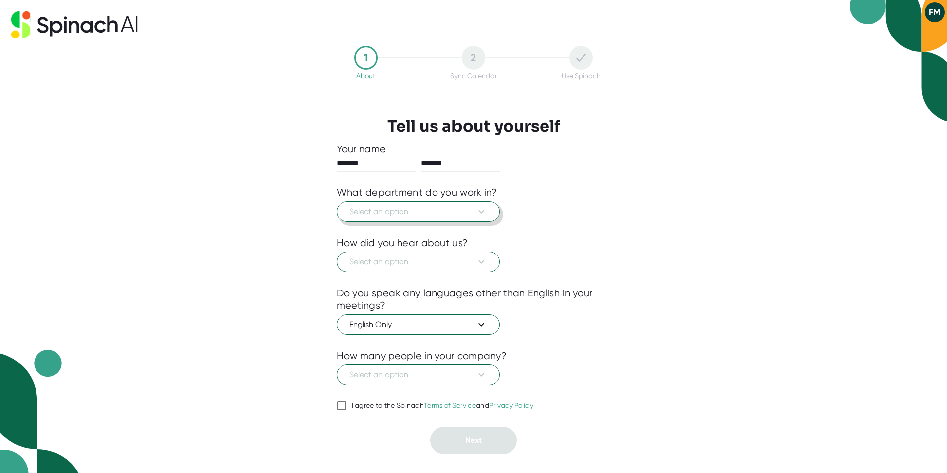
click at [461, 216] on span "Select an option" at bounding box center [418, 212] width 138 height 12
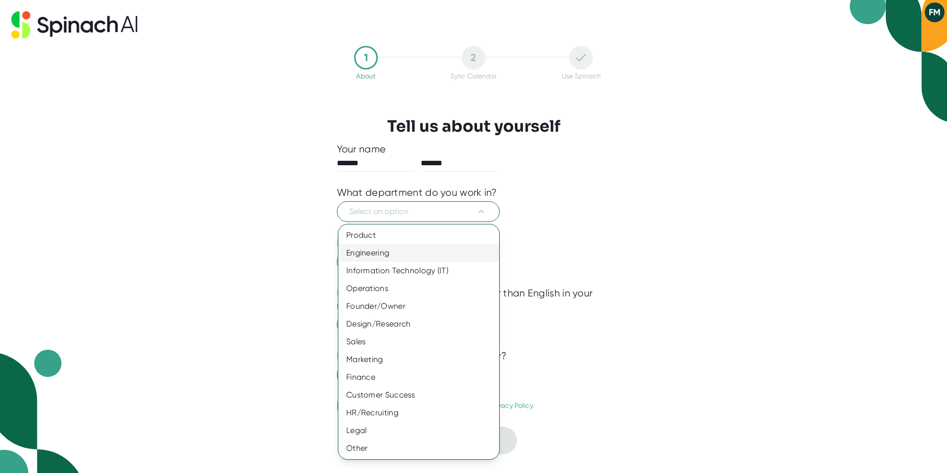
click at [382, 257] on div "Engineering" at bounding box center [418, 253] width 161 height 18
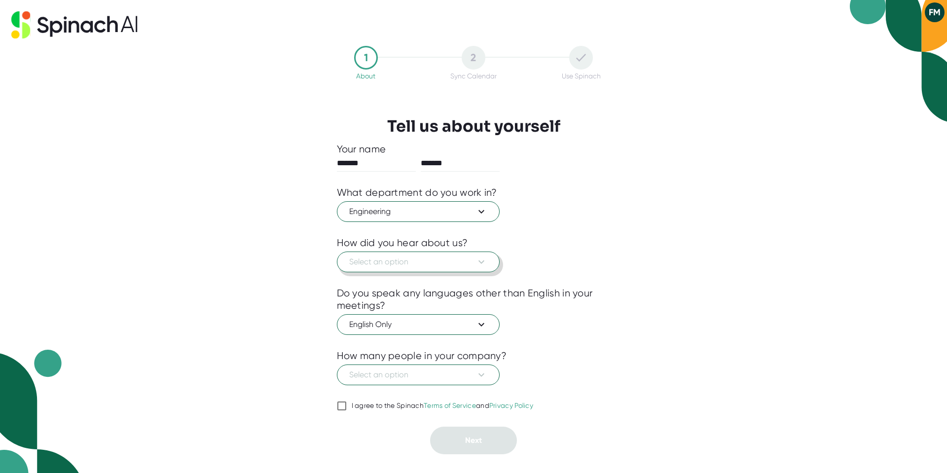
click at [419, 266] on span "Select an option" at bounding box center [418, 262] width 138 height 12
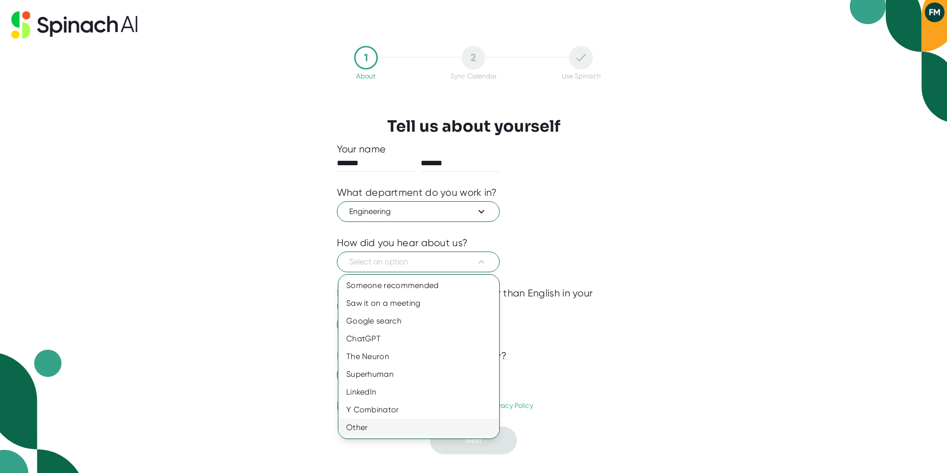
click at [394, 422] on div "Other" at bounding box center [418, 428] width 161 height 18
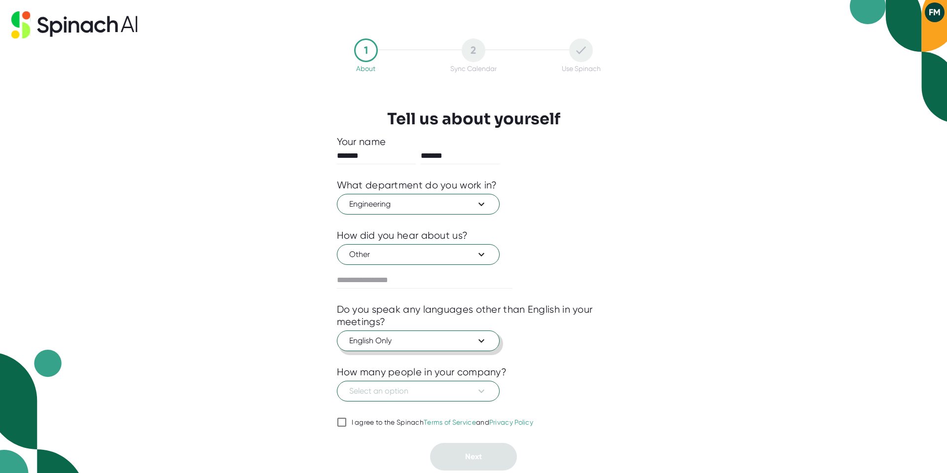
click at [417, 339] on span "English Only" at bounding box center [418, 341] width 138 height 12
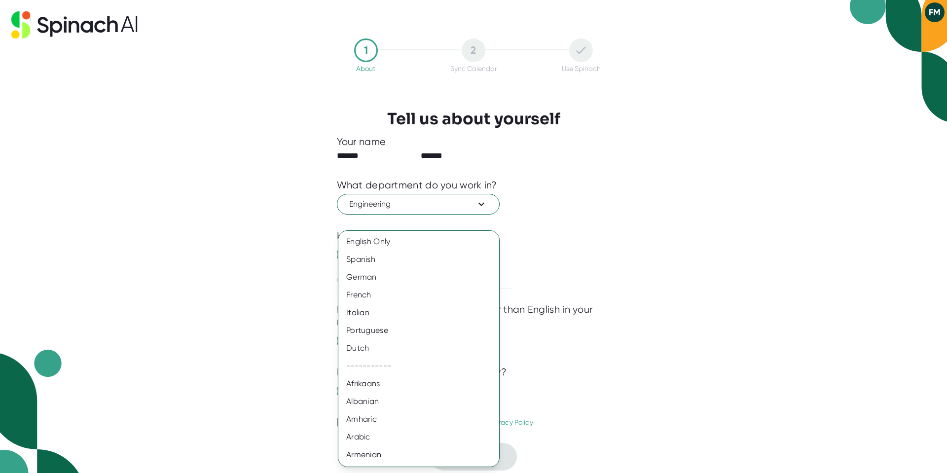
click at [587, 307] on div at bounding box center [473, 236] width 947 height 473
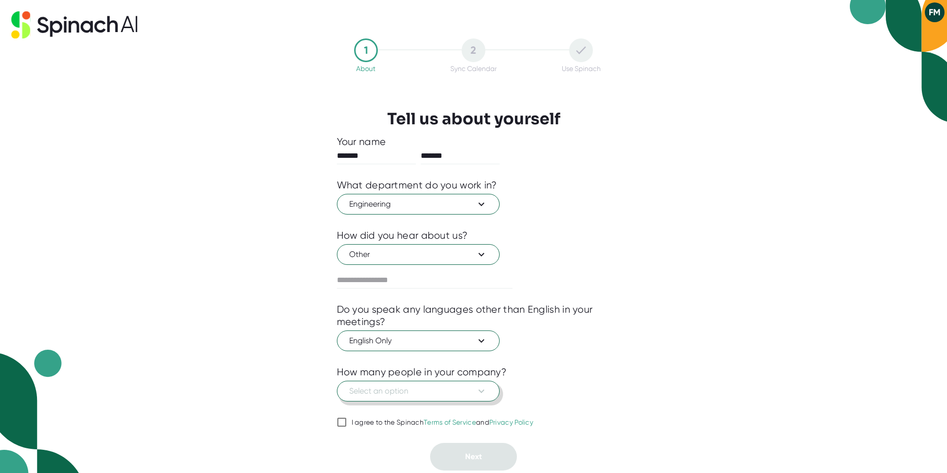
click at [371, 395] on span "Select an option" at bounding box center [418, 391] width 138 height 12
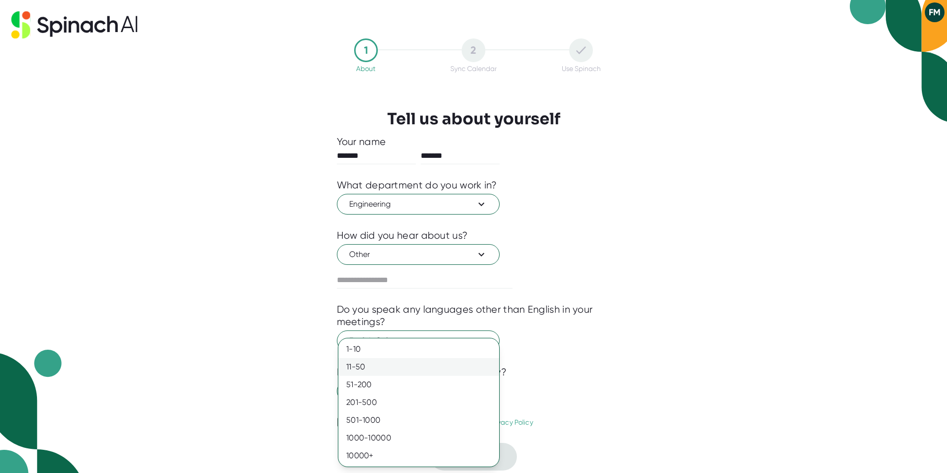
click at [366, 369] on div "11-50" at bounding box center [418, 367] width 161 height 18
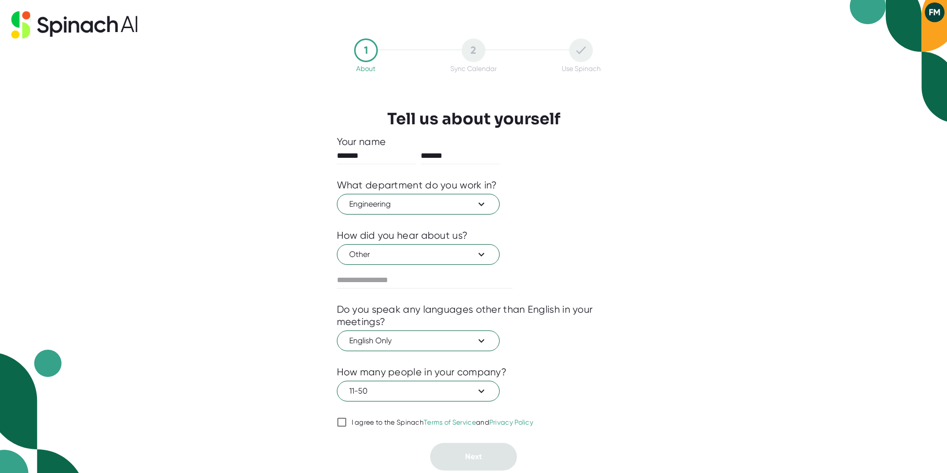
click at [360, 421] on div "I agree to the Spinach Terms of Service and Privacy Policy" at bounding box center [443, 422] width 182 height 9
click at [347, 421] on input "I agree to the Spinach Terms of Service and Privacy Policy" at bounding box center [342, 422] width 10 height 12
checkbox input "true"
click at [457, 458] on button "Next" at bounding box center [473, 457] width 87 height 28
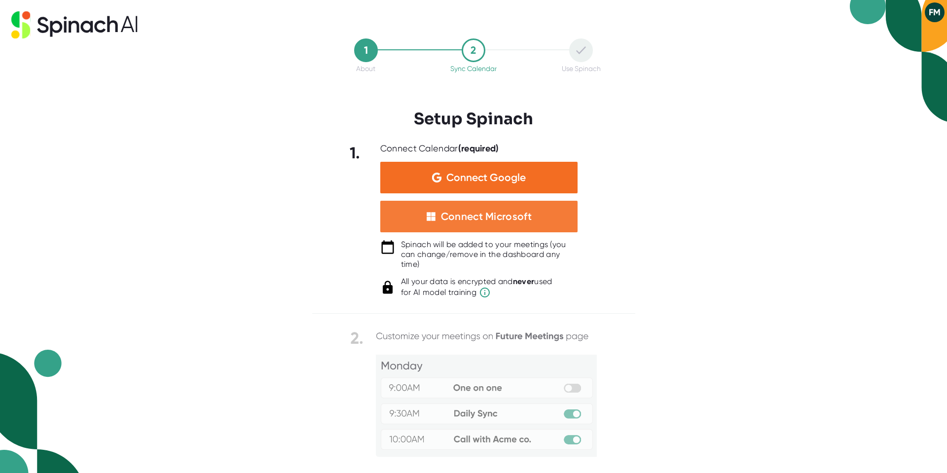
click at [476, 218] on div "Connect Microsoft" at bounding box center [486, 216] width 91 height 13
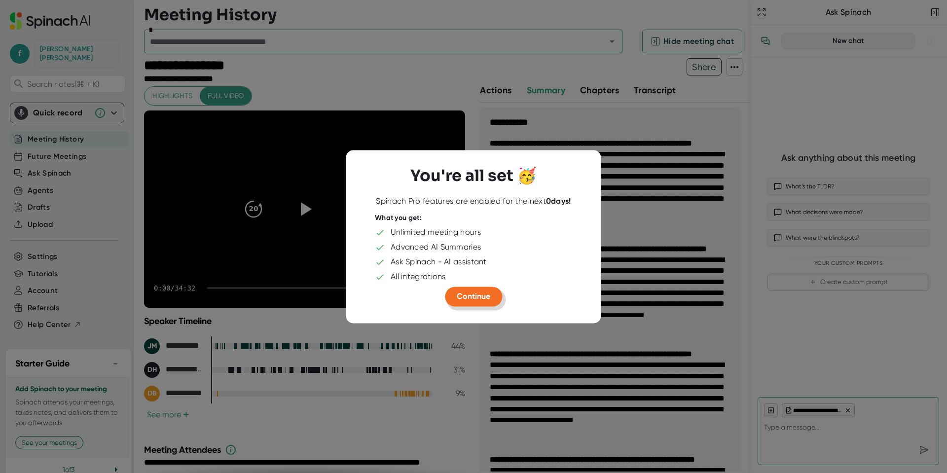
click at [481, 301] on button "Continue" at bounding box center [473, 297] width 57 height 20
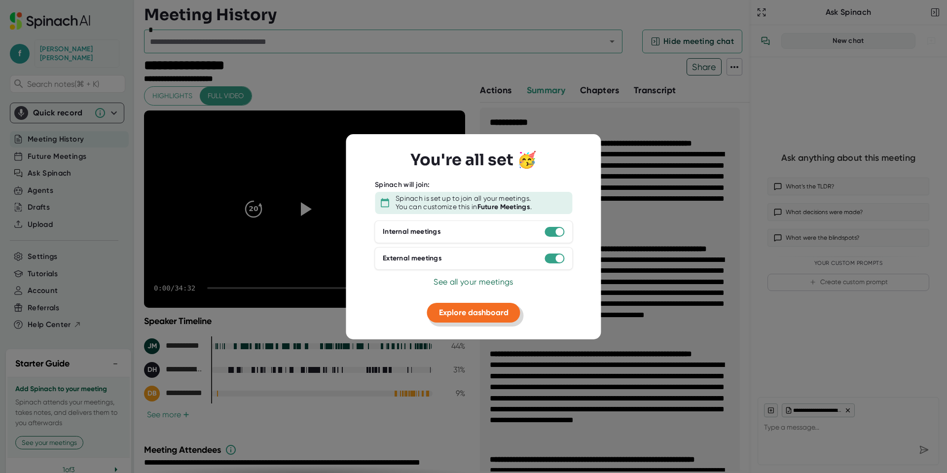
click at [497, 320] on button "Explore dashboard" at bounding box center [473, 313] width 93 height 20
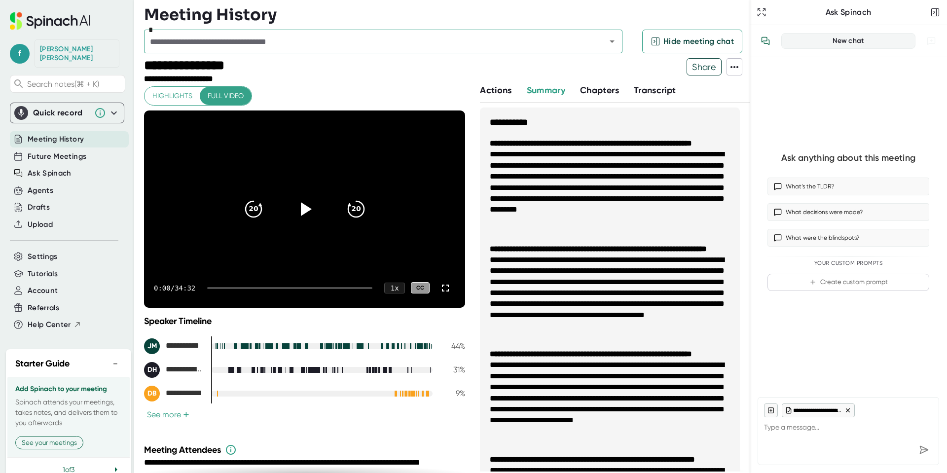
click at [58, 134] on span "Meeting History" at bounding box center [56, 139] width 56 height 11
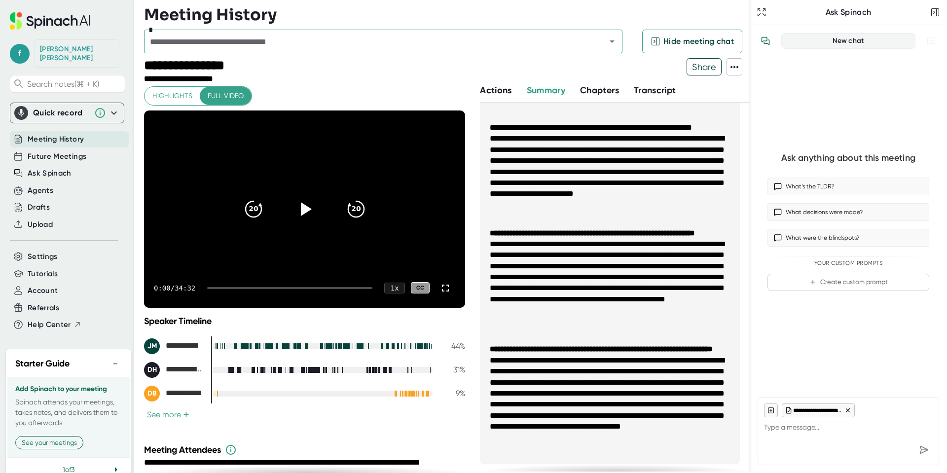
click at [55, 134] on span "Meeting History" at bounding box center [56, 139] width 56 height 11
click at [119, 107] on icon at bounding box center [114, 113] width 12 height 12
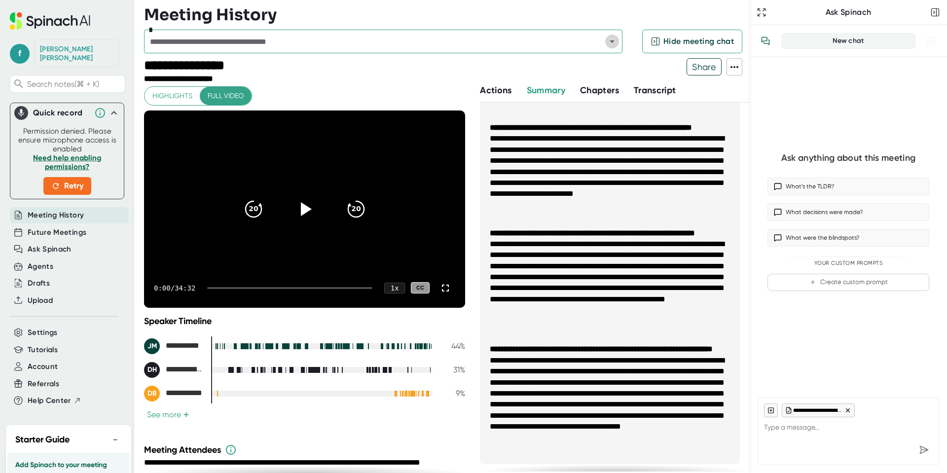
click at [610, 44] on icon "Open" at bounding box center [612, 42] width 12 height 12
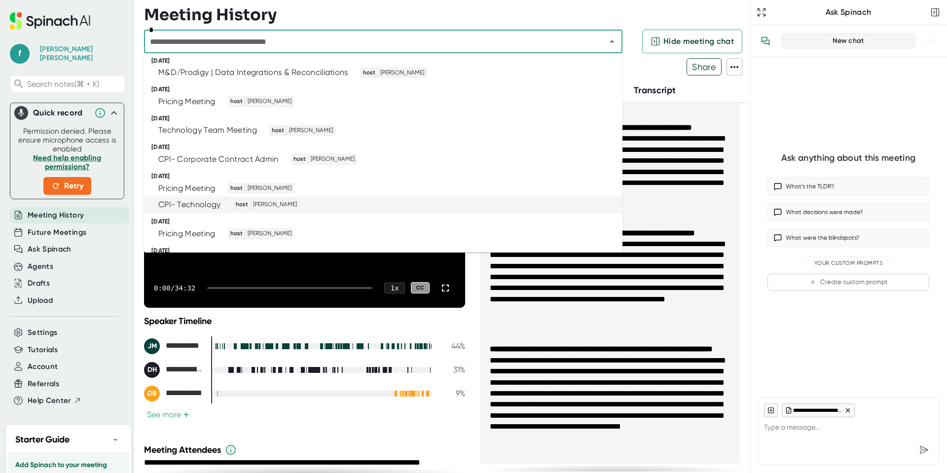
scroll to position [484, 0]
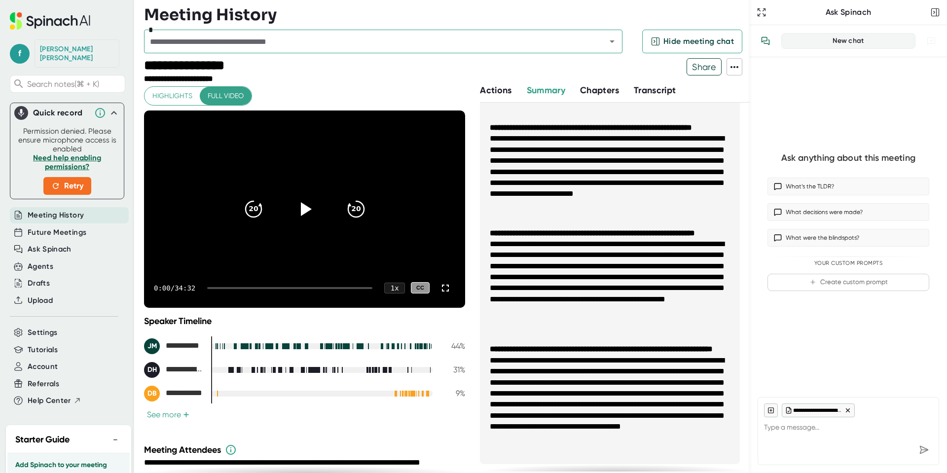
click at [546, 298] on li "**********" at bounding box center [610, 283] width 240 height 88
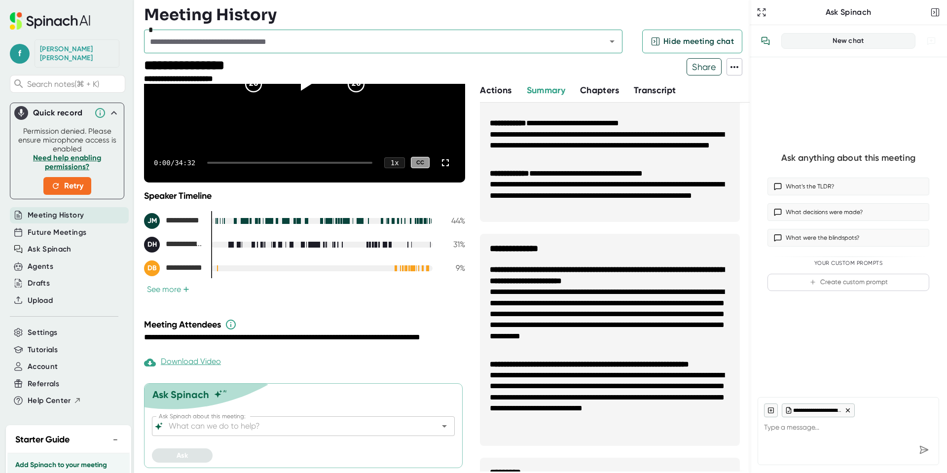
scroll to position [796, 0]
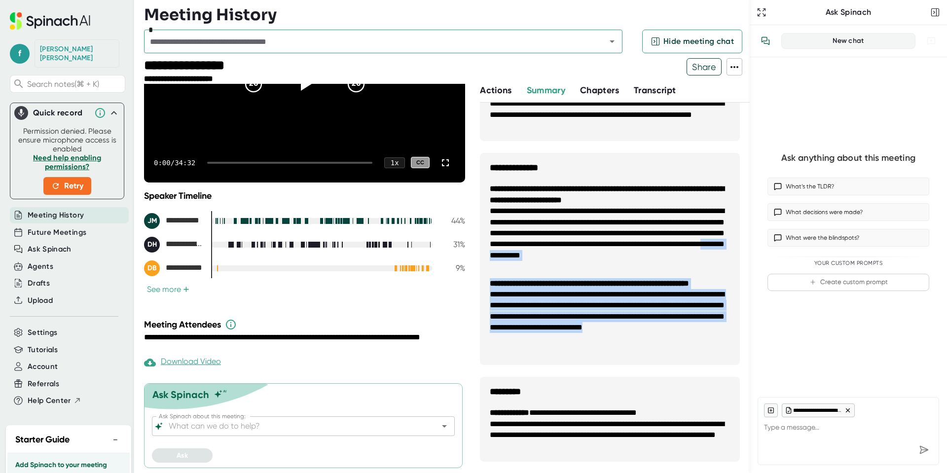
drag, startPoint x: 588, startPoint y: 352, endPoint x: 486, endPoint y: 269, distance: 131.9
click at [486, 269] on ul "**********" at bounding box center [610, 269] width 260 height 191
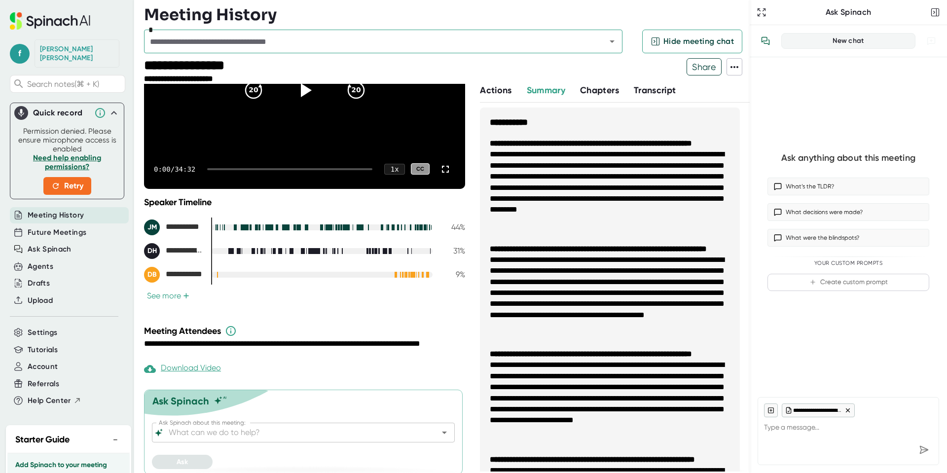
scroll to position [0, 0]
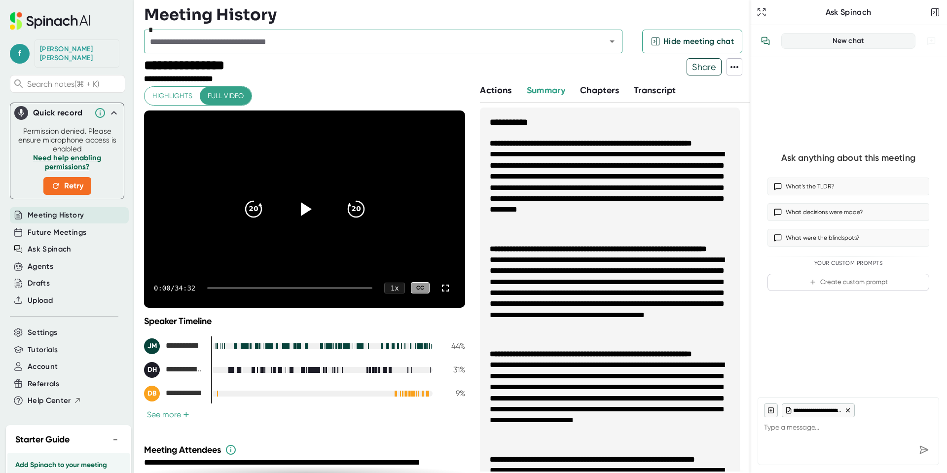
click at [667, 92] on span "Transcript" at bounding box center [655, 90] width 42 height 11
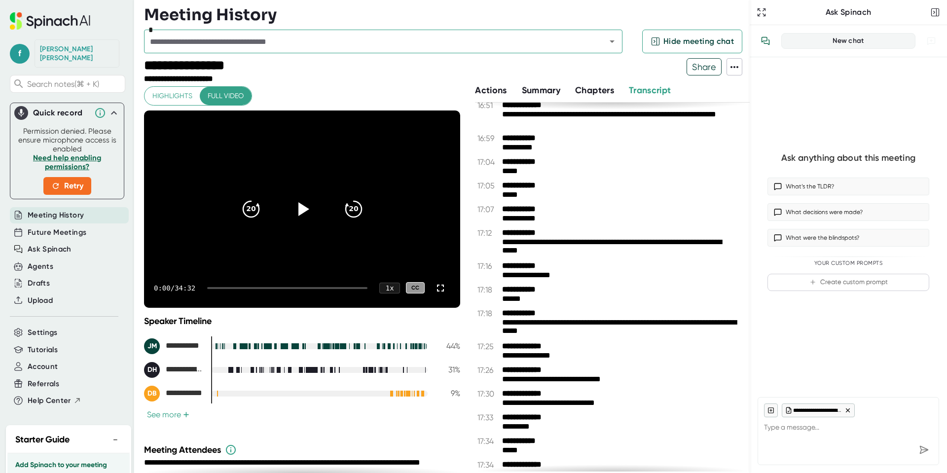
scroll to position [6704, 0]
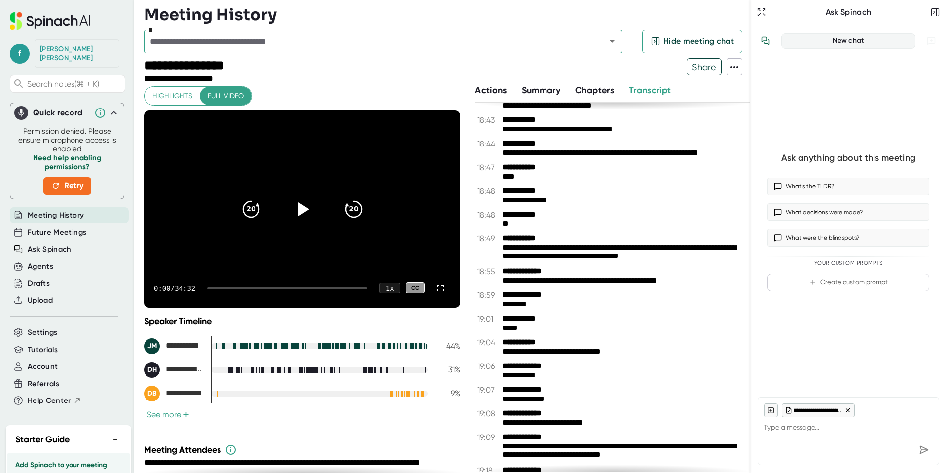
click at [579, 48] on input "text" at bounding box center [369, 42] width 444 height 14
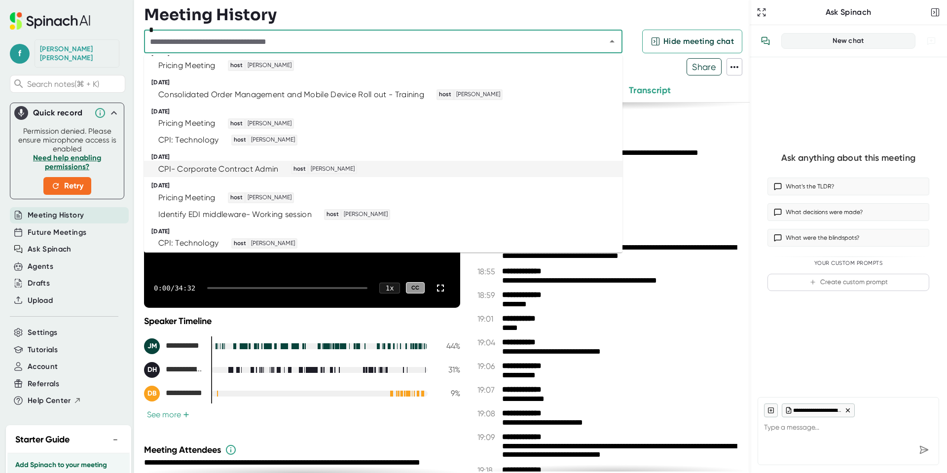
scroll to position [1190, 0]
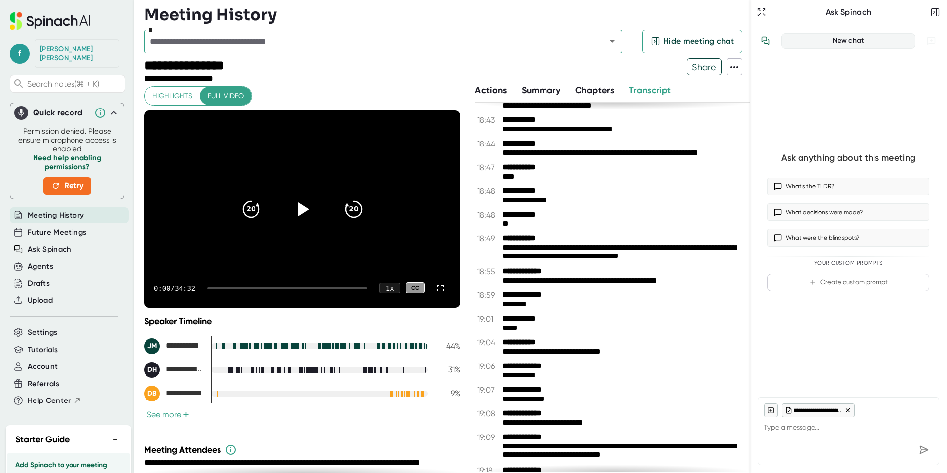
click at [736, 70] on icon at bounding box center [735, 67] width 12 height 12
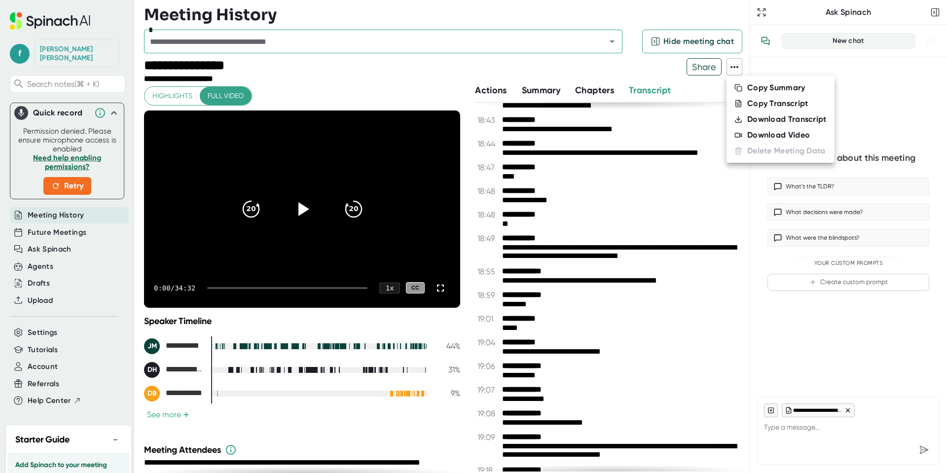
click at [803, 428] on div at bounding box center [473, 236] width 947 height 473
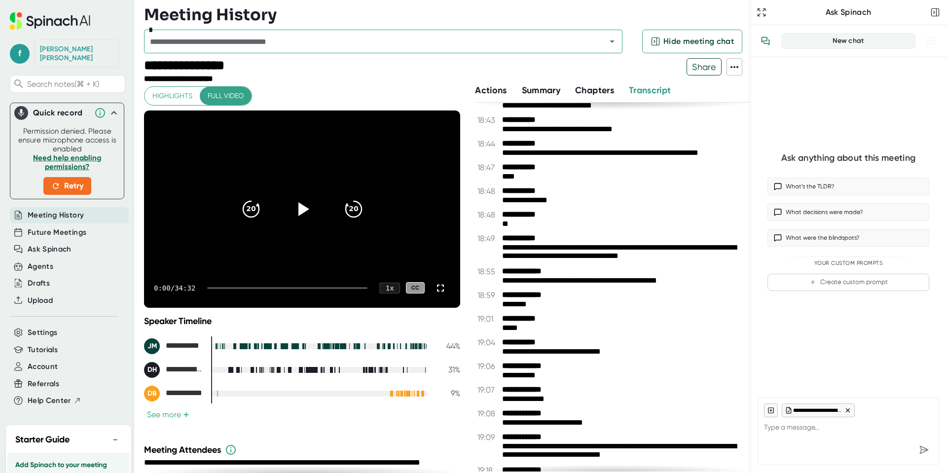
type textarea "x"
click at [806, 427] on textarea at bounding box center [848, 429] width 169 height 24
type textarea "c"
type textarea "x"
type textarea "ca"
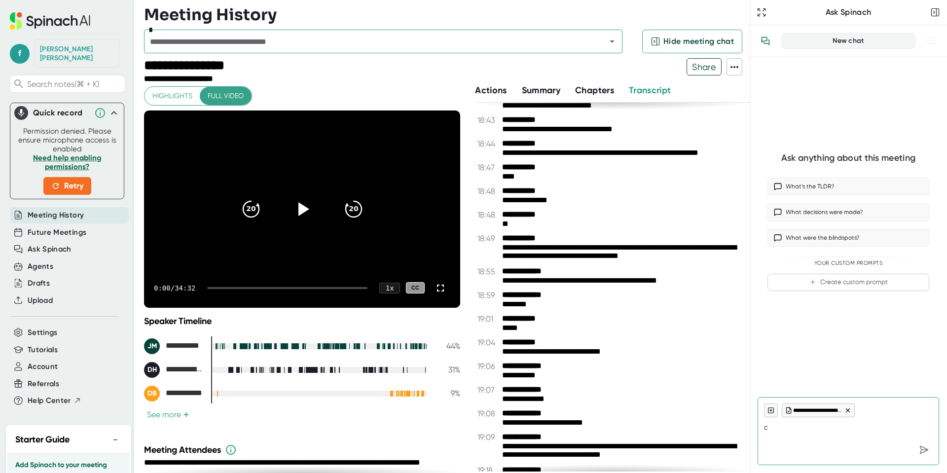
type textarea "x"
type textarea "can"
type textarea "x"
type textarea "can"
type textarea "x"
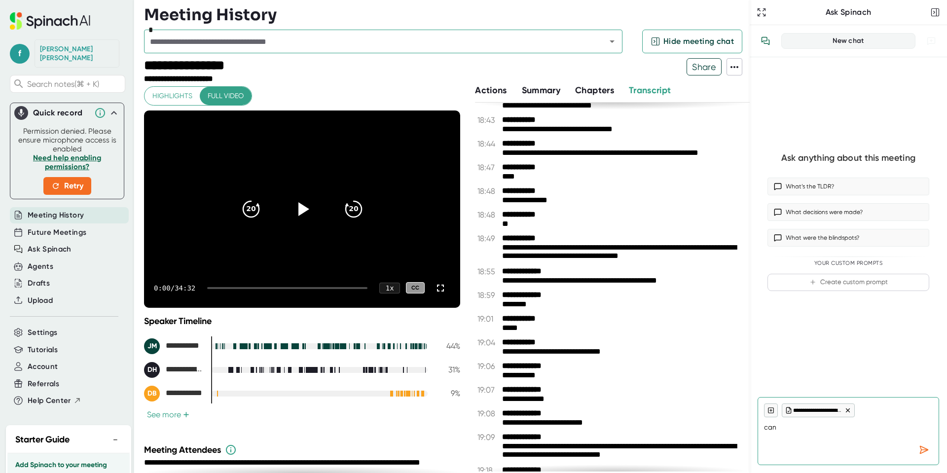
type textarea "can i"
type textarea "x"
type textarea "can i"
type textarea "x"
type textarea "can i m"
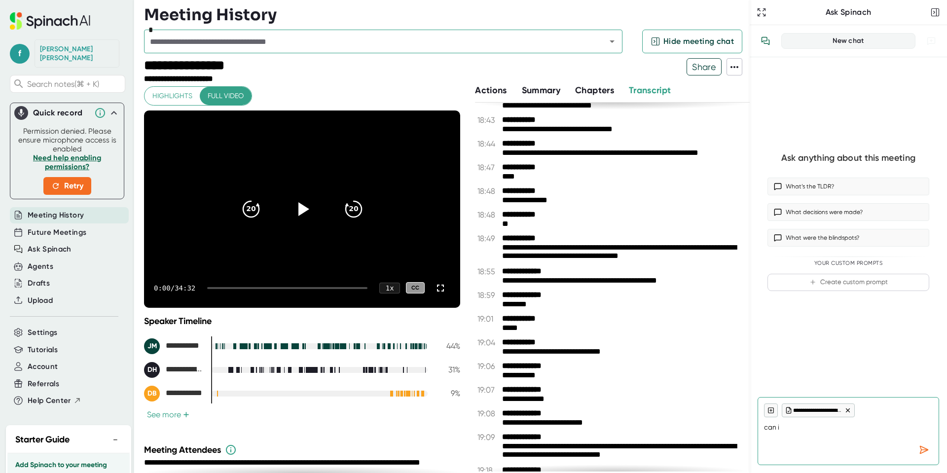
type textarea "x"
type textarea "can i ma"
type textarea "x"
type textarea "can i mas"
type textarea "x"
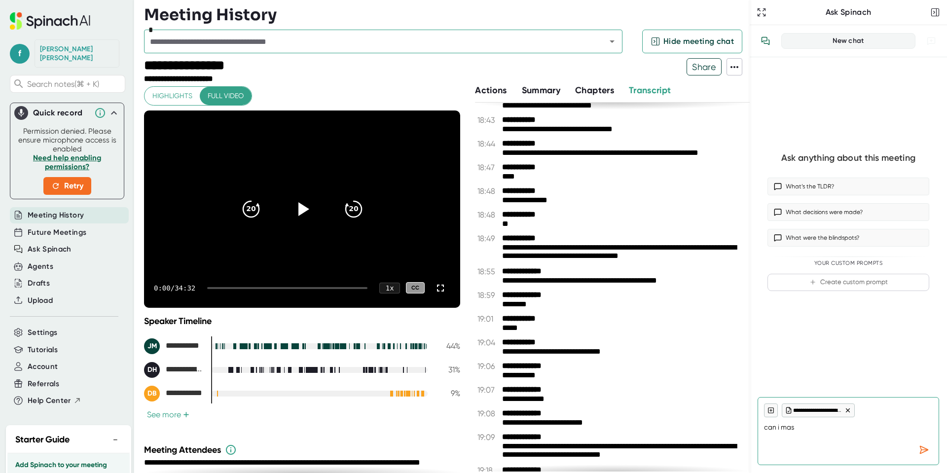
type textarea "can i mass"
type textarea "x"
type textarea "can i mass"
type textarea "x"
type textarea "can i mass d"
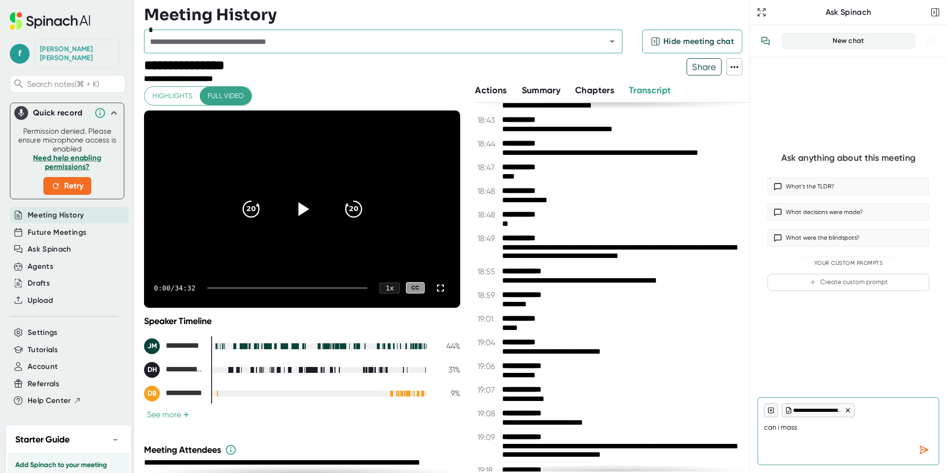
type textarea "x"
type textarea "can i mass do"
type textarea "x"
type textarea "can i mass dow"
type textarea "x"
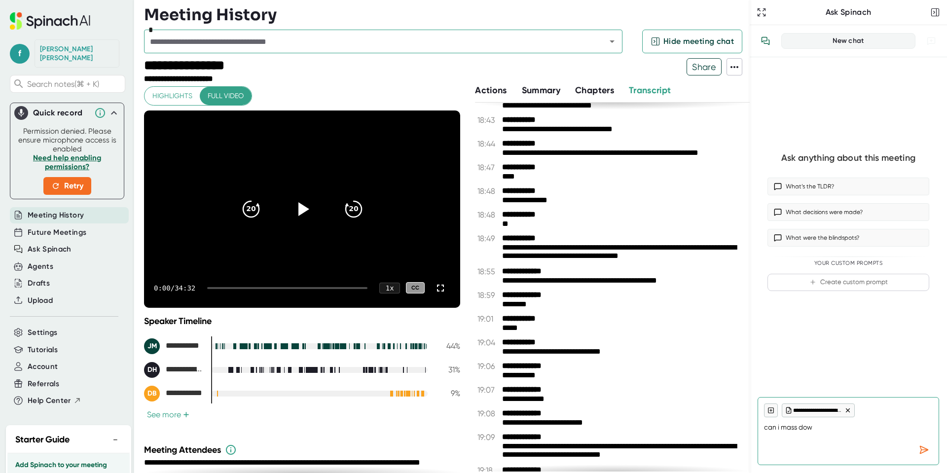
type textarea "can i mass down"
type textarea "x"
type textarea "can i mass downl"
type textarea "x"
type textarea "can i mass downlo"
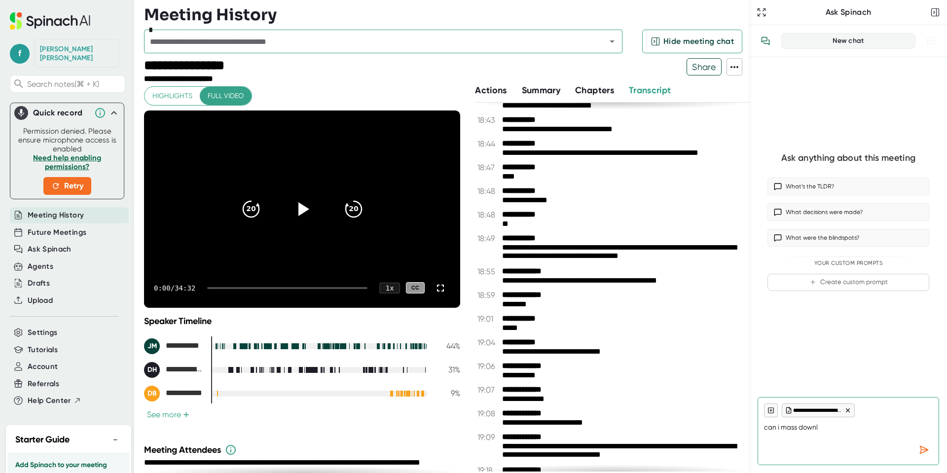
type textarea "x"
type textarea "can i mass downloa"
type textarea "x"
type textarea "can i mass download"
type textarea "x"
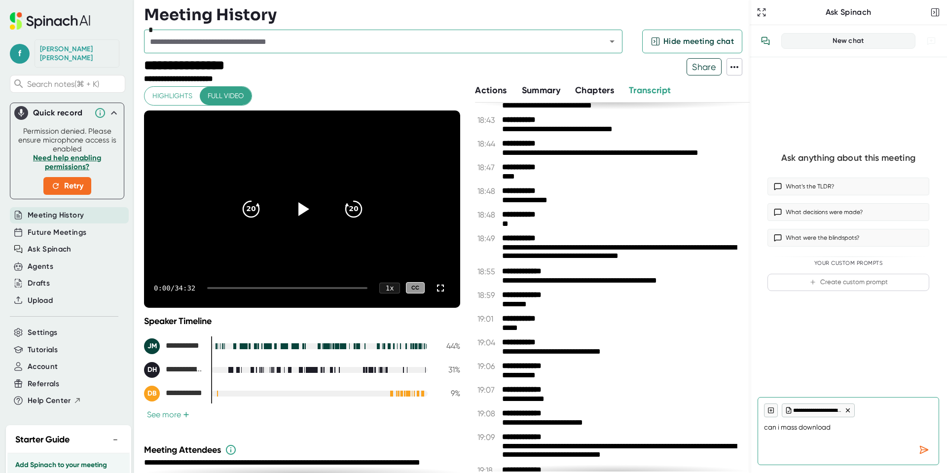
type textarea "can i mass download"
type textarea "x"
type textarea "can i mass download t"
type textarea "x"
type textarea "can i mass download tr"
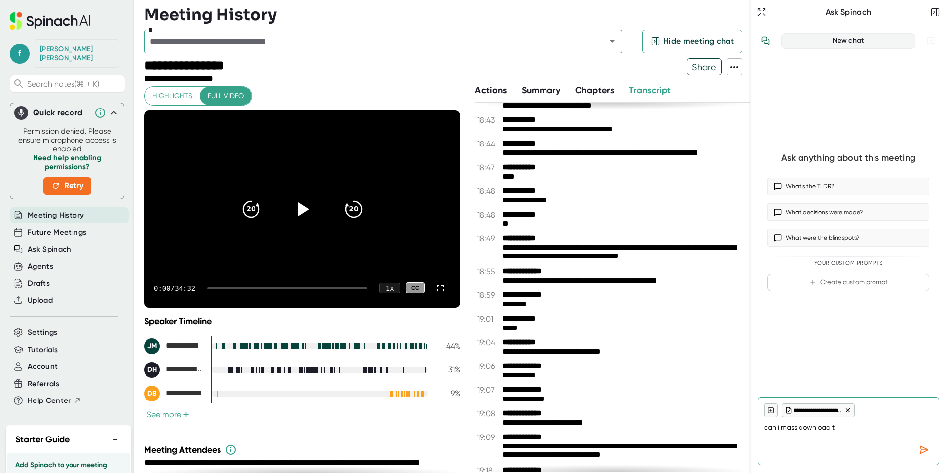
type textarea "x"
type textarea "can i mass download tra"
type textarea "x"
type textarea "can i mass download [PERSON_NAME]"
type textarea "x"
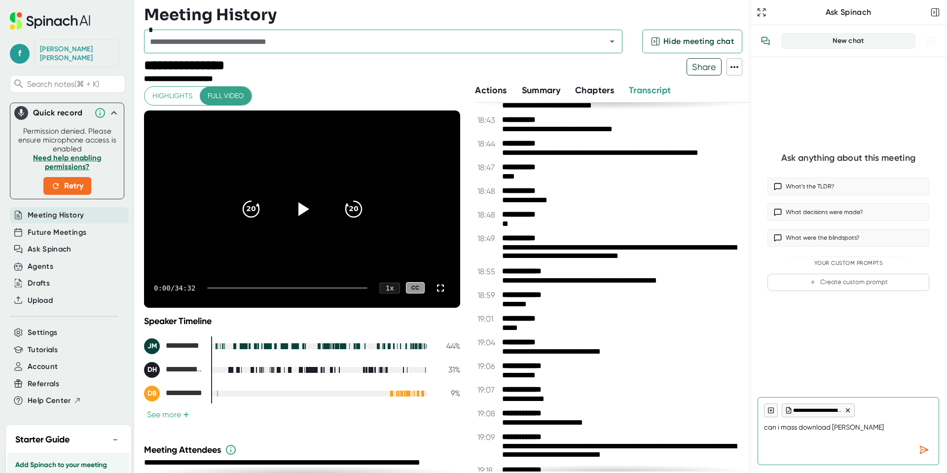
type textarea "can i mass download trans"
type textarea "x"
type textarea "can i mass download transc"
type textarea "x"
type textarea "can i mass download transcr"
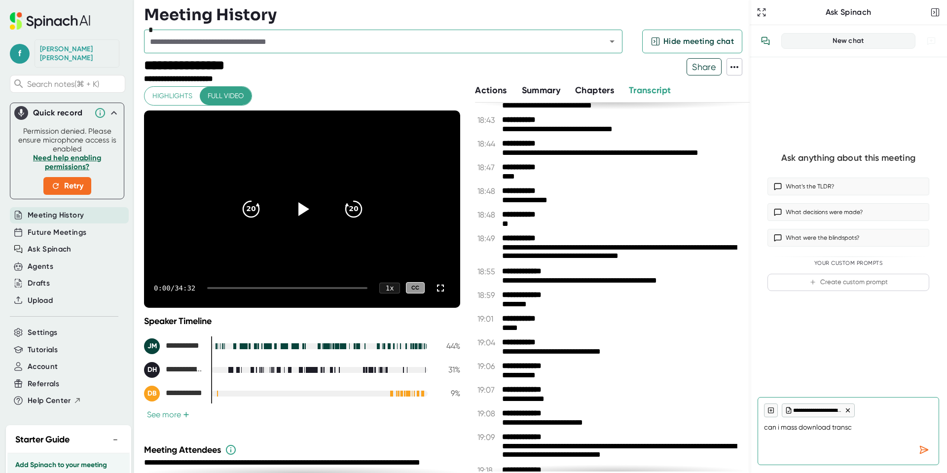
type textarea "x"
type textarea "can i mass download transcri"
type textarea "x"
type textarea "can i mass download transcrit"
type textarea "x"
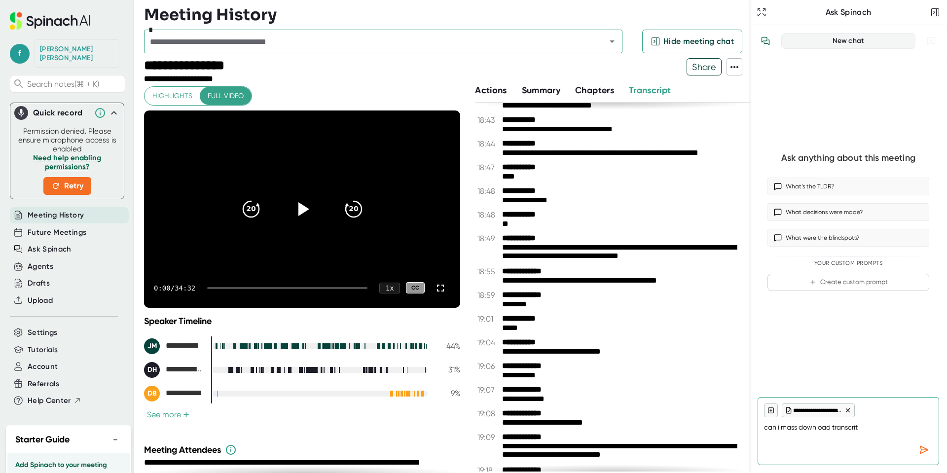
type textarea "can i mass download transcri"
type textarea "x"
type textarea "can i mass download transcrio"
type textarea "x"
type textarea "can i mass download transcriot"
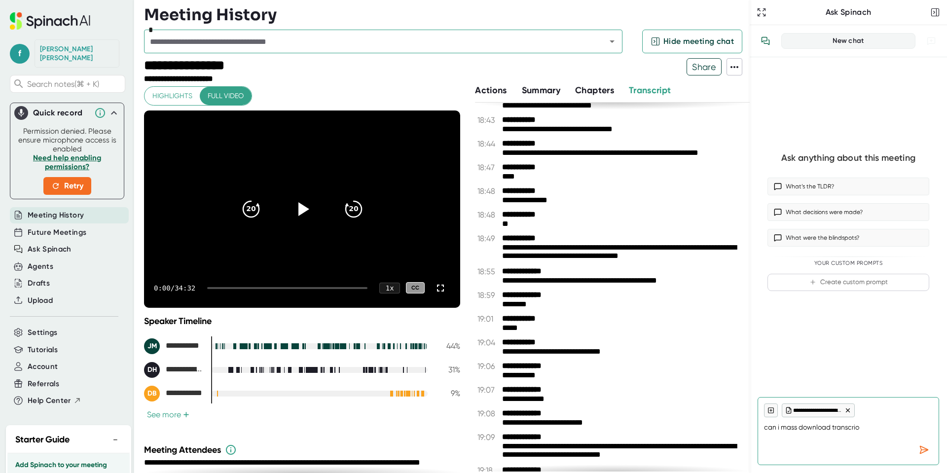
type textarea "x"
type textarea "can i mass download transcriots"
type textarea "x"
type textarea "can i mass download transcriots"
type textarea "x"
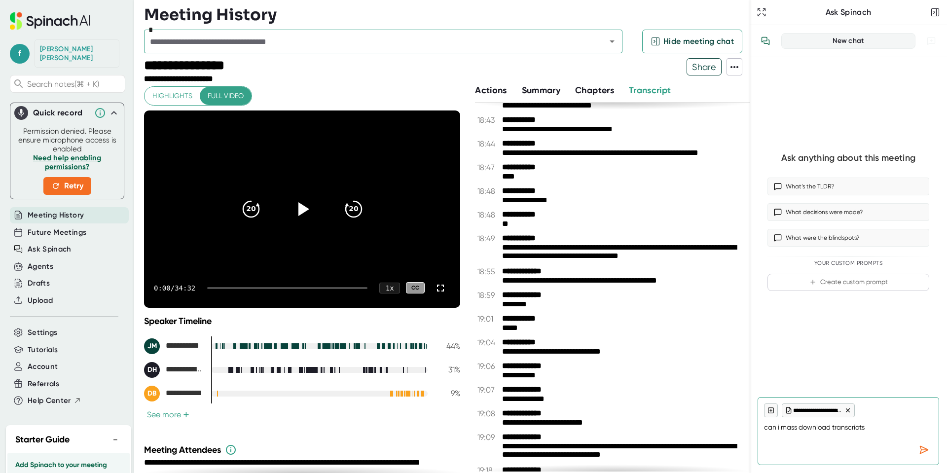
type textarea "can i mass download transcriots f"
type textarea "x"
type textarea "can i mass download transcriots"
type textarea "x"
type textarea "can i mass download transcriots"
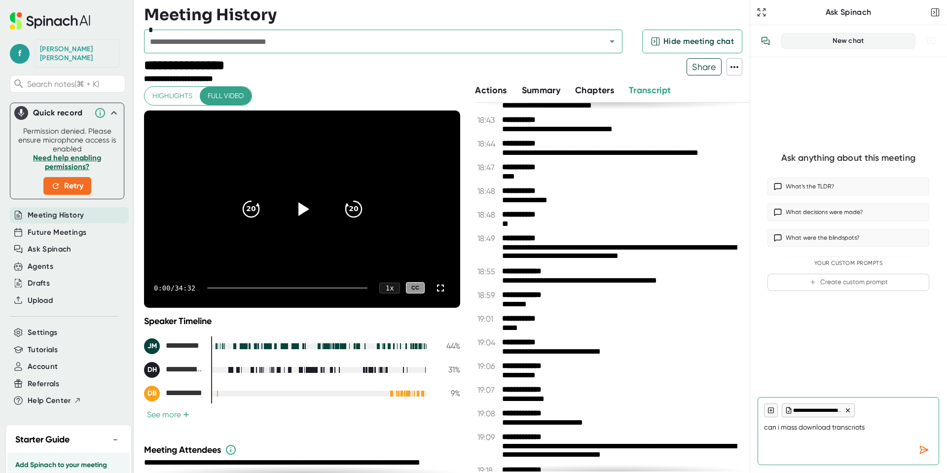
type textarea "x"
type textarea "can i mass download transcriot"
type textarea "x"
type textarea "can i mass download transcrio"
type textarea "x"
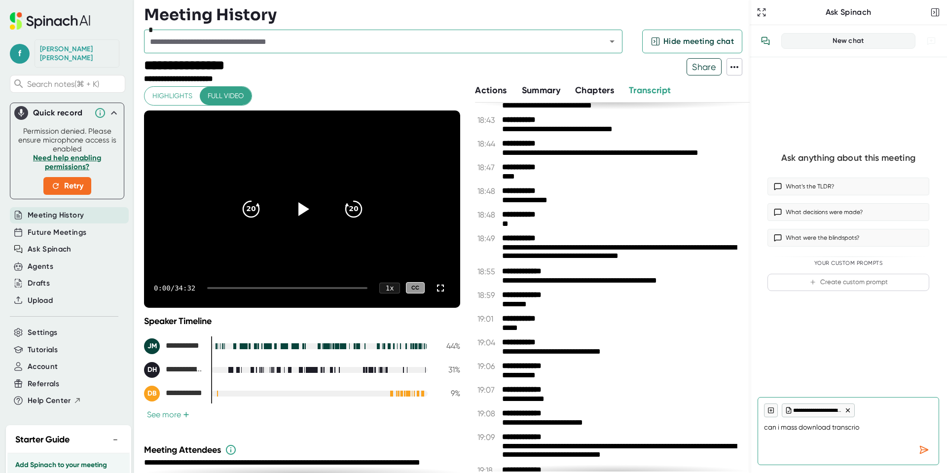
type textarea "can i mass download transcri"
type textarea "x"
type textarea "can i mass download transcrip"
type textarea "x"
type textarea "can i mass download transcript"
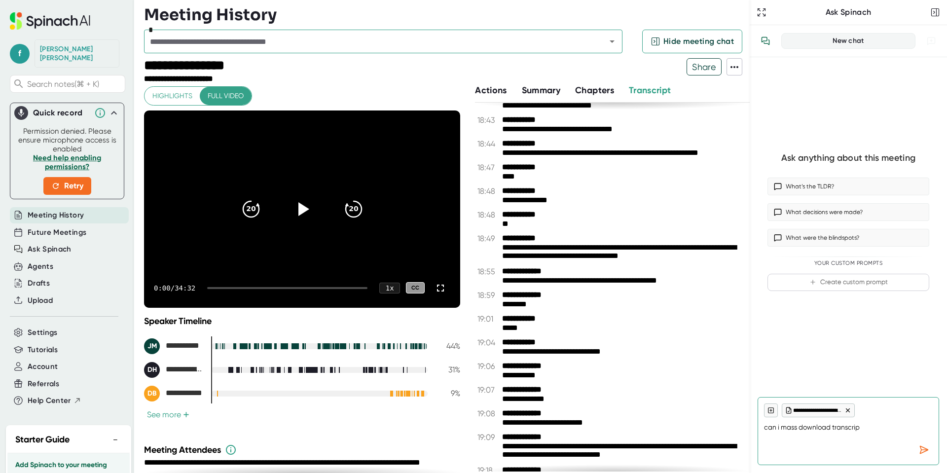
type textarea "x"
type textarea "can i mass download transcripts"
type textarea "x"
type textarea "can i mass download transcripts"
type textarea "x"
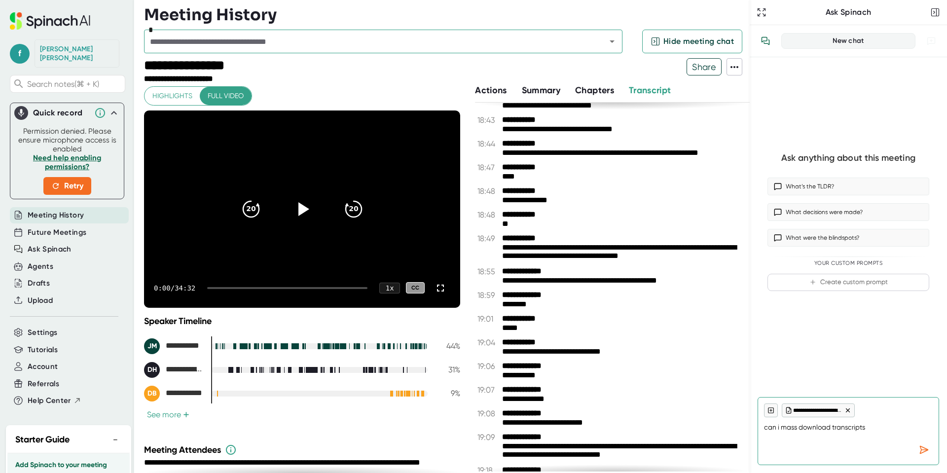
type textarea "can i mass download transcripts f"
type textarea "x"
type textarea "can i mass download transcripts fo"
type textarea "x"
type textarea "can i mass download transcripts for"
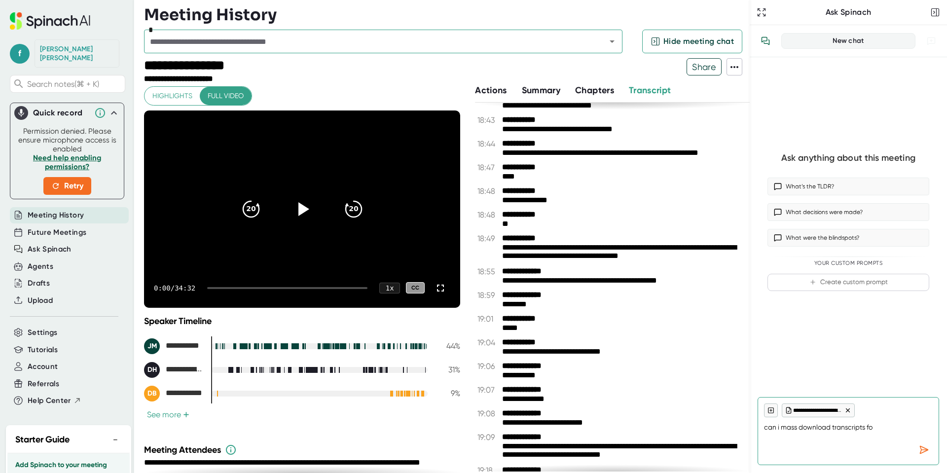
type textarea "x"
type textarea "can i mass download transcripts for"
type textarea "x"
type textarea "can i mass download transcripts for a"
type textarea "x"
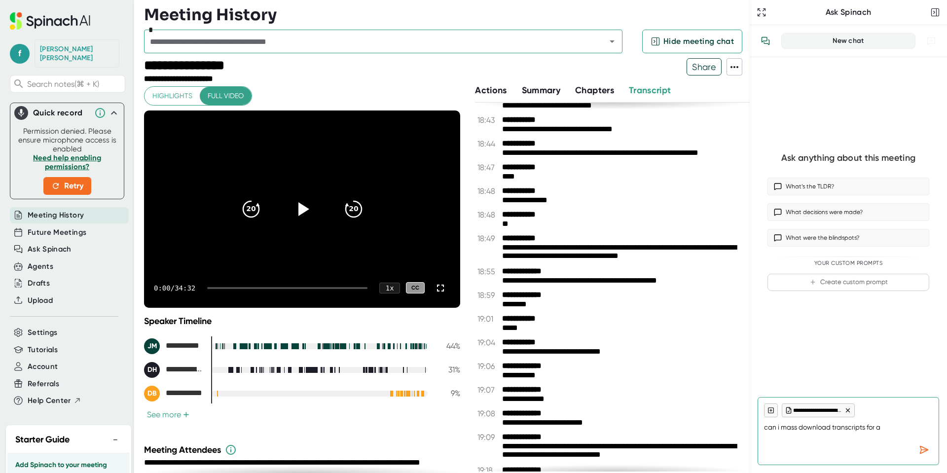
type textarea "can i mass download transcripts for a"
type textarea "x"
type textarea "can i mass download transcripts for a c"
type textarea "x"
type textarea "can i mass download transcripts for a ce"
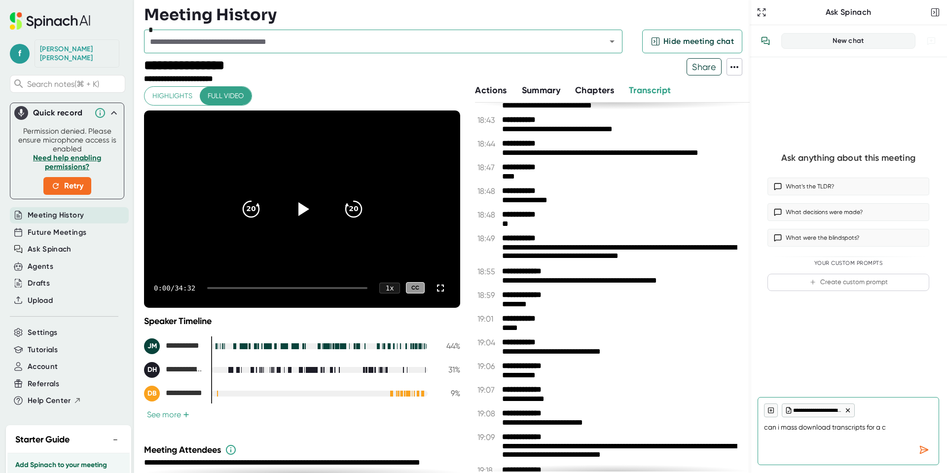
type textarea "x"
type textarea "can i mass download transcripts for a cer"
type textarea "x"
type textarea "can i mass download transcripts for a cert"
type textarea "x"
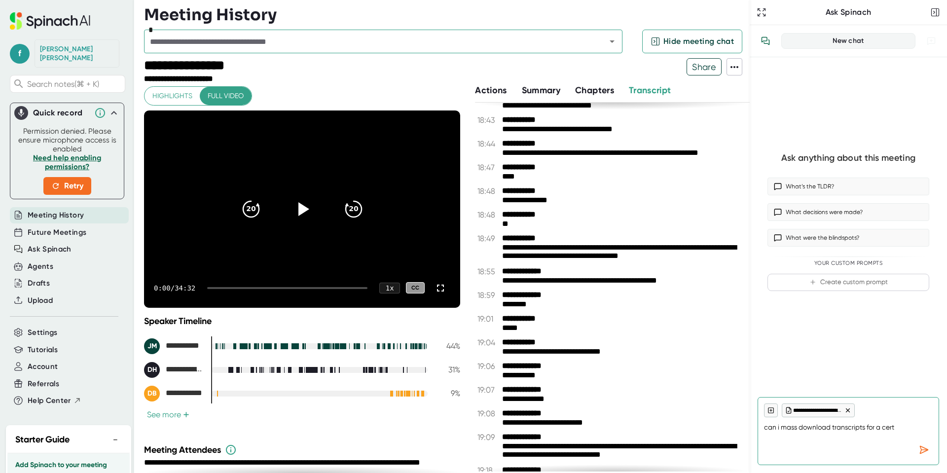
type textarea "can i mass download transcripts for a certa"
type textarea "x"
type textarea "can i mass download transcripts for a certai"
type textarea "x"
type textarea "can i mass download transcripts for a certain"
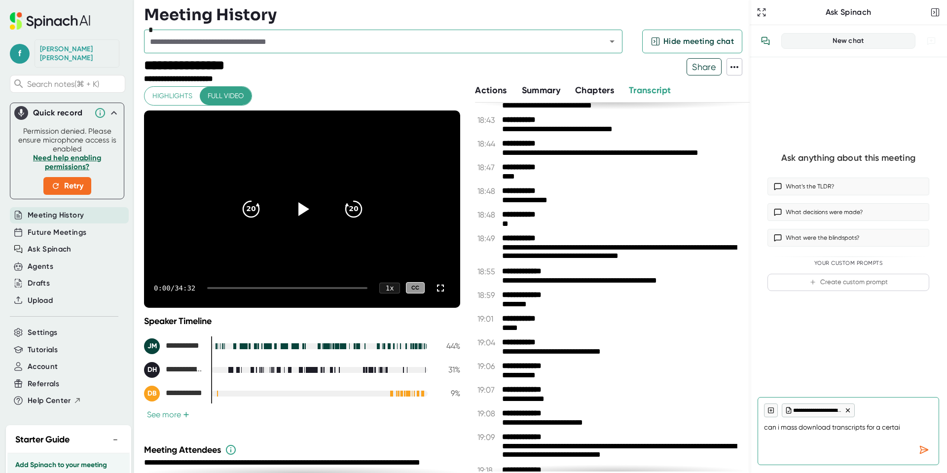
type textarea "x"
type textarea "can i mass download transcripts for a certain"
type textarea "x"
type textarea "can i mass download transcripts for a certain r"
type textarea "x"
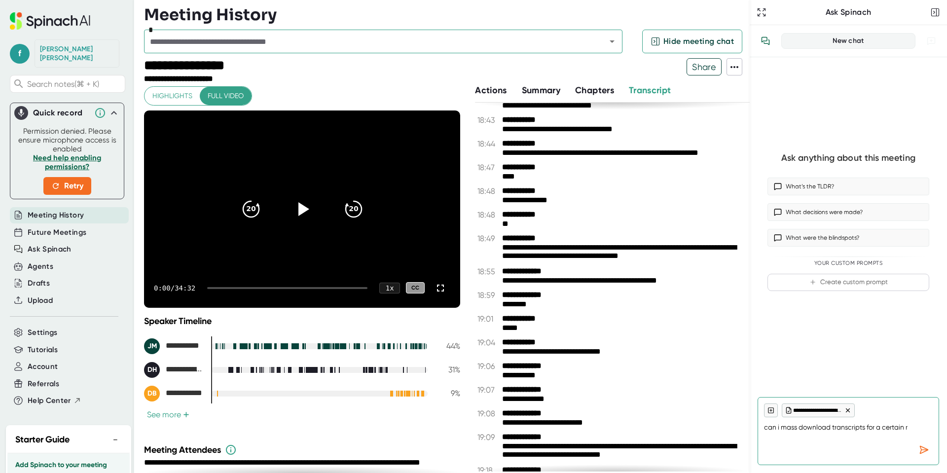
type textarea "can i mass download transcripts for a certain re"
type textarea "x"
type textarea "can i mass download transcripts for a certain rec"
type textarea "x"
type textarea "can i mass download transcripts for a certain recu"
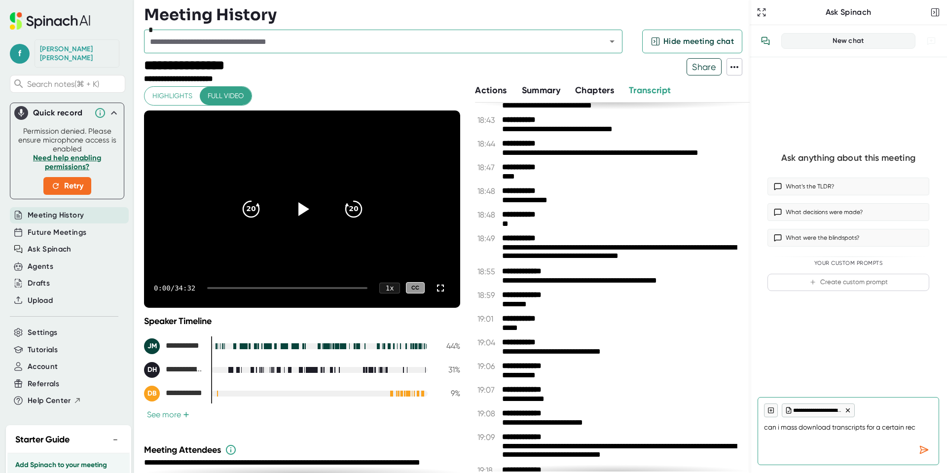
type textarea "x"
type textarea "can i mass download transcripts for a certain recur"
type textarea "x"
type textarea "can i mass download transcripts for a certain recurr"
type textarea "x"
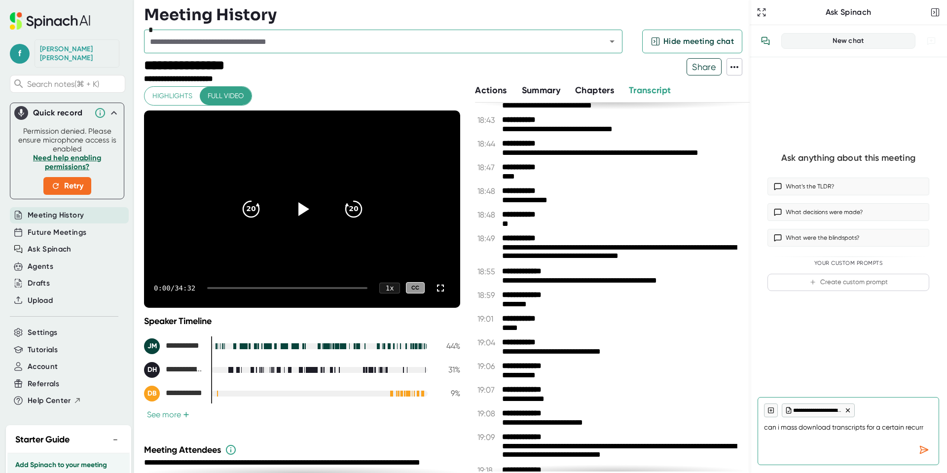
type textarea "can i mass download transcripts for a certain recurri"
type textarea "x"
type textarea "can i mass download transcripts for a certain recurrin"
type textarea "x"
type textarea "can i mass download transcripts for a certain recurring"
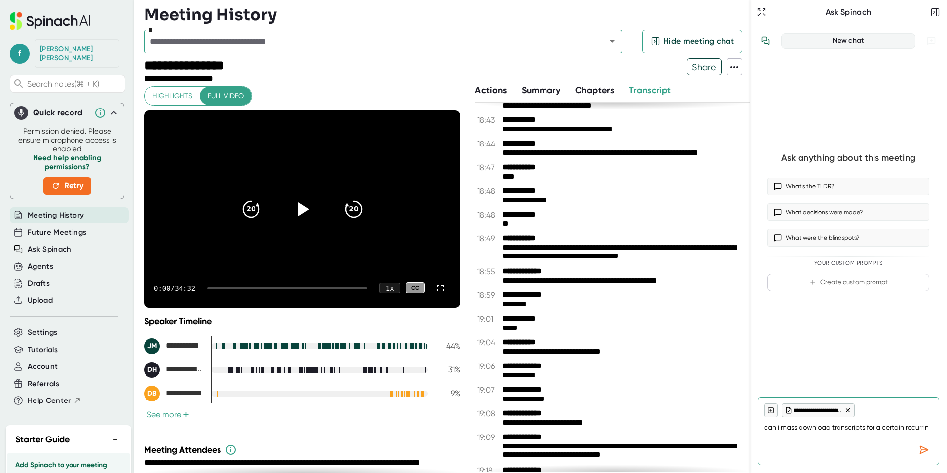
type textarea "x"
type textarea "can i mass download transcripts for a certain recurring"
type textarea "x"
type textarea "can i mass download transcripts for a certain recurring m"
type textarea "x"
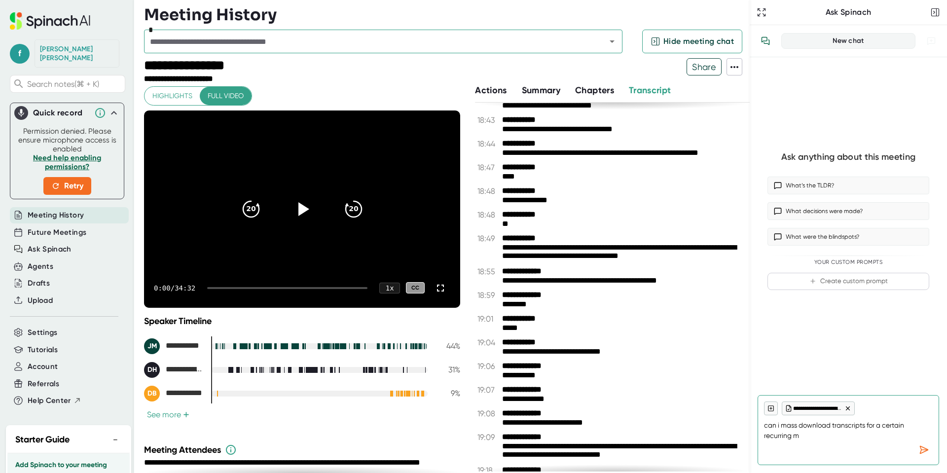
type textarea "can i mass download transcripts for a certain recurring me"
type textarea "x"
type textarea "can i mass download transcripts for a certain recurring mee"
type textarea "x"
type textarea "can i mass download transcripts for a certain recurring meet"
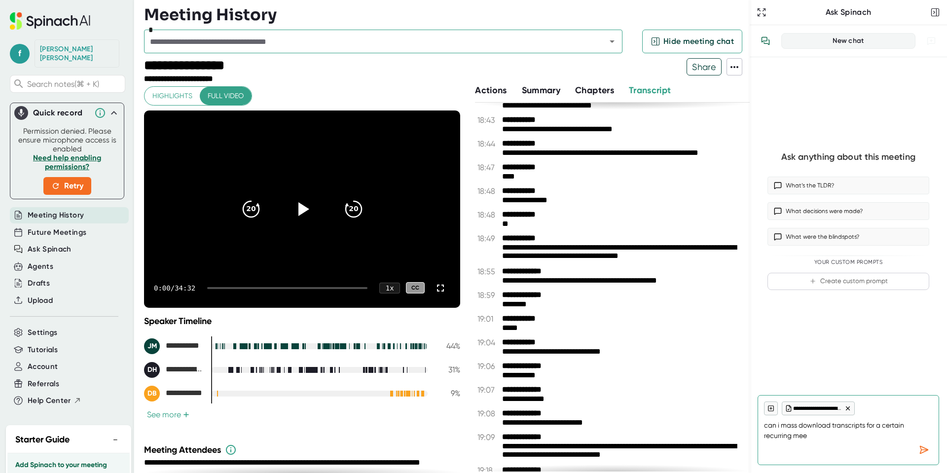
type textarea "x"
type textarea "can i mass download transcripts for a certain recurring meeti"
type textarea "x"
type textarea "can i mass download transcripts for a certain recurring meetin"
type textarea "x"
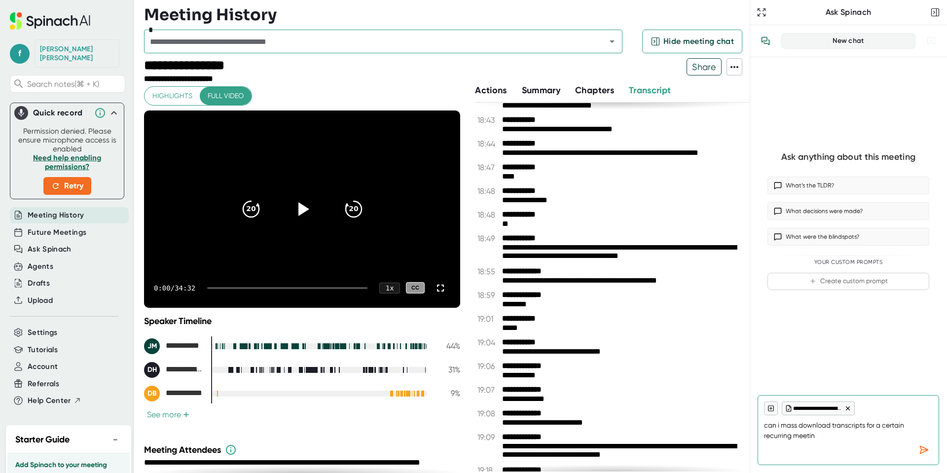
type textarea "can i mass download transcripts for a certain recurring meeting"
type textarea "x"
type textarea "can i mass download transcripts for a certain recurring meeting"
type textarea "x"
type textarea "can i mass download transcripts for a certain recurring meeting ?"
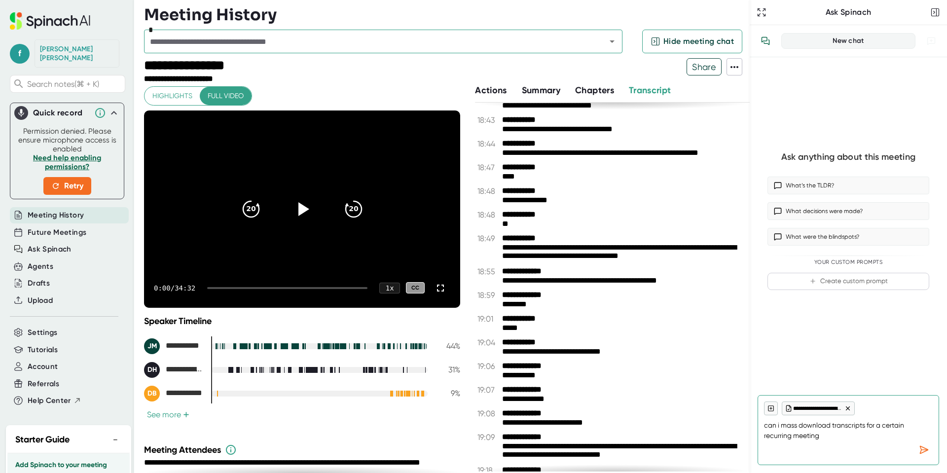
type textarea "x"
type textarea "can i mass download transcripts for a certain recurring meeting ?"
type textarea "x"
type textarea "can i mass download transcripts for a certain recurring meeting ?"
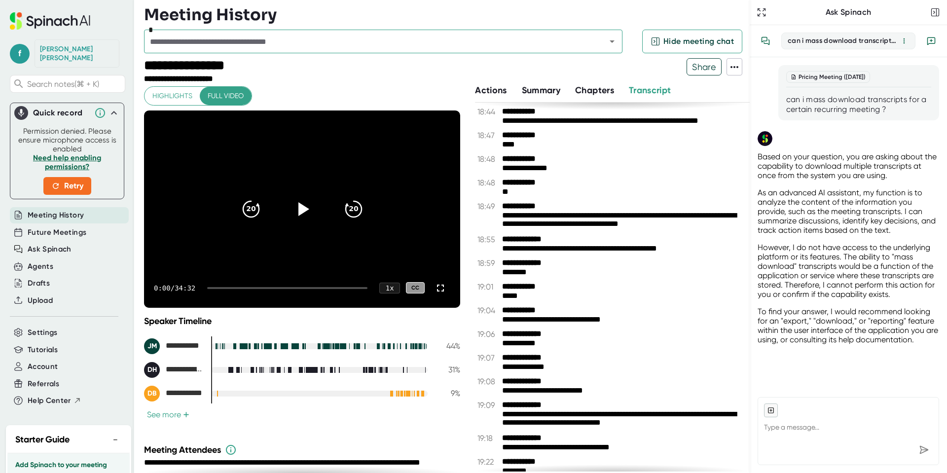
scroll to position [6743, 0]
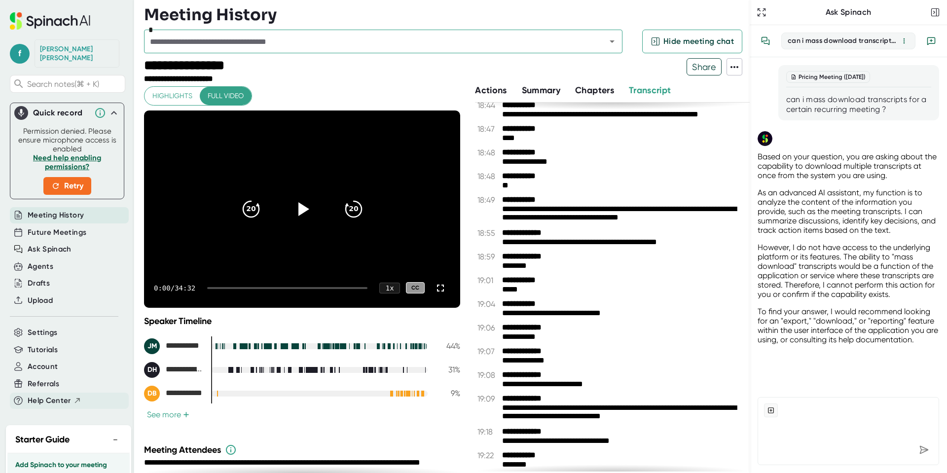
click at [43, 395] on span "Help Center" at bounding box center [49, 400] width 43 height 11
click at [23, 52] on span "f" at bounding box center [20, 54] width 20 height 20
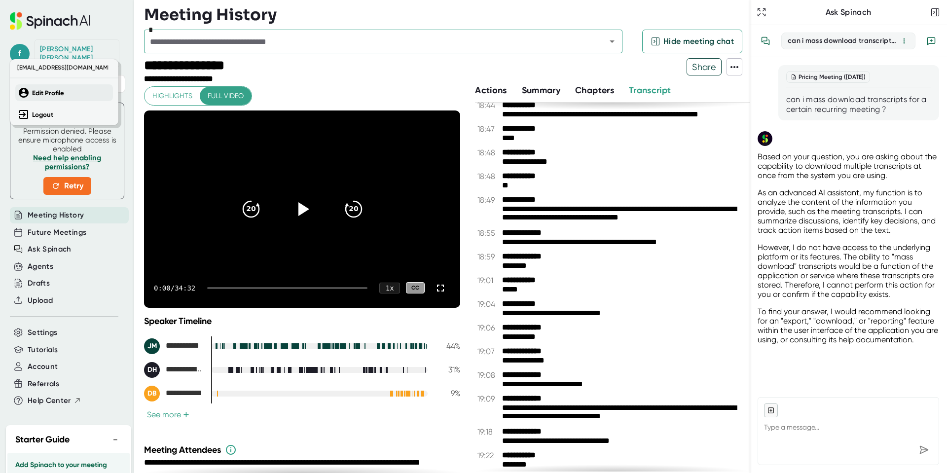
click at [51, 96] on b "Edit Profile" at bounding box center [48, 93] width 32 height 8
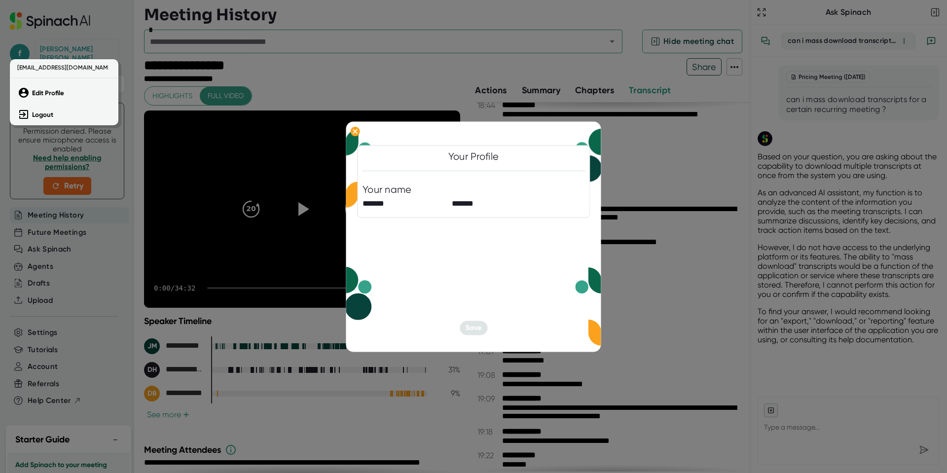
click at [651, 331] on div at bounding box center [473, 236] width 947 height 473
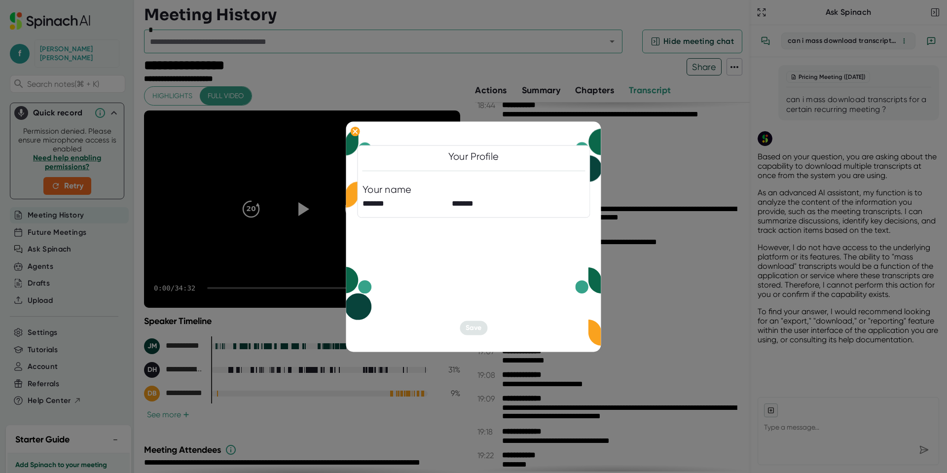
click at [659, 118] on div at bounding box center [473, 236] width 947 height 473
type textarea "x"
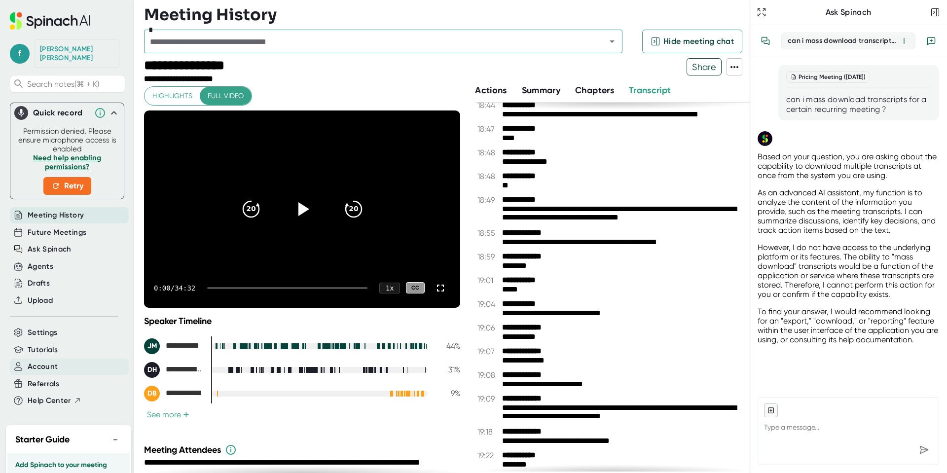
click at [49, 362] on span "Account" at bounding box center [43, 366] width 30 height 11
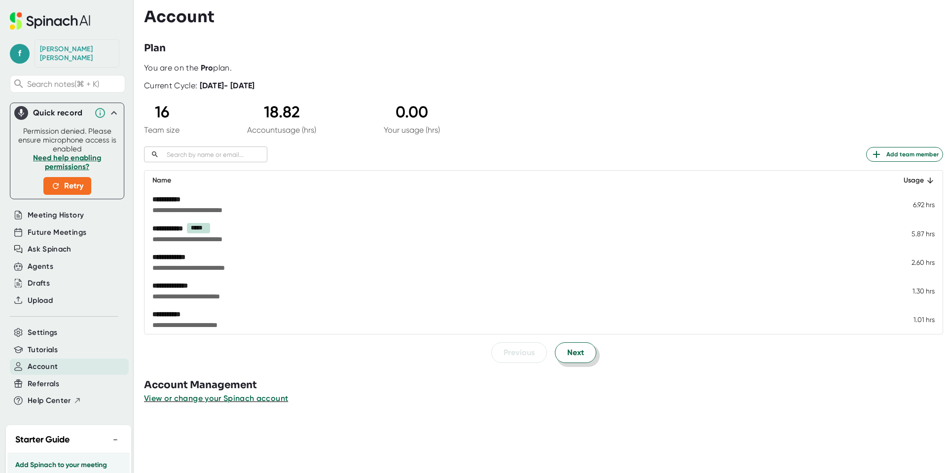
click at [593, 350] on button "Next" at bounding box center [575, 352] width 41 height 21
click at [585, 356] on button "Next" at bounding box center [575, 352] width 41 height 21
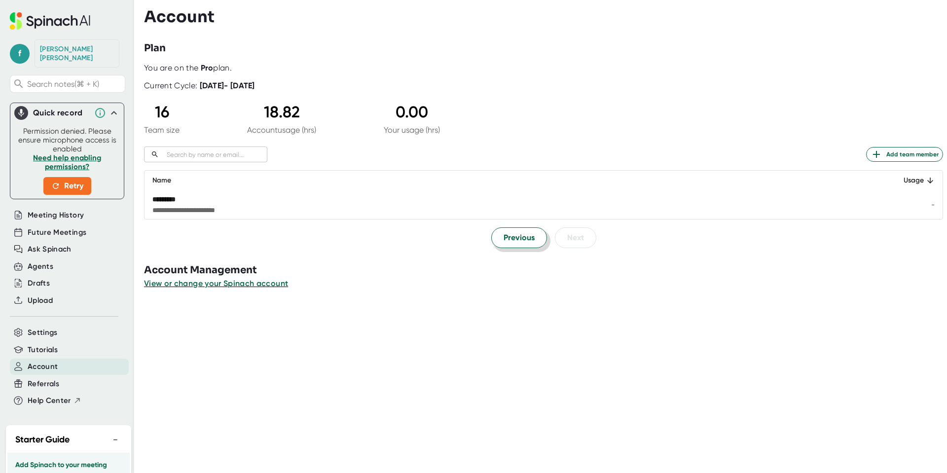
click at [507, 239] on span "Previous" at bounding box center [519, 238] width 31 height 12
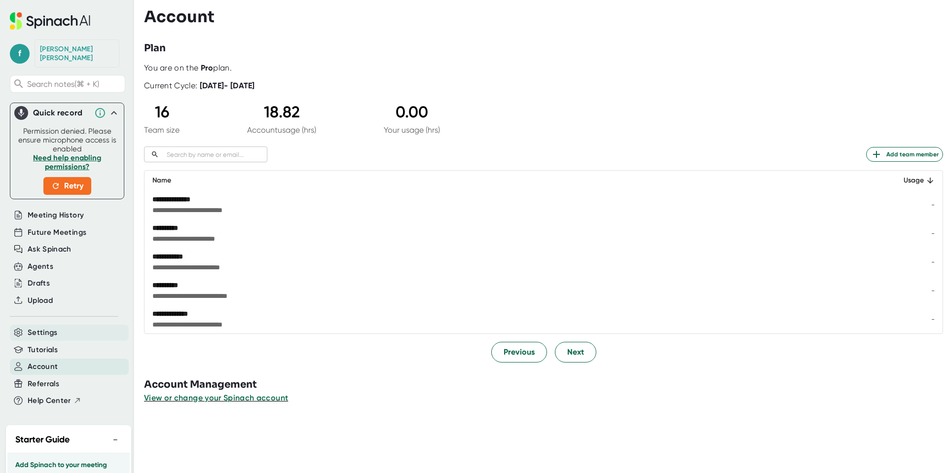
click at [61, 325] on div "Settings" at bounding box center [69, 333] width 119 height 16
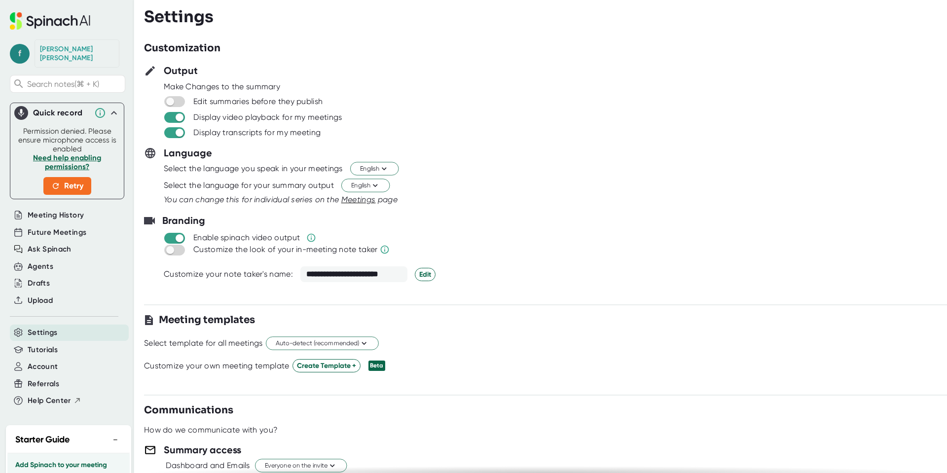
click at [21, 52] on span "f" at bounding box center [20, 54] width 20 height 20
click at [268, 35] on div at bounding box center [473, 236] width 947 height 473
click at [60, 13] on icon at bounding box center [50, 20] width 80 height 17
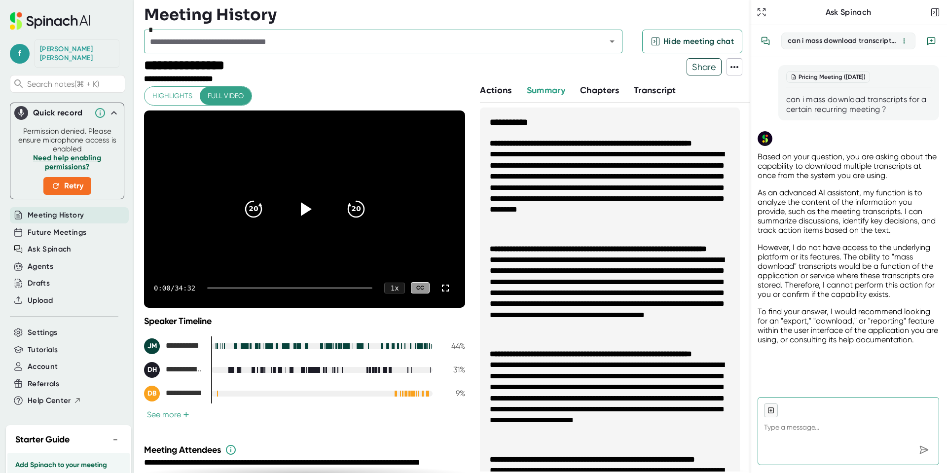
click at [613, 44] on icon "Open" at bounding box center [612, 42] width 12 height 12
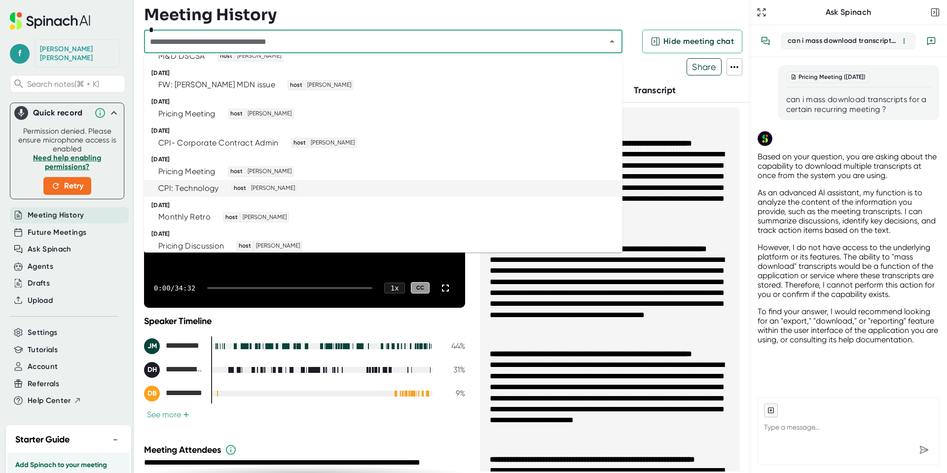
scroll to position [1190, 0]
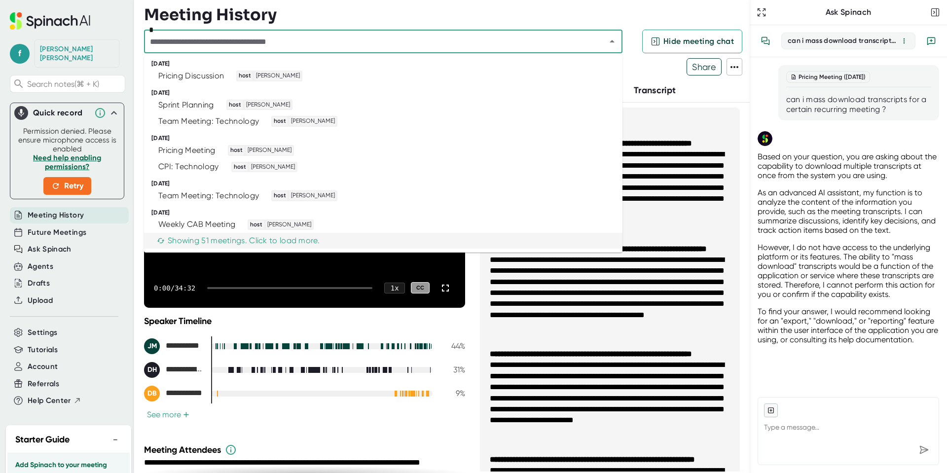
click at [223, 242] on div "Showing 51 meetings. Click to load more." at bounding box center [238, 241] width 163 height 10
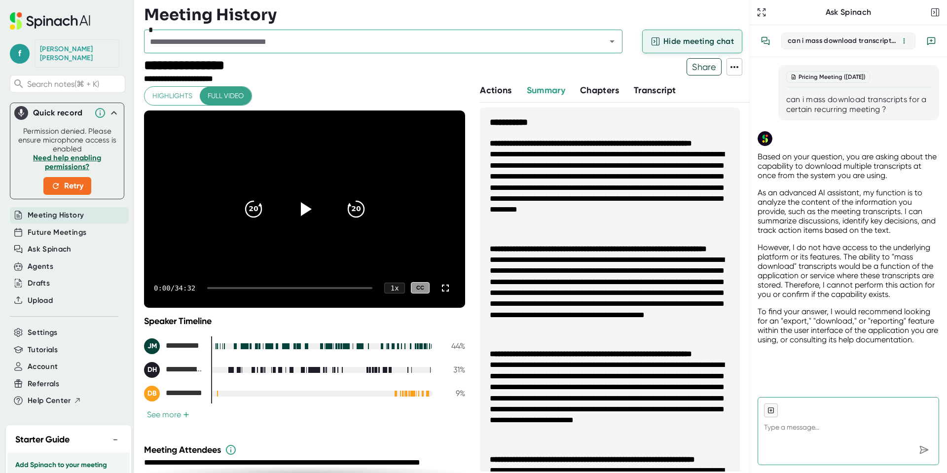
type textarea "x"
click at [689, 40] on span "Hide meeting chat" at bounding box center [699, 42] width 71 height 12
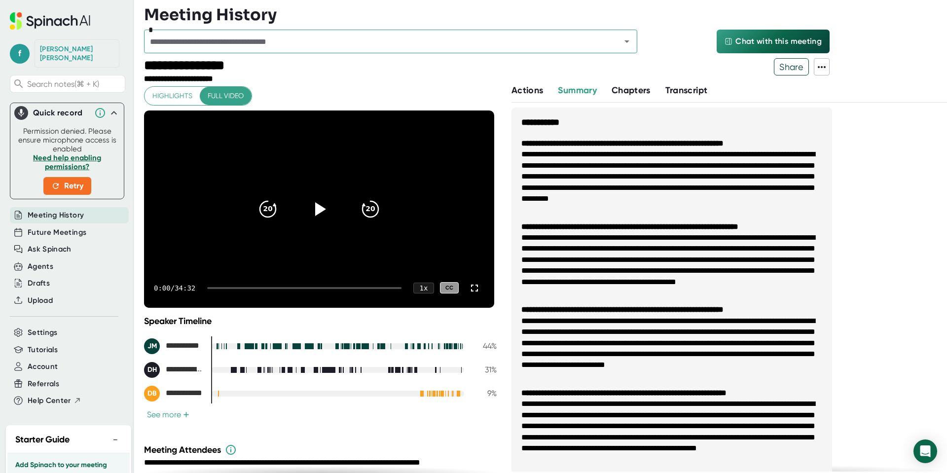
click at [627, 42] on icon "Open" at bounding box center [627, 42] width 12 height 12
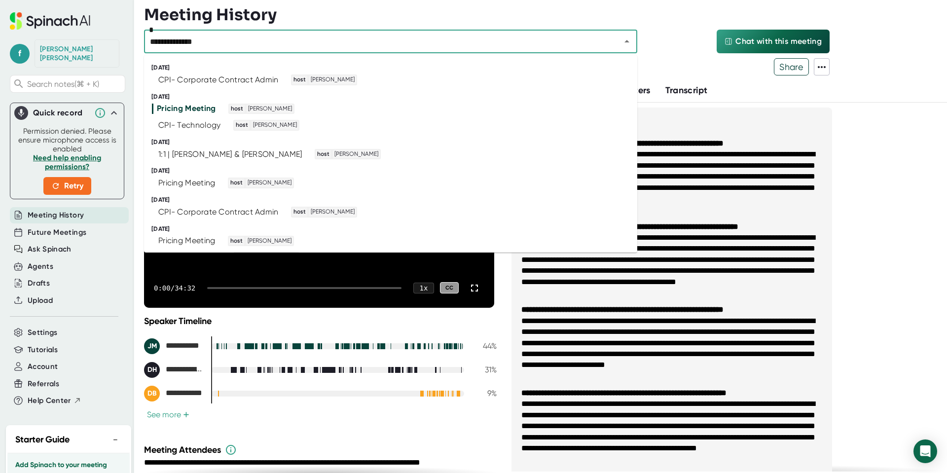
type input "**********"
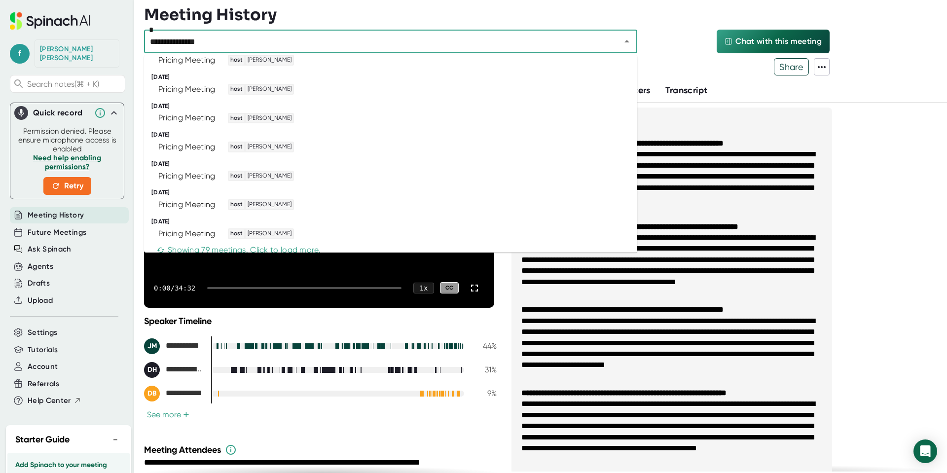
scroll to position [289, 0]
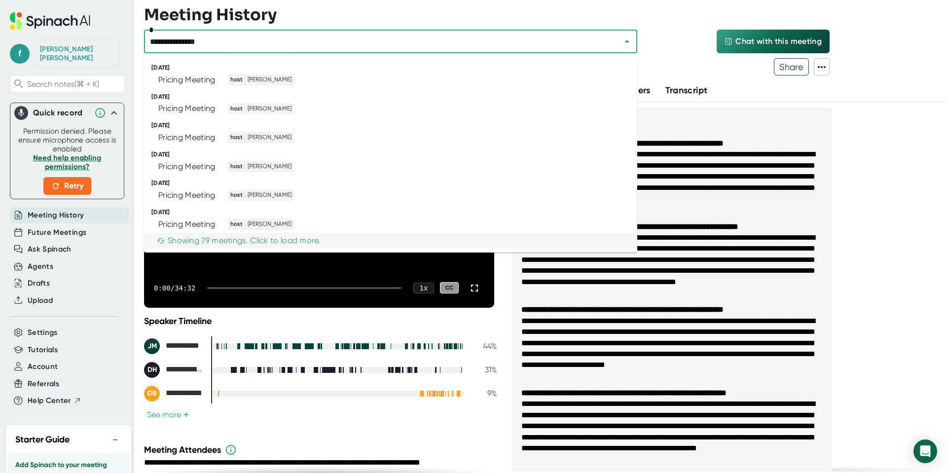
click at [217, 242] on div "Showing 79 meetings. Click to load more." at bounding box center [239, 241] width 164 height 10
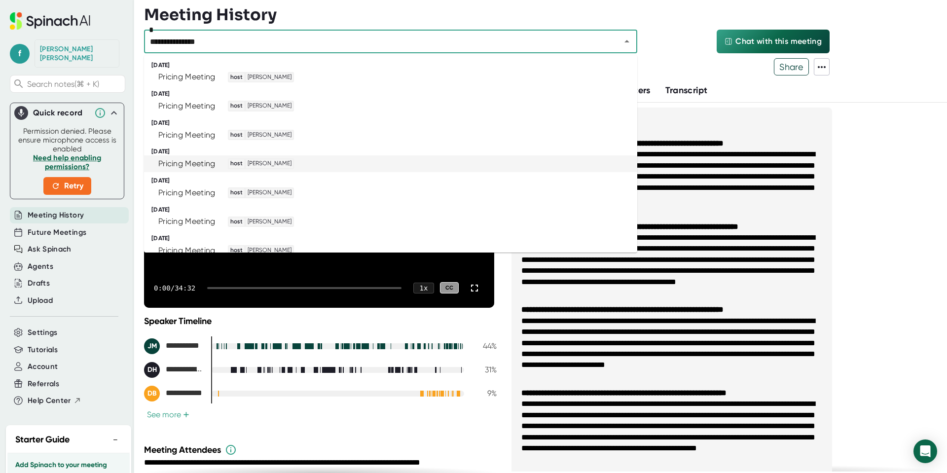
scroll to position [0, 0]
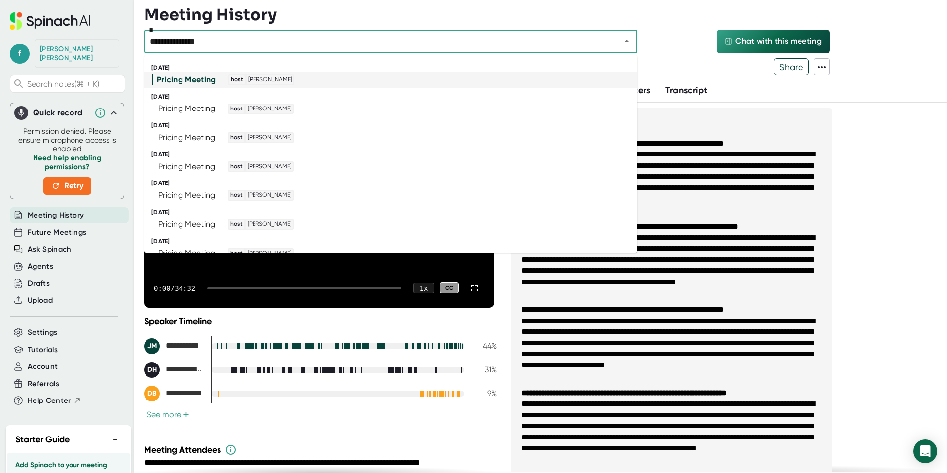
click at [557, 82] on div "Pricing Meeting host [PERSON_NAME]" at bounding box center [386, 80] width 468 height 11
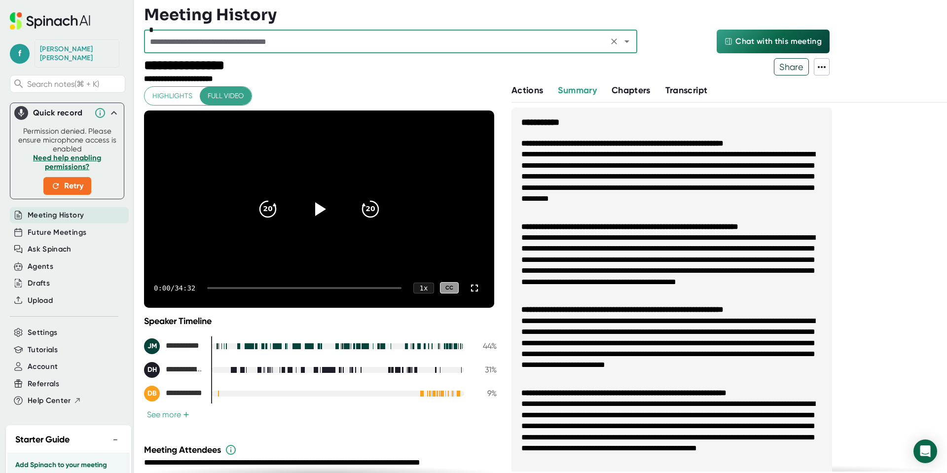
click at [692, 94] on span "Transcript" at bounding box center [687, 90] width 42 height 11
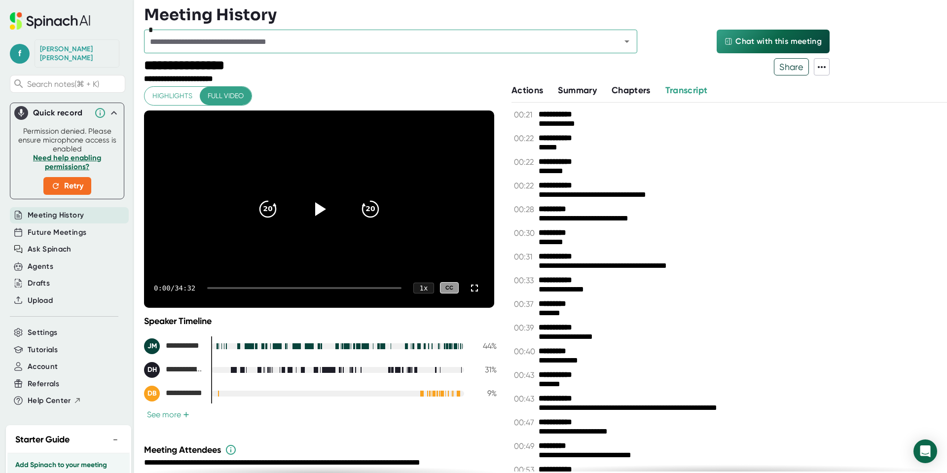
click at [823, 64] on icon at bounding box center [822, 67] width 12 height 12
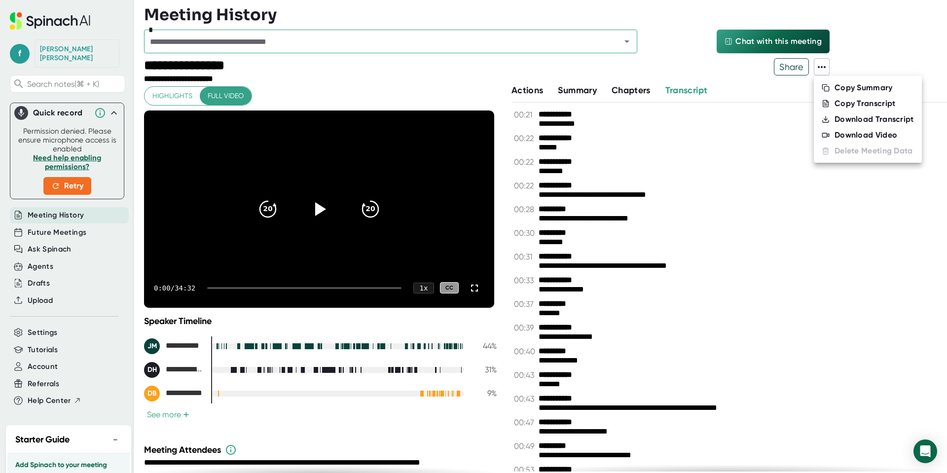
click at [827, 117] on icon at bounding box center [826, 119] width 8 height 8
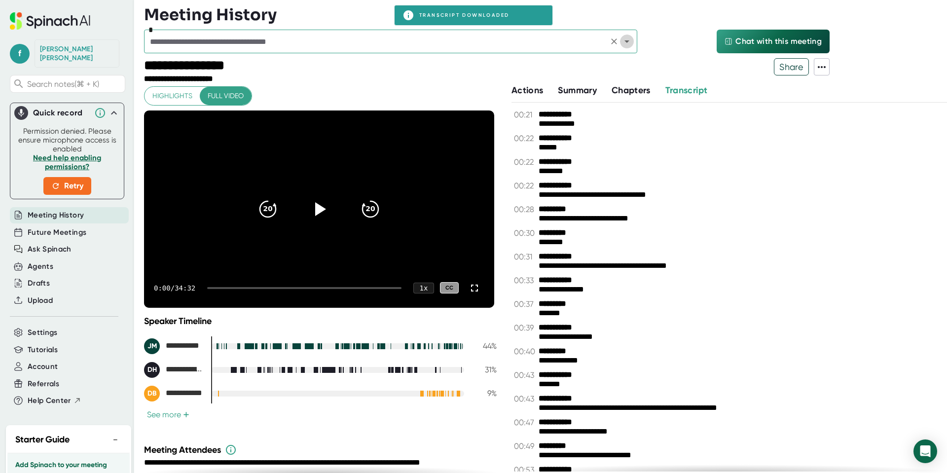
click at [629, 39] on icon "Open" at bounding box center [627, 42] width 12 height 12
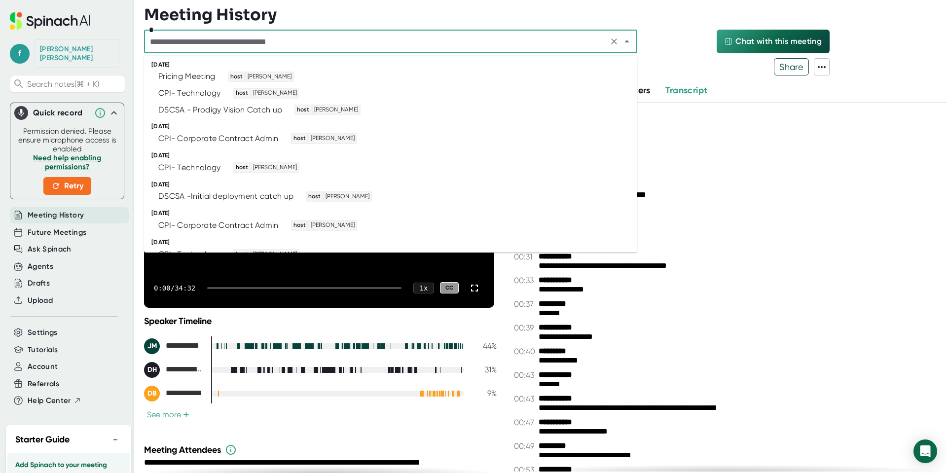
scroll to position [266, 0]
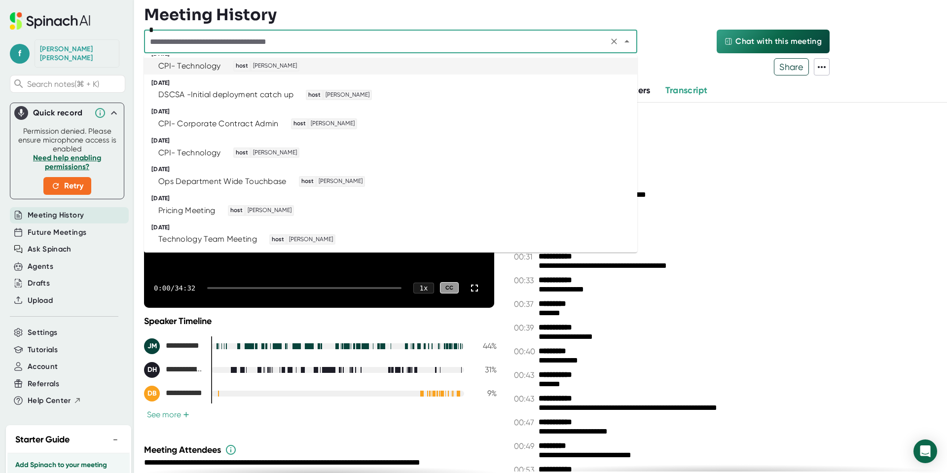
click at [270, 41] on input "text" at bounding box center [376, 42] width 458 height 14
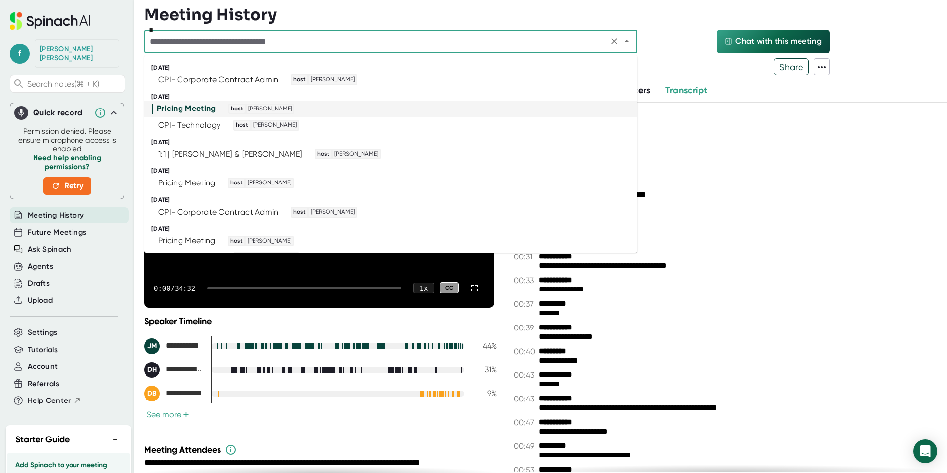
click at [270, 41] on input "text" at bounding box center [376, 42] width 458 height 14
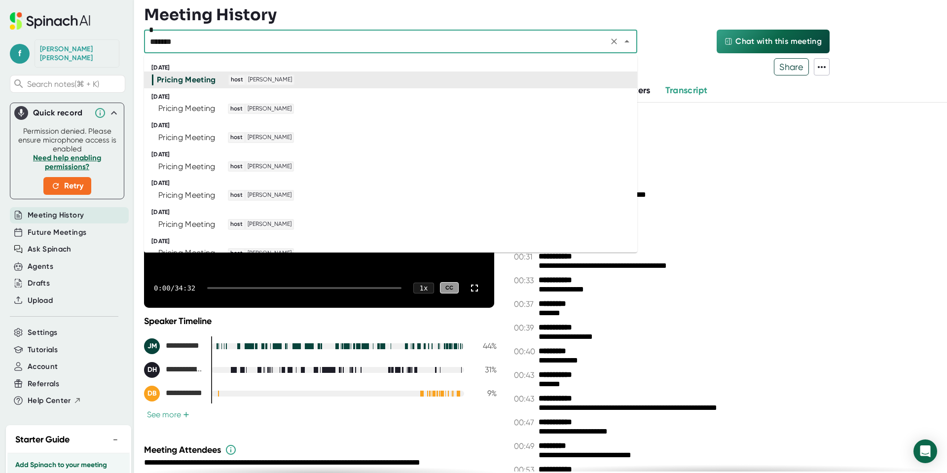
type input "*******"
click at [331, 111] on div "Pricing Meeting host [PERSON_NAME]" at bounding box center [386, 109] width 469 height 11
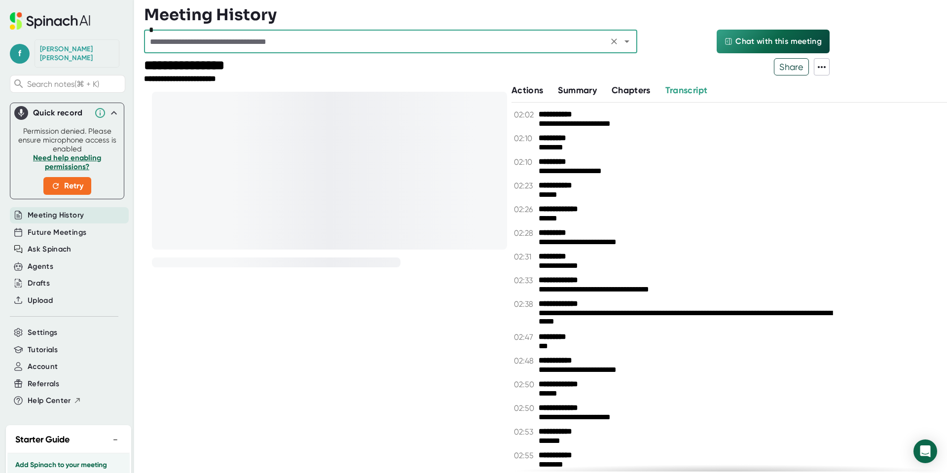
click at [833, 68] on div "**********" at bounding box center [490, 71] width 693 height 26
click at [816, 69] on icon at bounding box center [822, 67] width 12 height 12
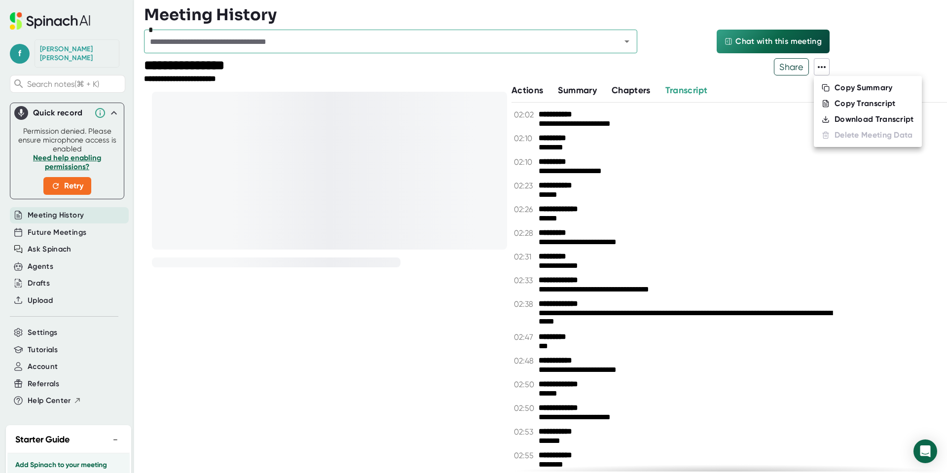
click at [837, 119] on div "Download Transcript" at bounding box center [874, 119] width 79 height 10
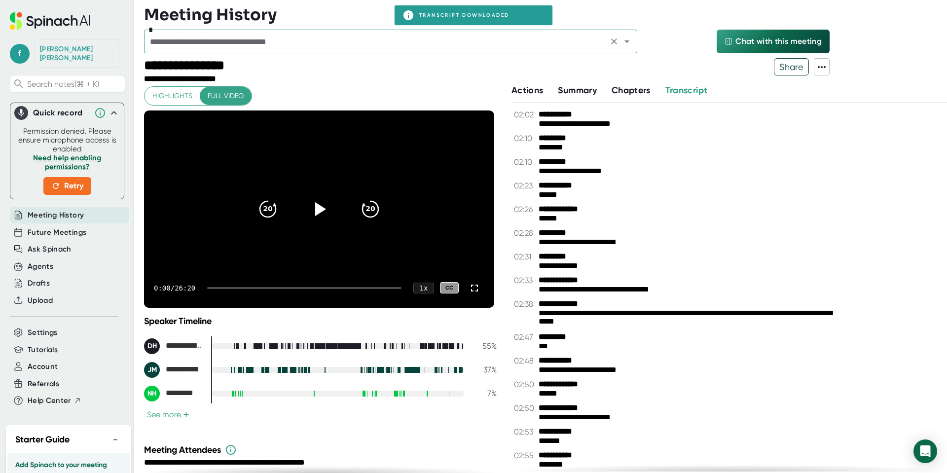
click at [631, 44] on icon "Open" at bounding box center [627, 42] width 12 height 12
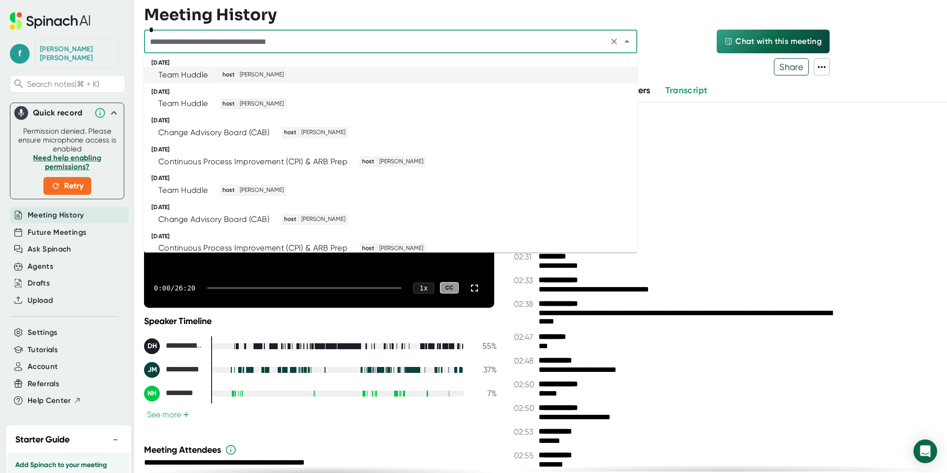
scroll to position [1987, 0]
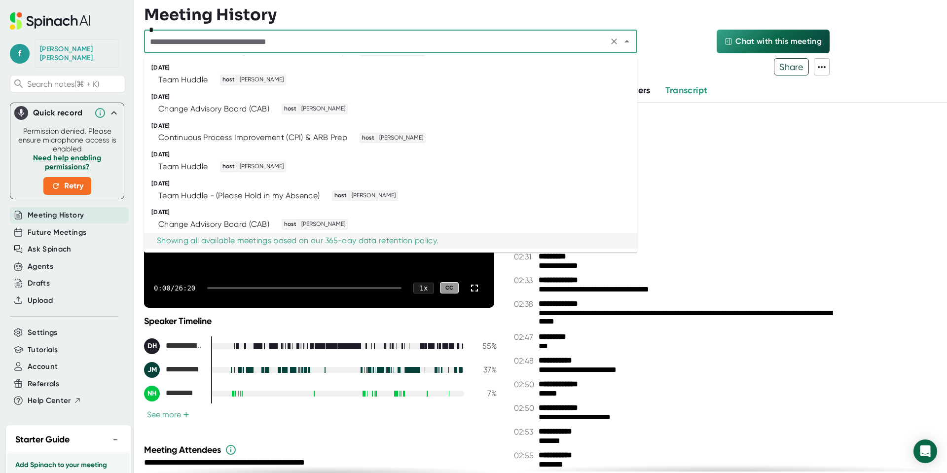
click at [228, 242] on div "Showing all available meetings based on our 365-day data retention policy." at bounding box center [298, 241] width 282 height 10
click at [180, 237] on div "Showing all available meetings based on our 365-day data retention policy." at bounding box center [298, 241] width 282 height 10
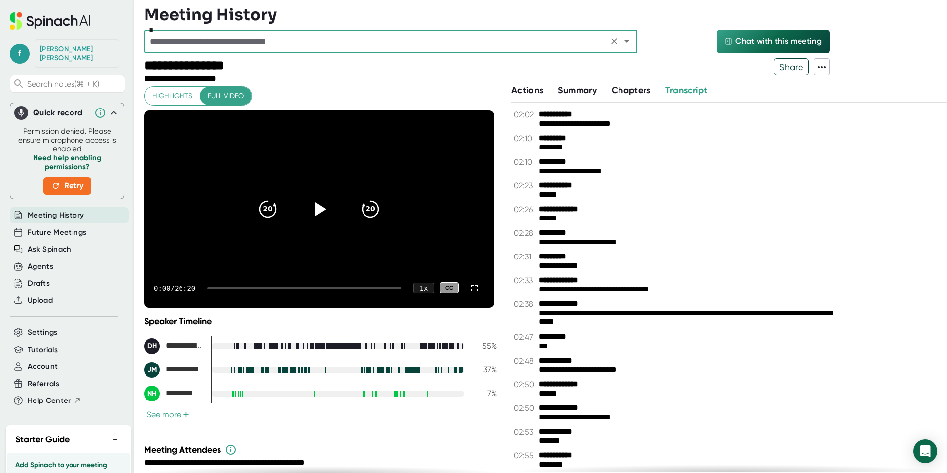
click at [207, 43] on input "text" at bounding box center [376, 42] width 458 height 14
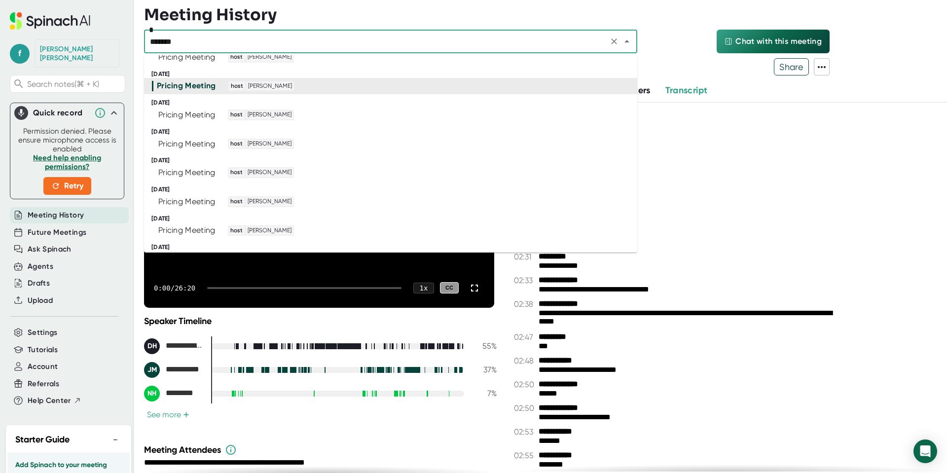
scroll to position [0, 0]
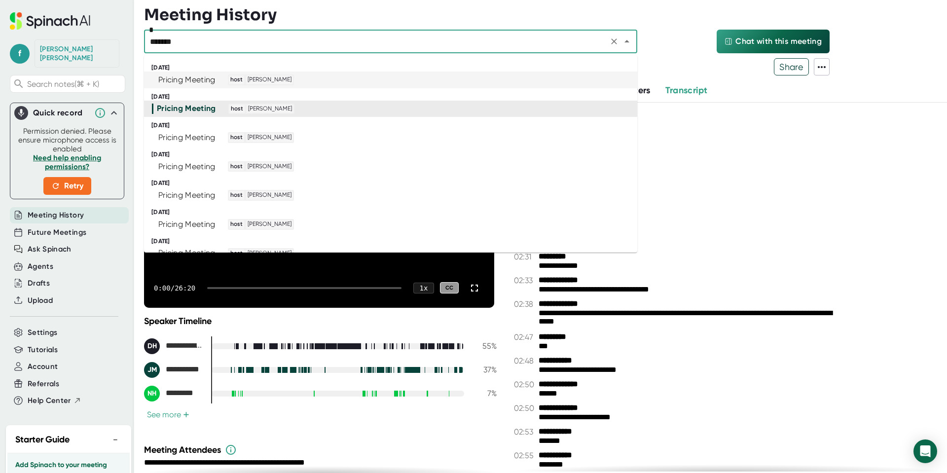
type input "*******"
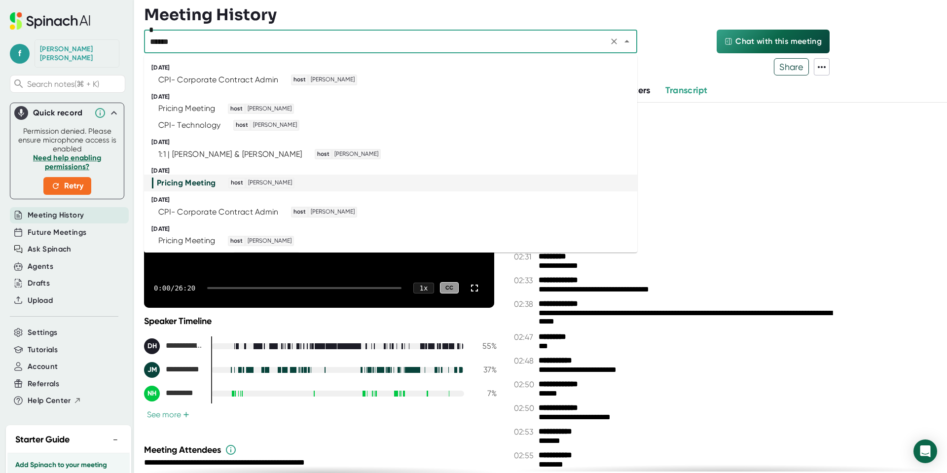
type input "*******"
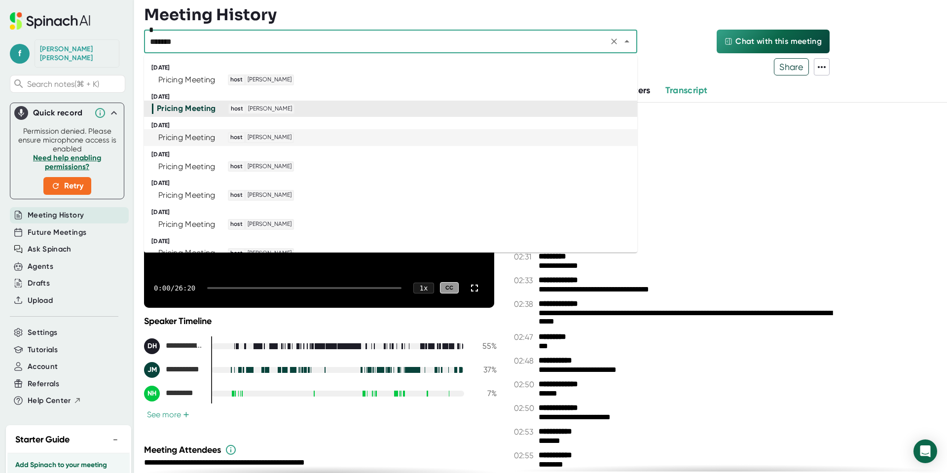
click at [211, 137] on div "Pricing Meeting" at bounding box center [186, 138] width 57 height 10
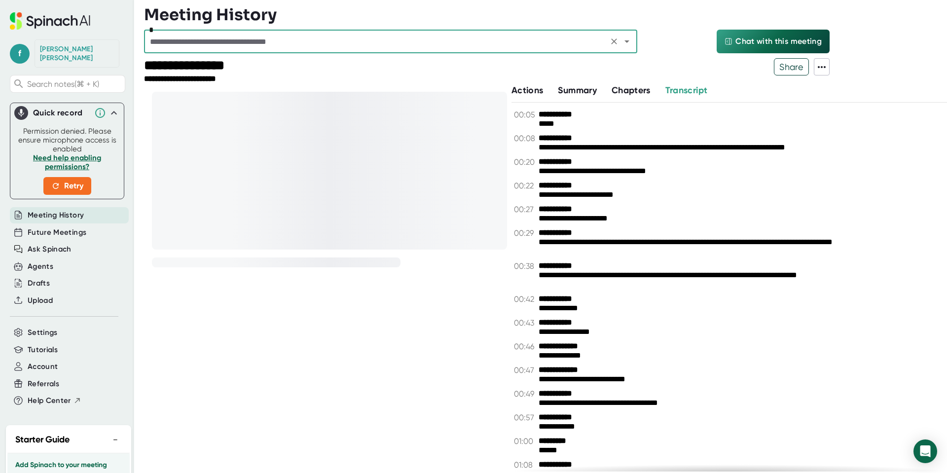
click at [826, 66] on icon at bounding box center [822, 67] width 12 height 12
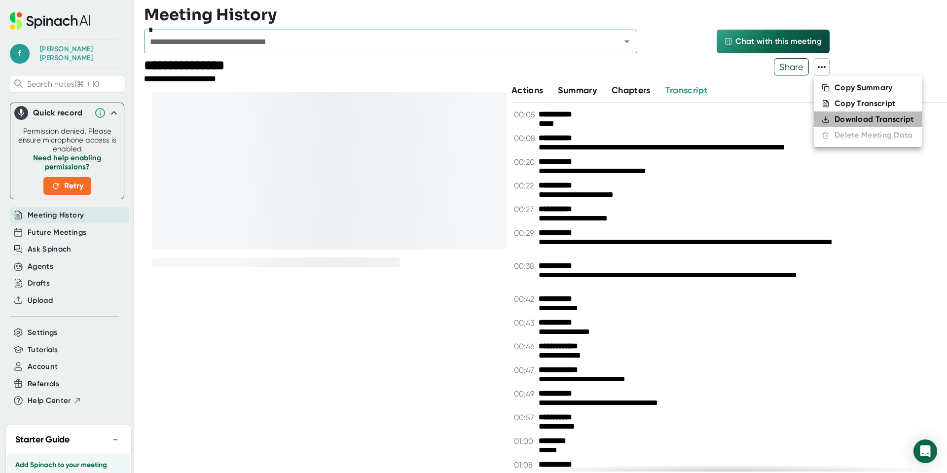
click at [836, 118] on div "Download Transcript" at bounding box center [874, 119] width 79 height 10
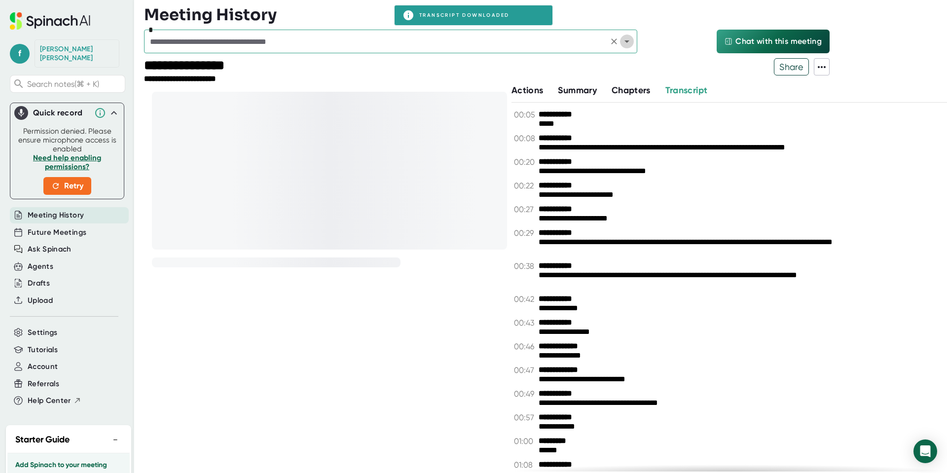
click at [629, 45] on icon "Open" at bounding box center [627, 42] width 12 height 12
click at [664, 42] on div "* Chat with this meeting" at bounding box center [487, 44] width 686 height 29
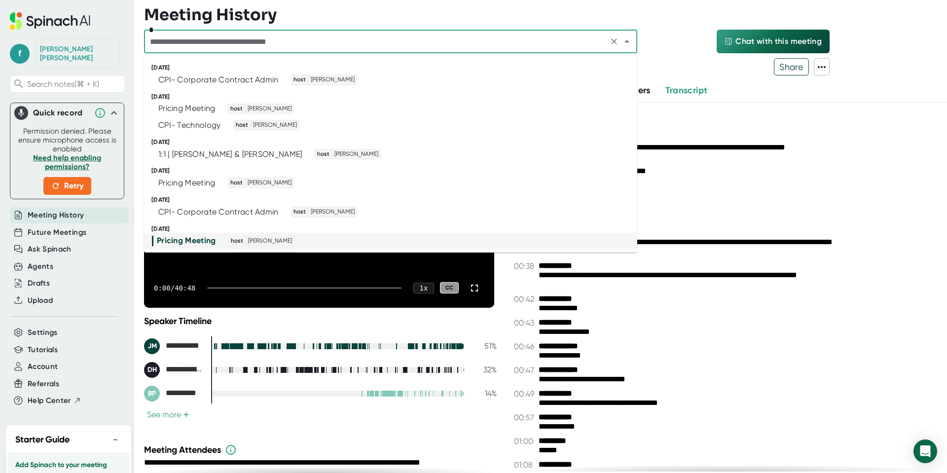
click at [429, 45] on input "text" at bounding box center [376, 42] width 458 height 14
type input "*******"
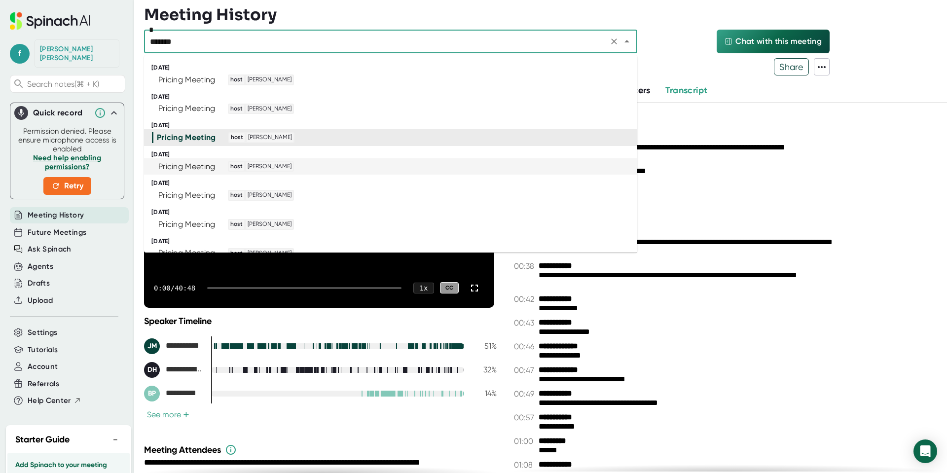
click at [216, 169] on div "Pricing Meeting" at bounding box center [186, 167] width 57 height 10
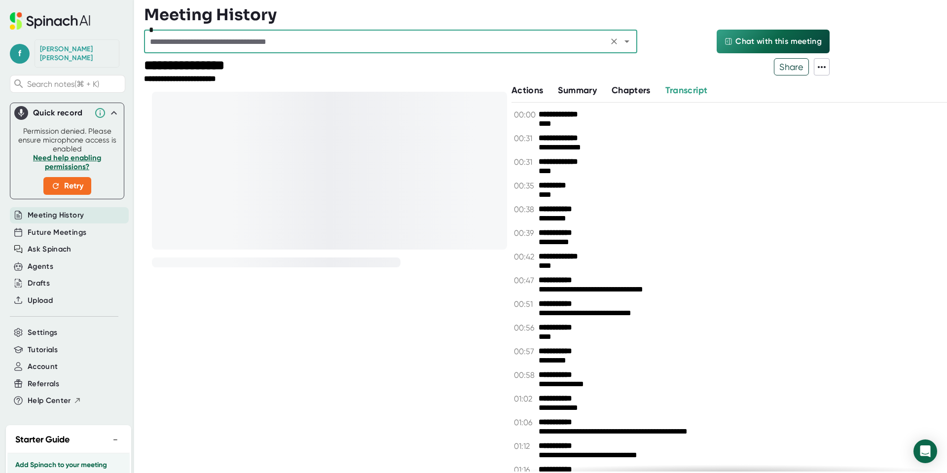
click at [818, 68] on icon at bounding box center [822, 67] width 12 height 12
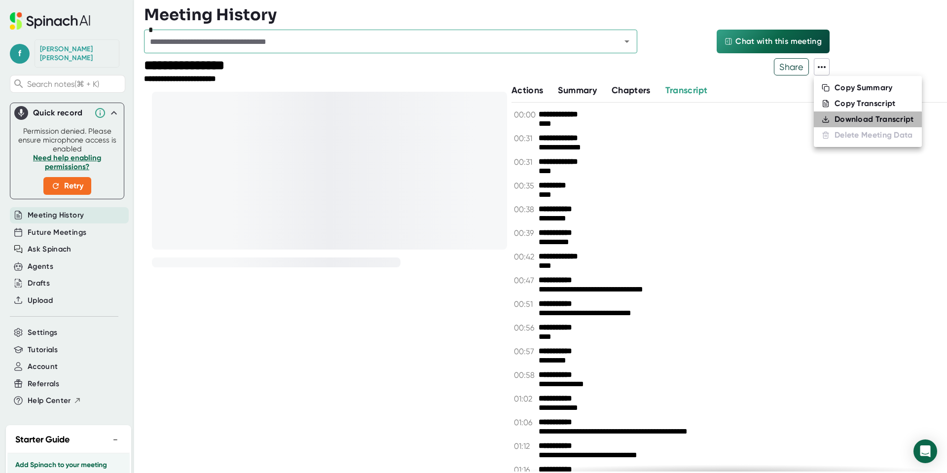
click at [866, 120] on div "Download Transcript" at bounding box center [874, 119] width 79 height 10
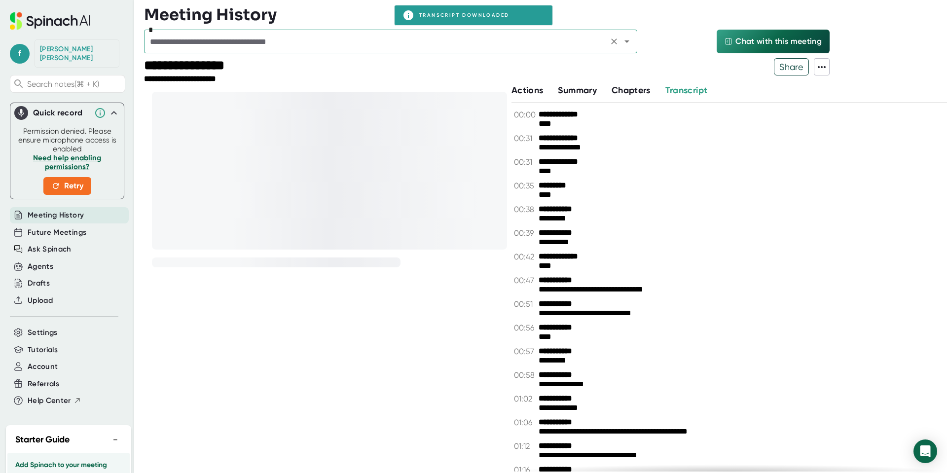
click at [272, 46] on input "text" at bounding box center [376, 42] width 458 height 14
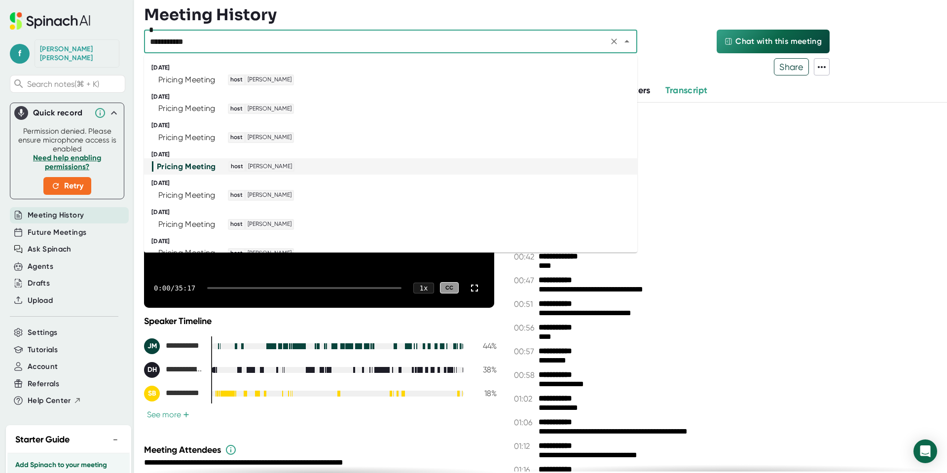
type input "**********"
click at [200, 198] on div "Pricing Meeting" at bounding box center [186, 195] width 57 height 10
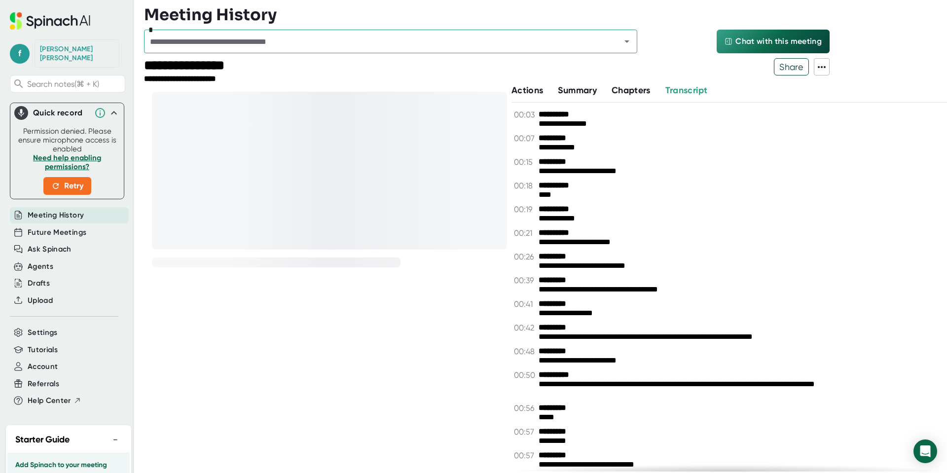
click at [825, 71] on icon at bounding box center [822, 67] width 12 height 12
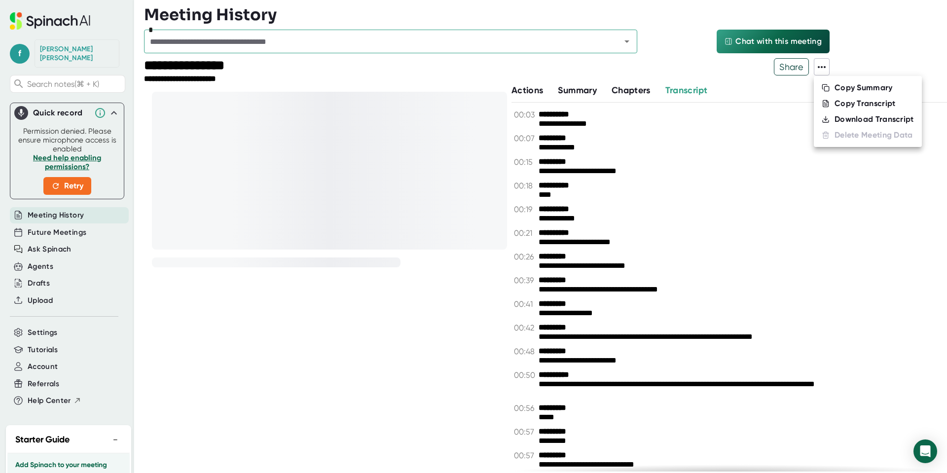
click at [894, 122] on div "Download Transcript" at bounding box center [874, 119] width 79 height 10
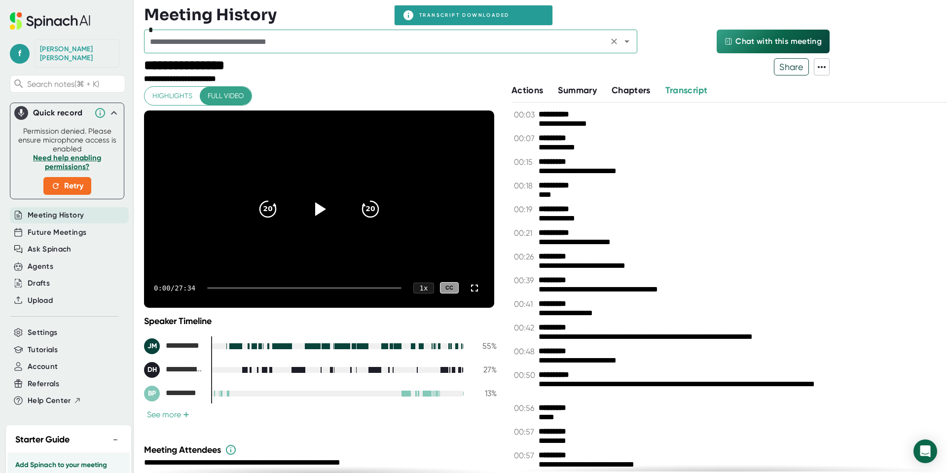
click at [302, 40] on input "text" at bounding box center [376, 42] width 458 height 14
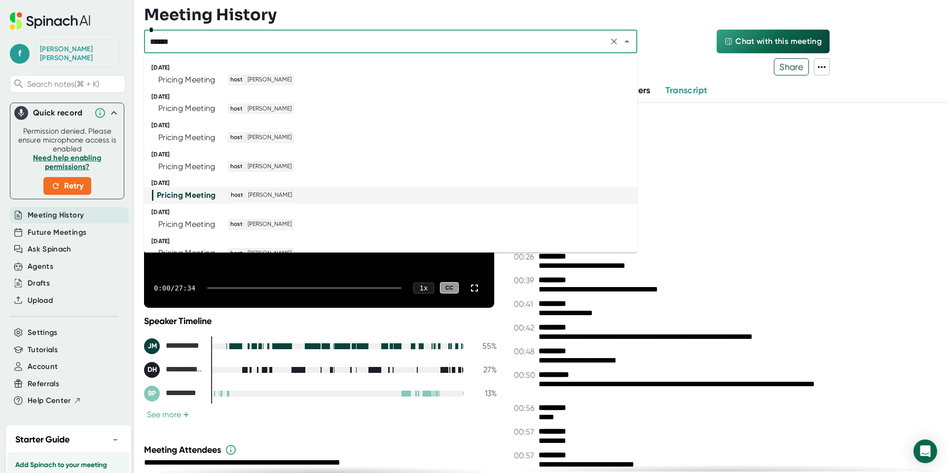
type input "*******"
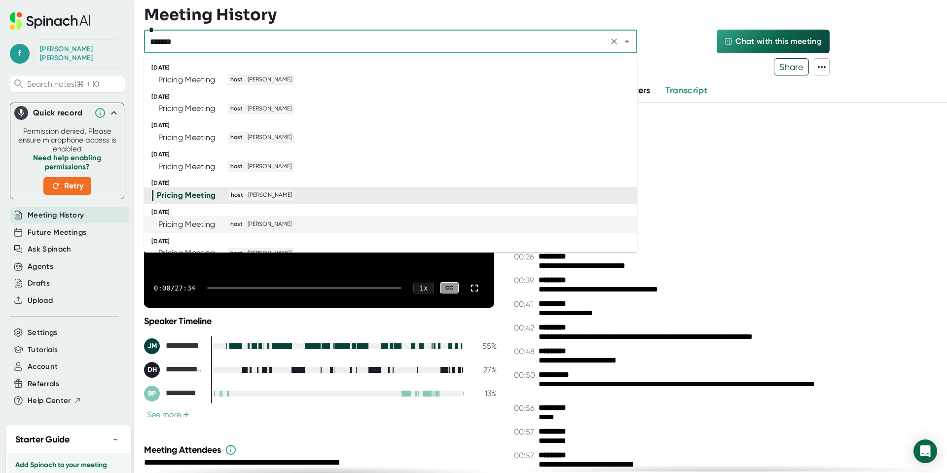
click at [315, 228] on div "Pricing Meeting host [PERSON_NAME]" at bounding box center [386, 224] width 469 height 11
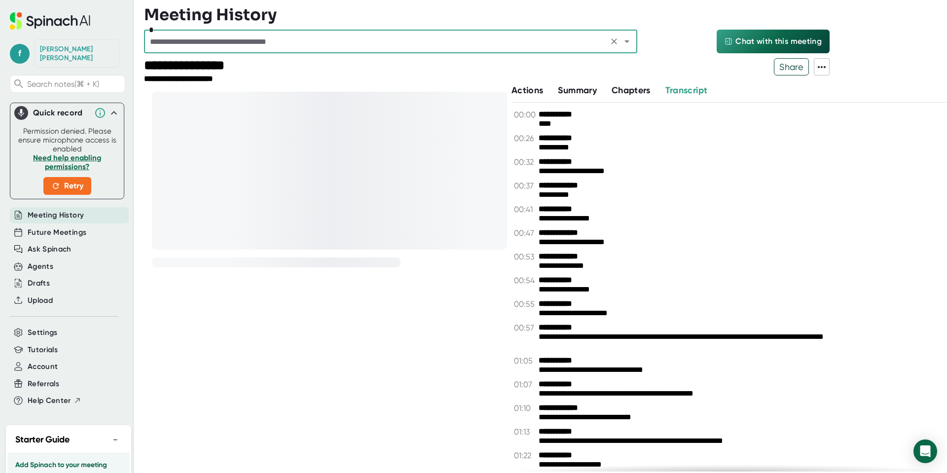
click at [820, 68] on icon at bounding box center [822, 67] width 12 height 12
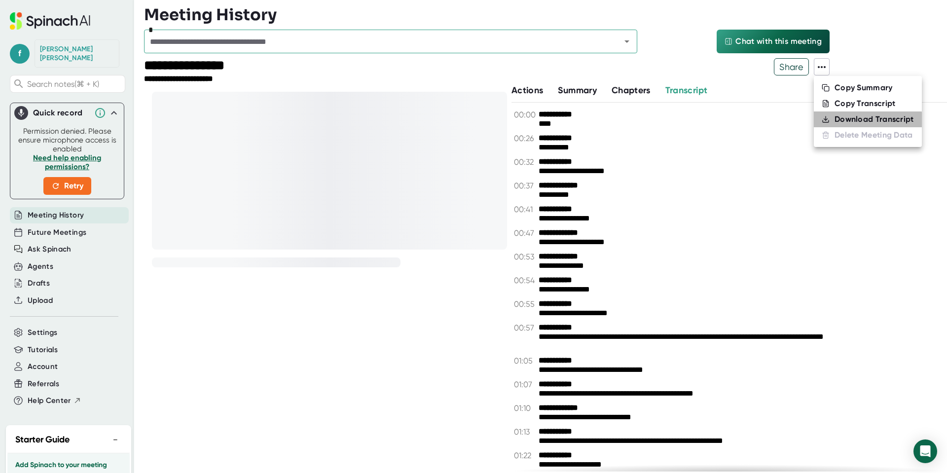
click at [828, 122] on icon at bounding box center [826, 121] width 6 height 2
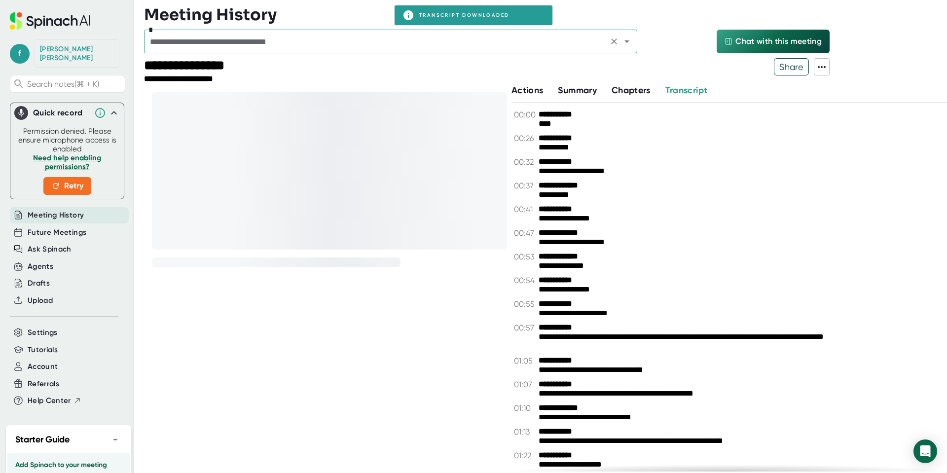
click at [269, 41] on input "text" at bounding box center [376, 42] width 458 height 14
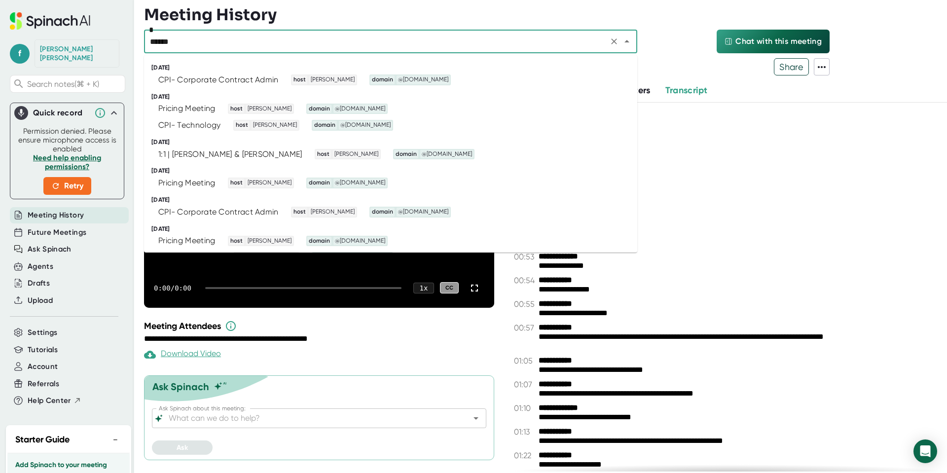
type input "*******"
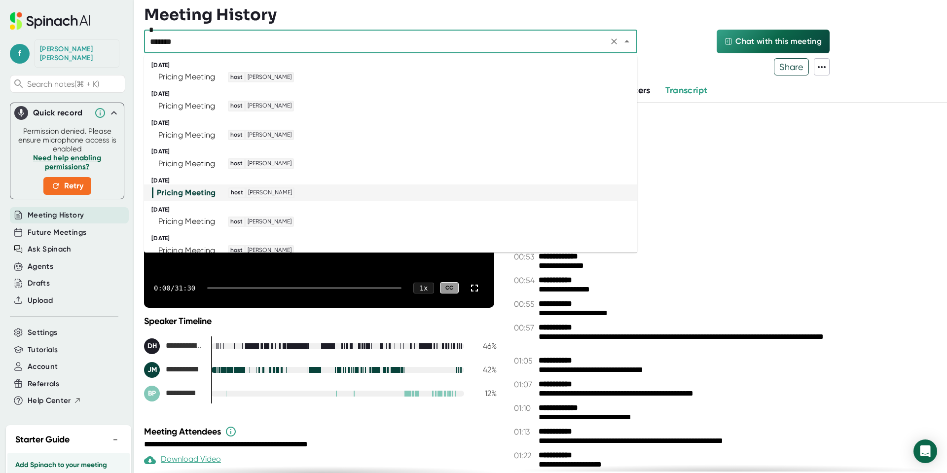
scroll to position [54, 0]
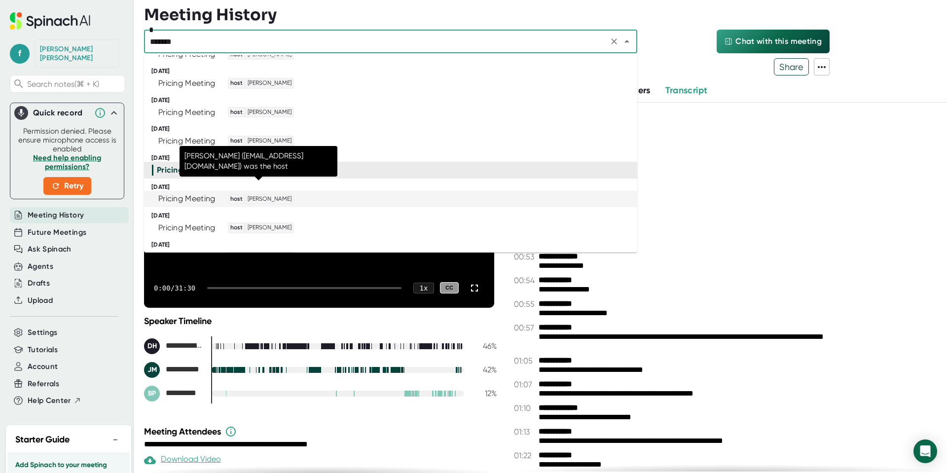
click at [229, 201] on span "host" at bounding box center [236, 199] width 15 height 9
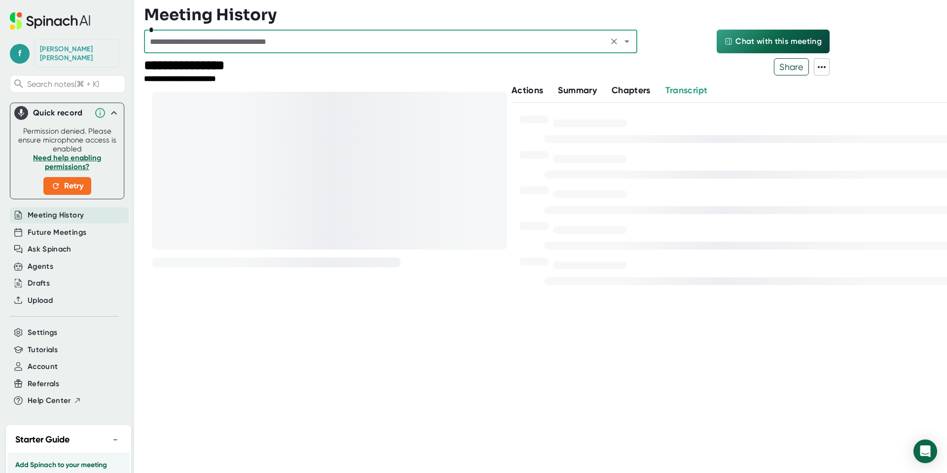
click at [825, 66] on icon at bounding box center [822, 67] width 8 height 2
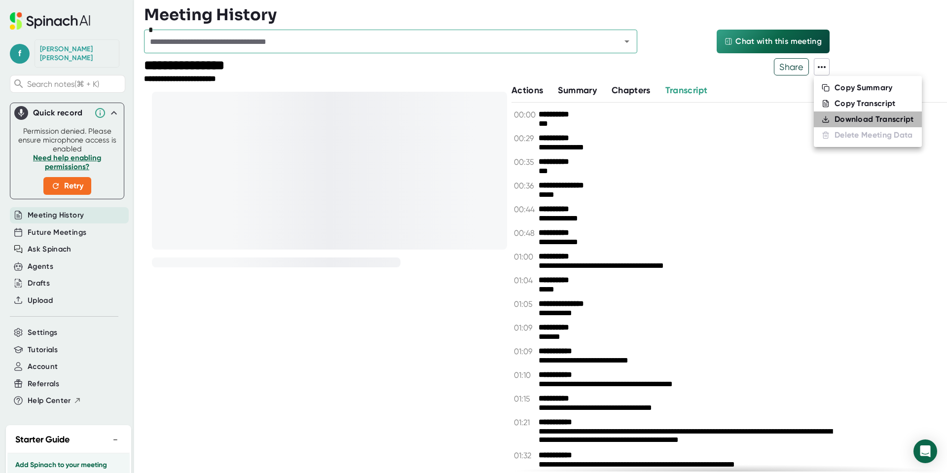
click at [829, 121] on icon at bounding box center [826, 119] width 8 height 8
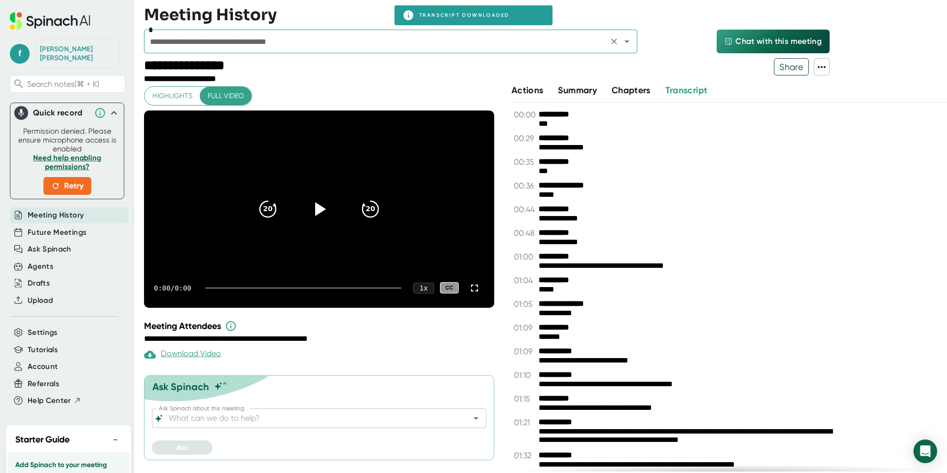
click at [229, 45] on input "text" at bounding box center [376, 42] width 458 height 14
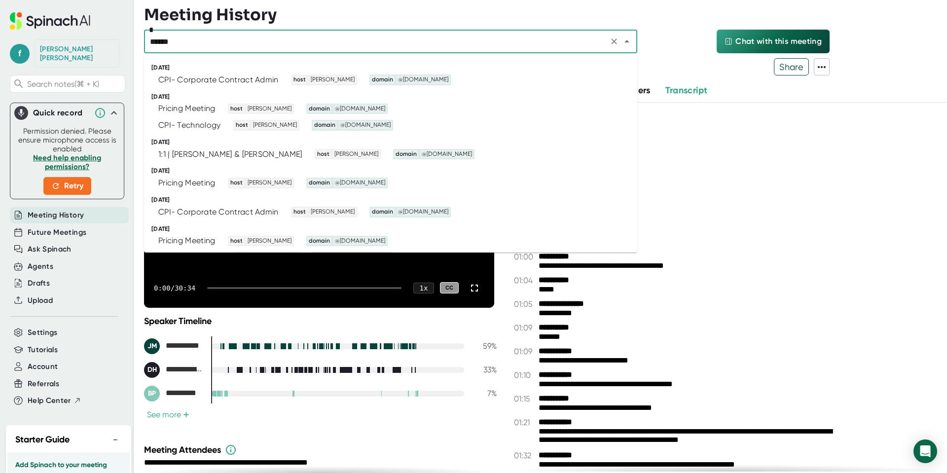
type input "*******"
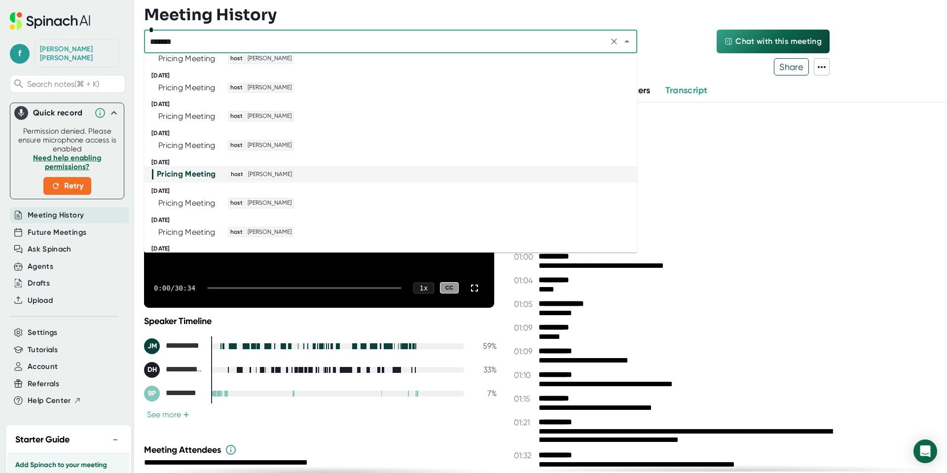
scroll to position [85, 0]
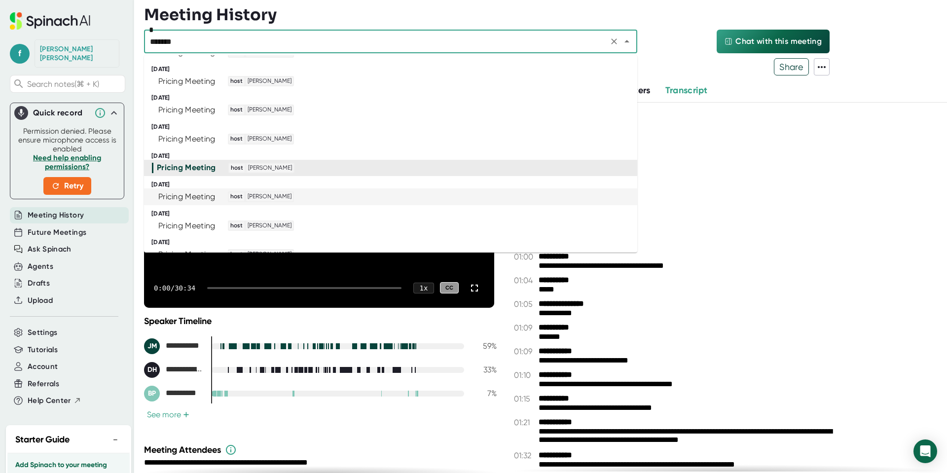
click at [315, 195] on div "Pricing Meeting host [PERSON_NAME]" at bounding box center [386, 196] width 469 height 11
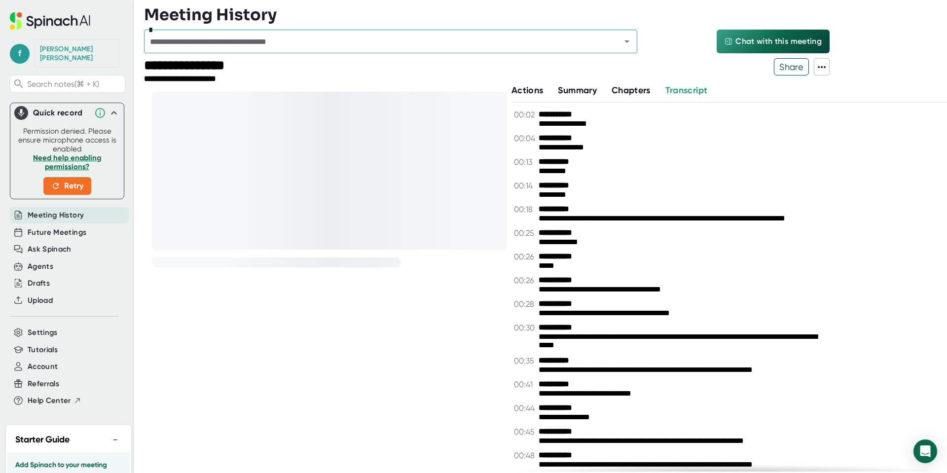
click at [822, 66] on icon at bounding box center [822, 67] width 8 height 2
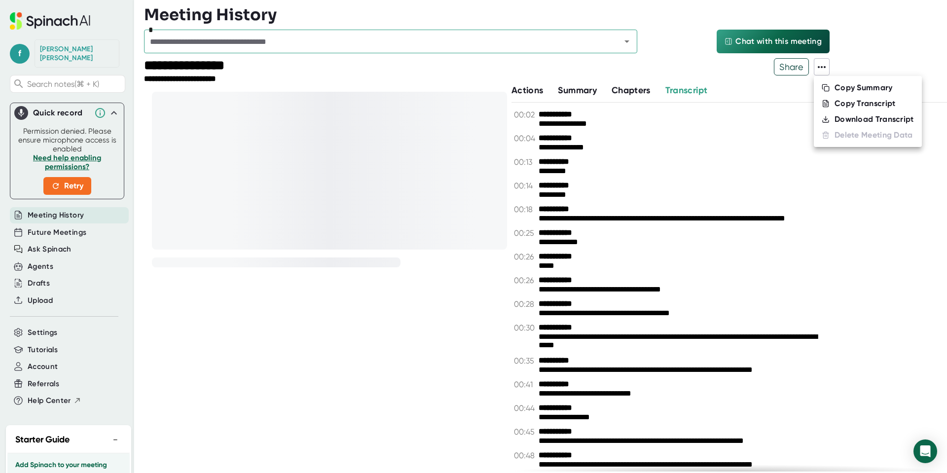
click at [845, 120] on div "Download Transcript" at bounding box center [874, 119] width 79 height 10
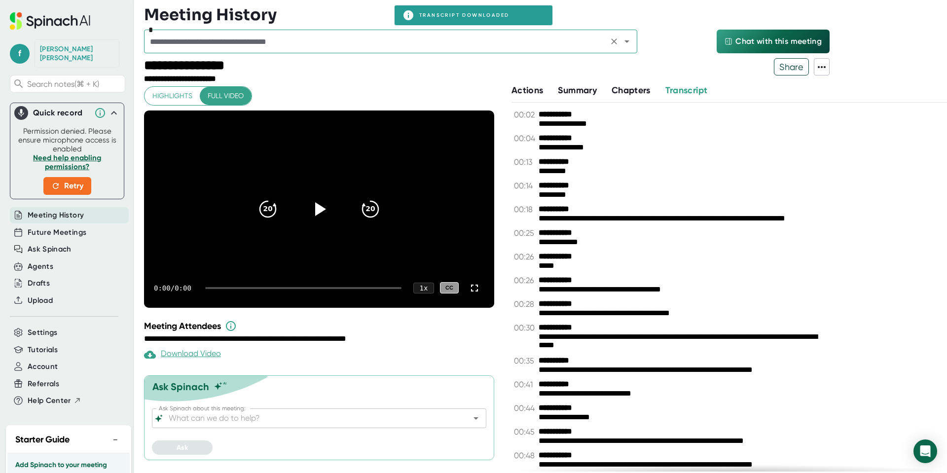
click at [349, 43] on input "text" at bounding box center [376, 42] width 458 height 14
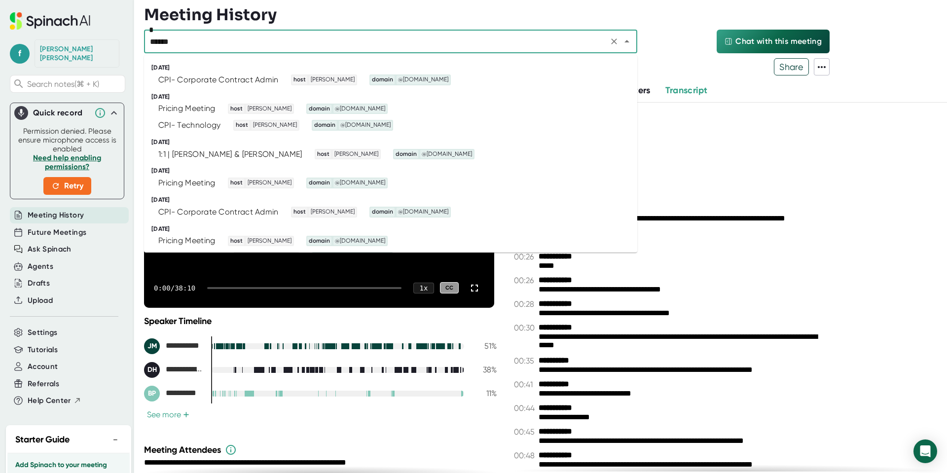
type input "*******"
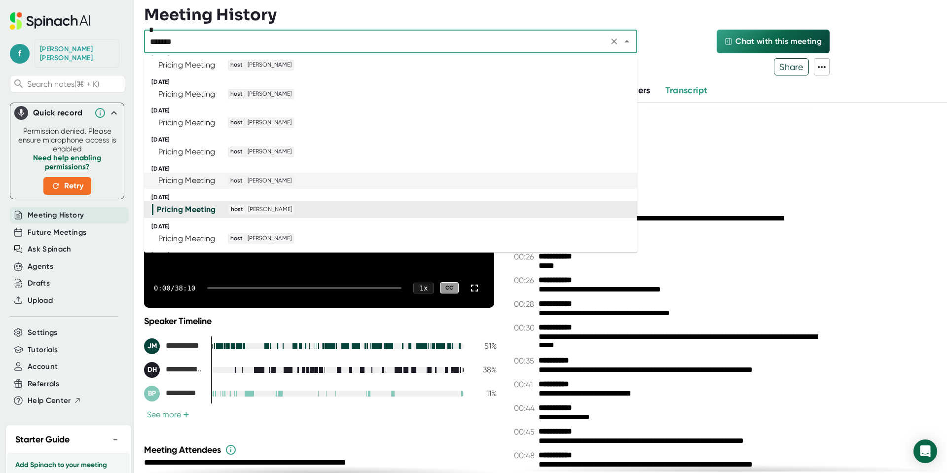
scroll to position [141, 0]
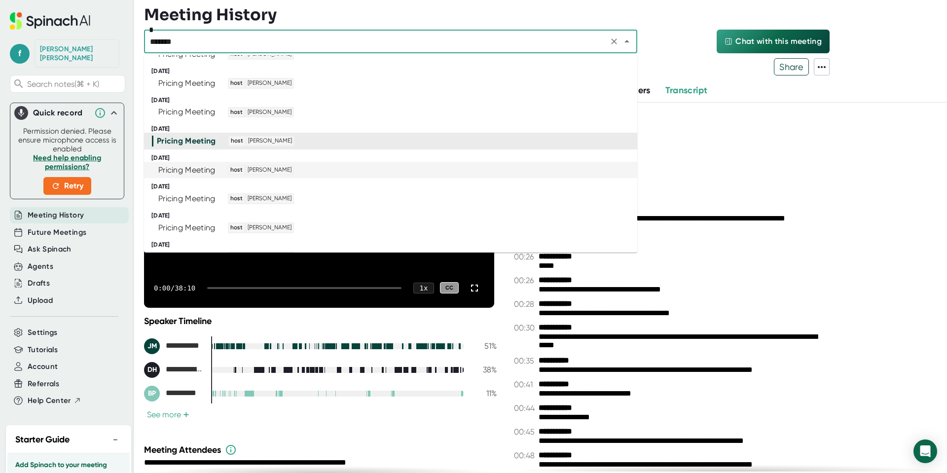
click at [210, 174] on div "Pricing Meeting" at bounding box center [186, 170] width 57 height 10
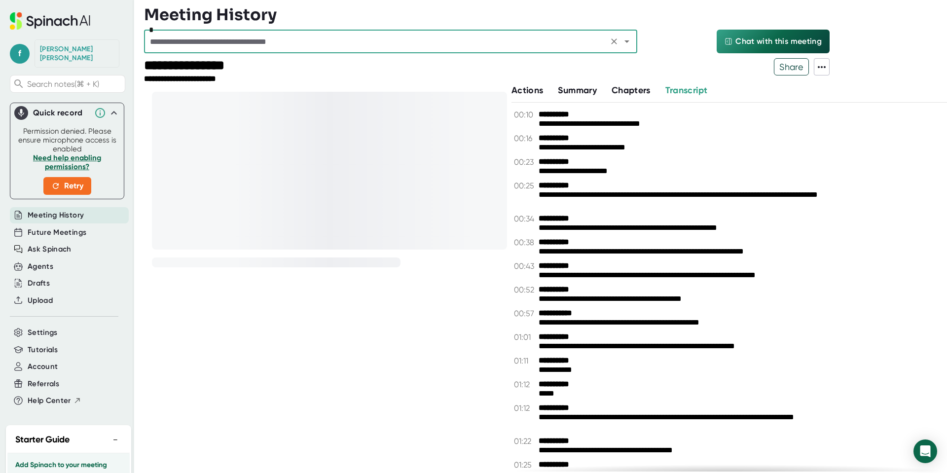
click at [825, 72] on icon at bounding box center [822, 67] width 12 height 12
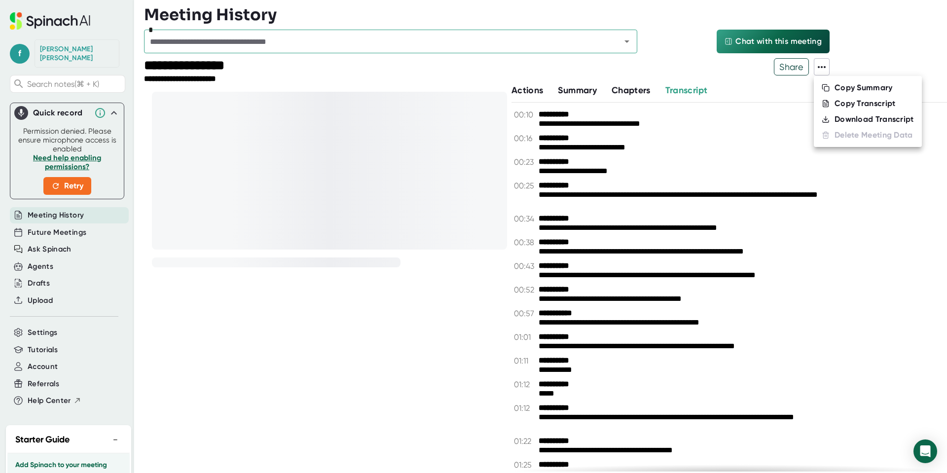
click at [835, 119] on div "Download Transcript" at bounding box center [874, 119] width 79 height 10
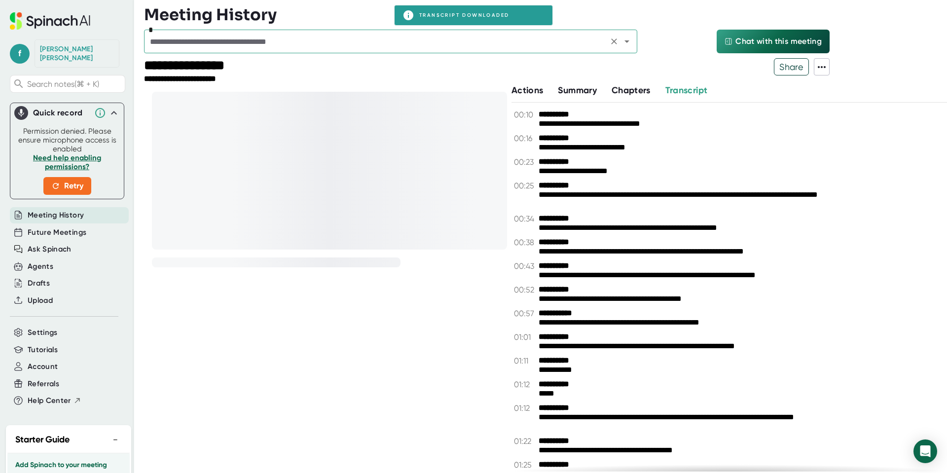
click at [264, 48] on div "*" at bounding box center [390, 42] width 493 height 24
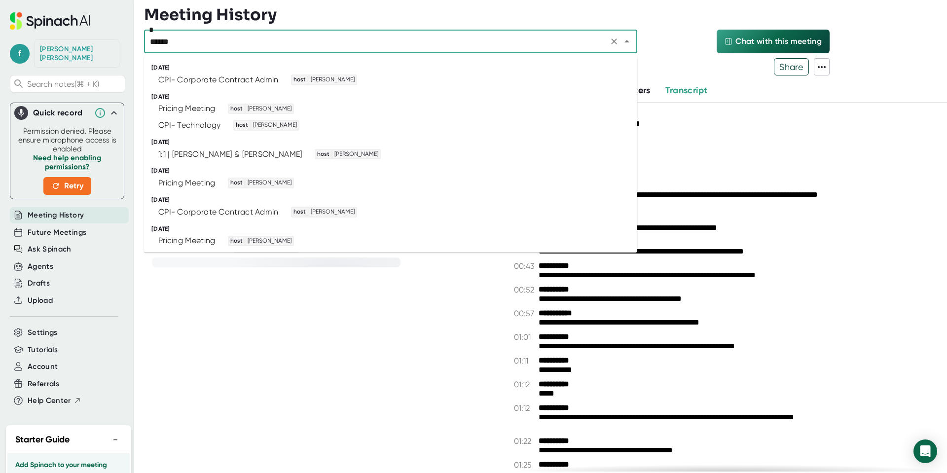
type input "*******"
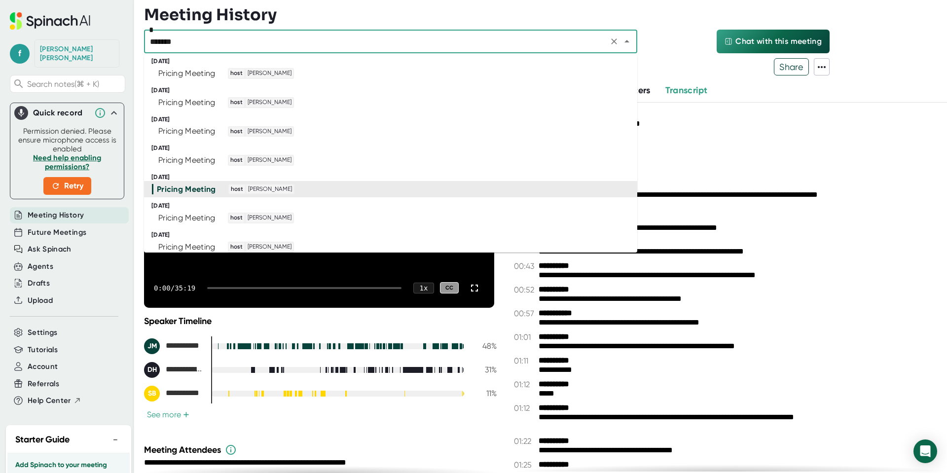
scroll to position [224, 0]
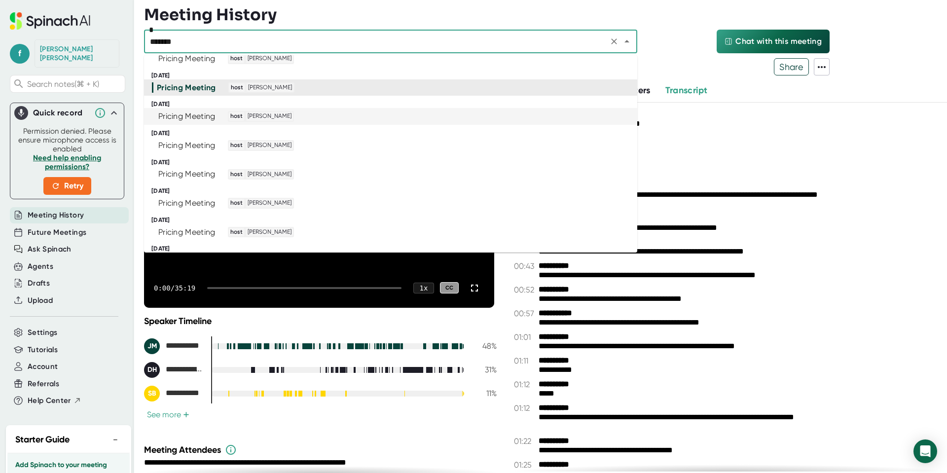
click at [212, 115] on div "Pricing Meeting" at bounding box center [186, 117] width 57 height 10
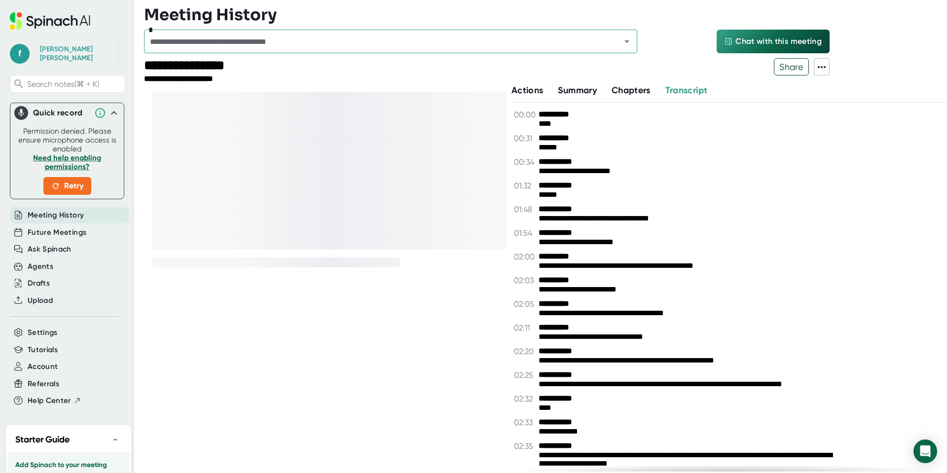
click at [822, 69] on icon at bounding box center [822, 67] width 12 height 12
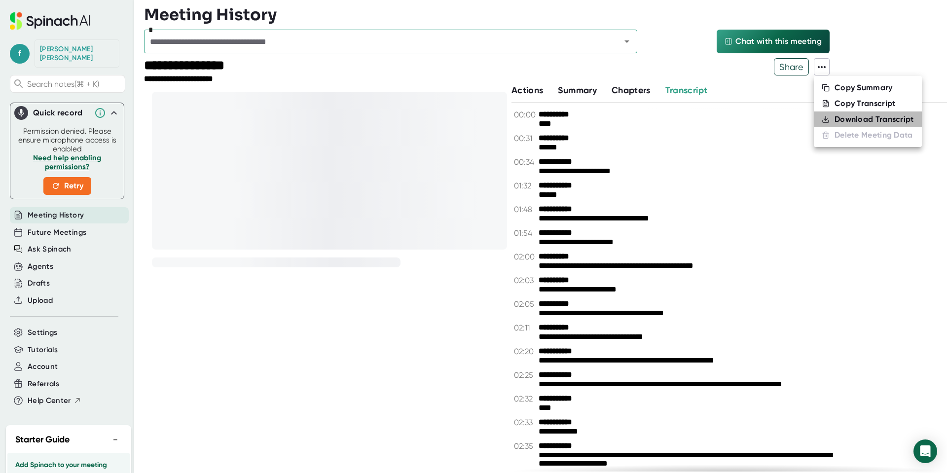
click at [835, 125] on li "Download Transcript" at bounding box center [868, 120] width 108 height 16
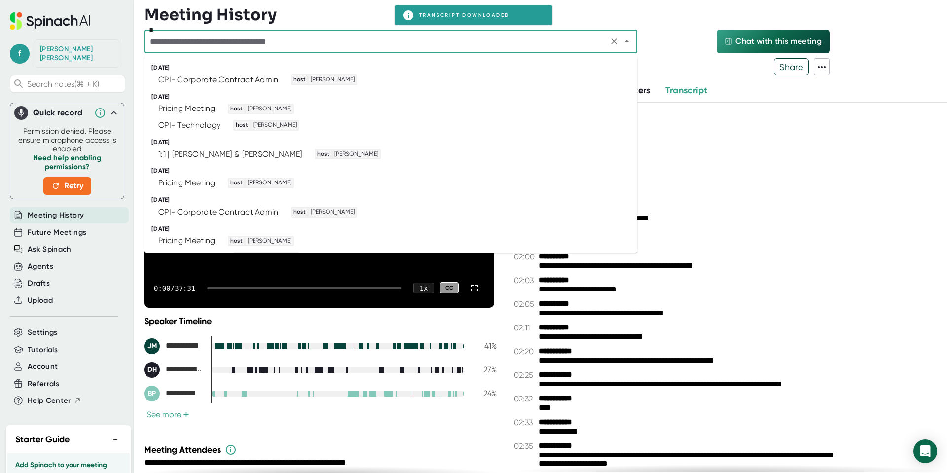
click at [266, 47] on input "text" at bounding box center [376, 42] width 458 height 14
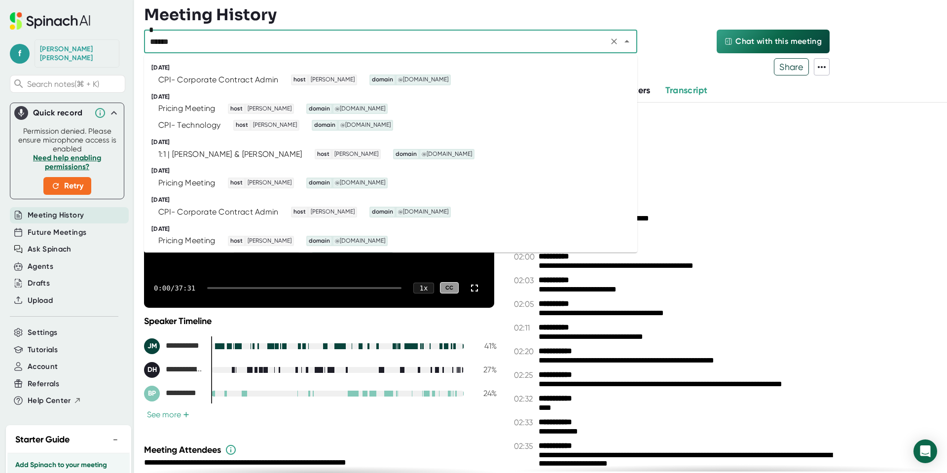
type input "*******"
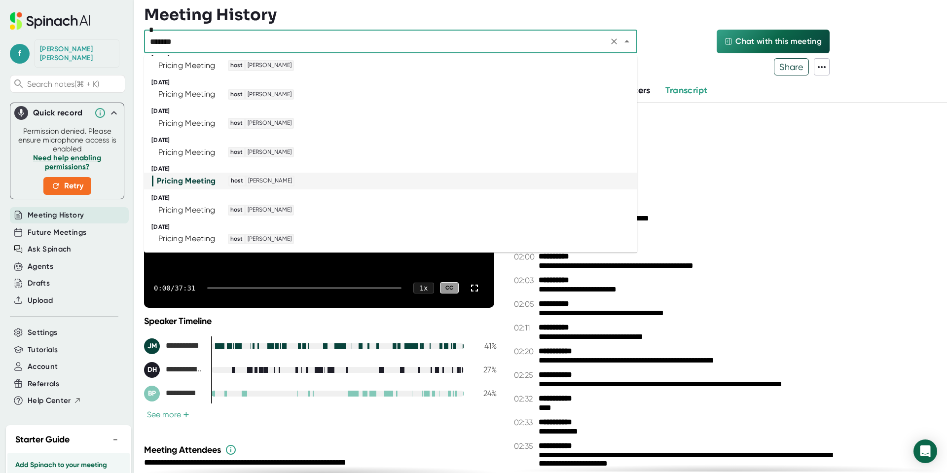
scroll to position [165, 0]
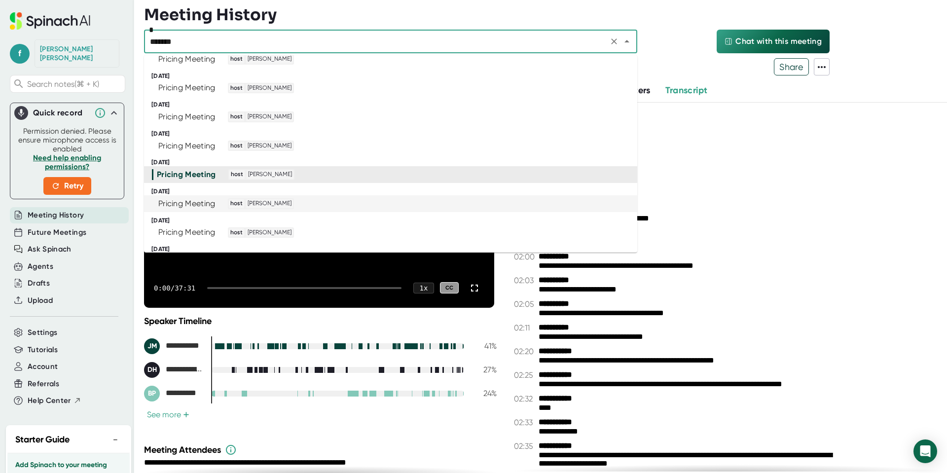
click at [308, 205] on div "Pricing Meeting host [PERSON_NAME]" at bounding box center [386, 203] width 469 height 11
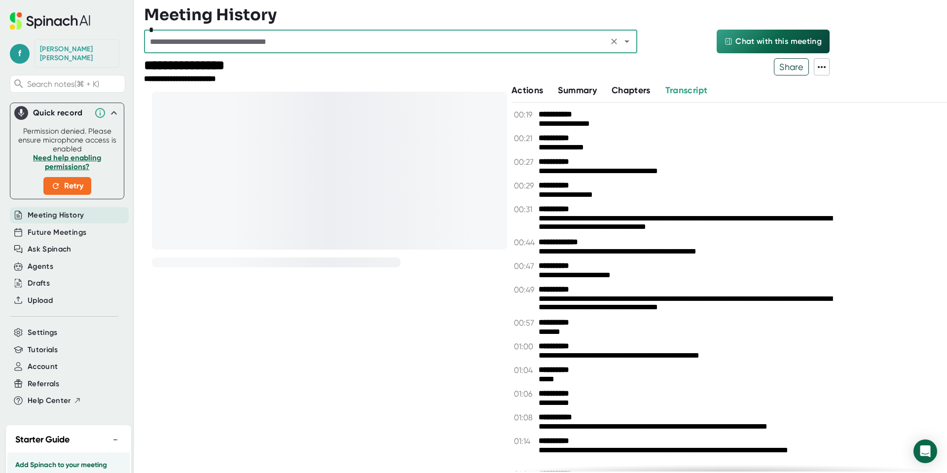
click at [821, 72] on icon at bounding box center [822, 67] width 12 height 12
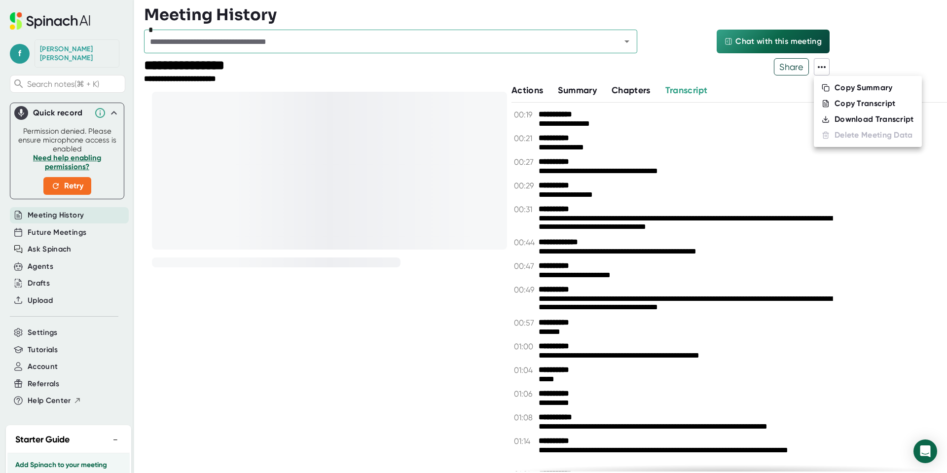
click at [833, 119] on li "Download Transcript" at bounding box center [868, 120] width 108 height 16
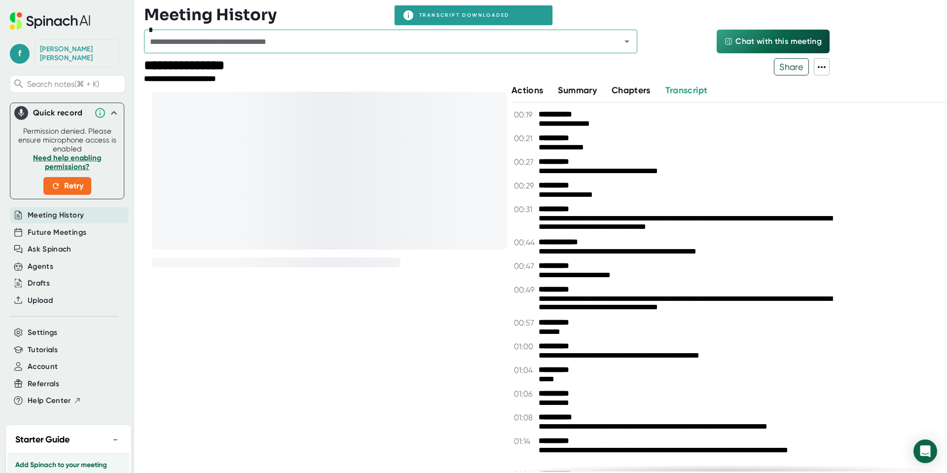
click at [333, 57] on div "* Chat with this meeting" at bounding box center [487, 44] width 686 height 29
click at [323, 44] on input "text" at bounding box center [376, 42] width 458 height 14
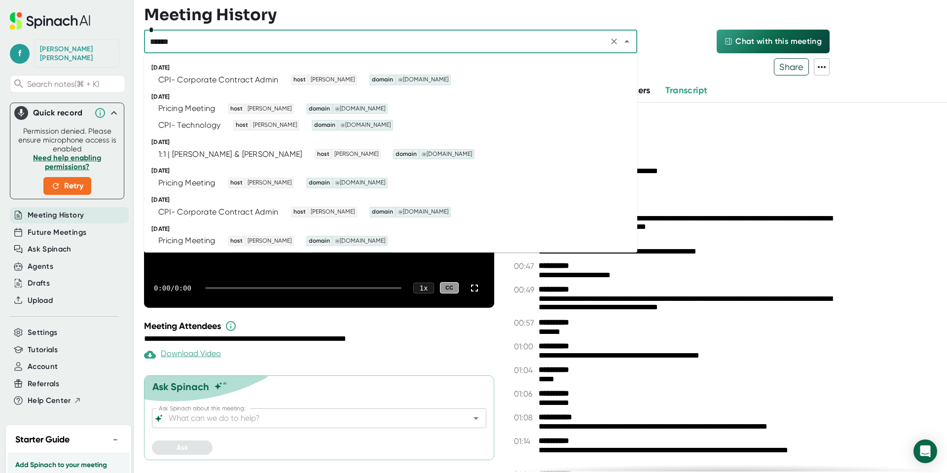
type input "*******"
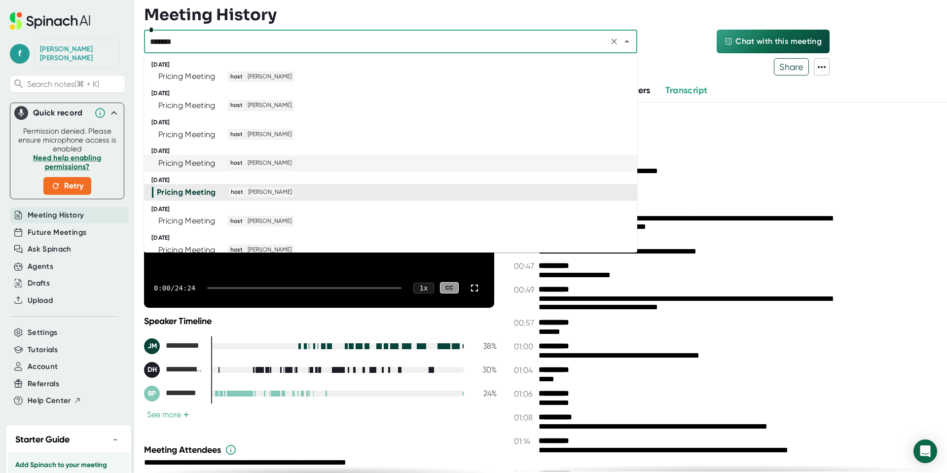
scroll to position [209, 0]
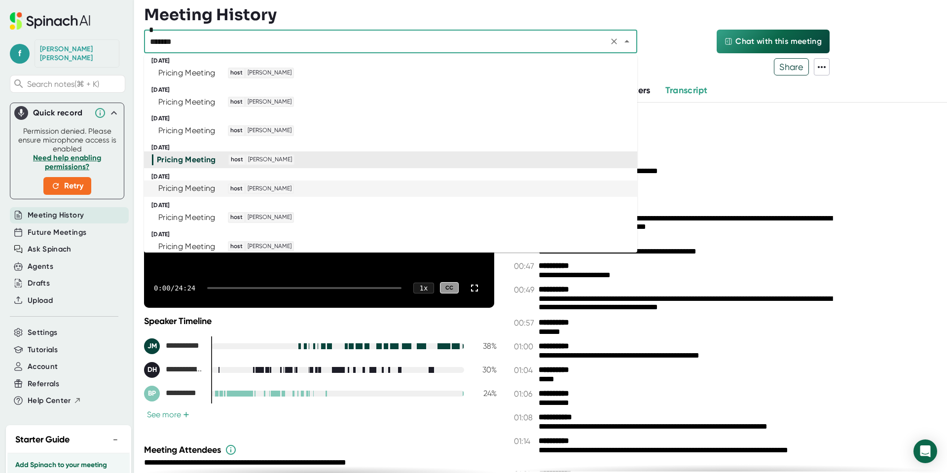
click at [324, 190] on div "Pricing Meeting host [PERSON_NAME]" at bounding box center [386, 189] width 469 height 11
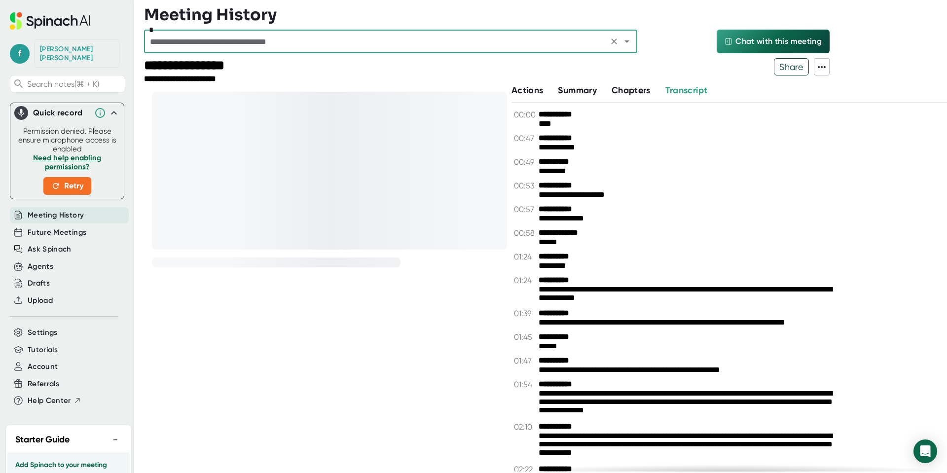
click at [824, 69] on icon at bounding box center [822, 67] width 12 height 12
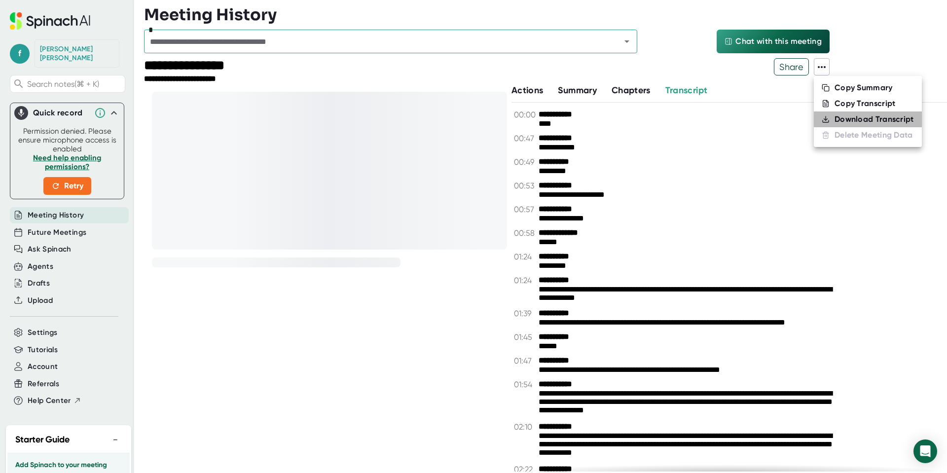
click at [846, 122] on div "Download Transcript" at bounding box center [874, 119] width 79 height 10
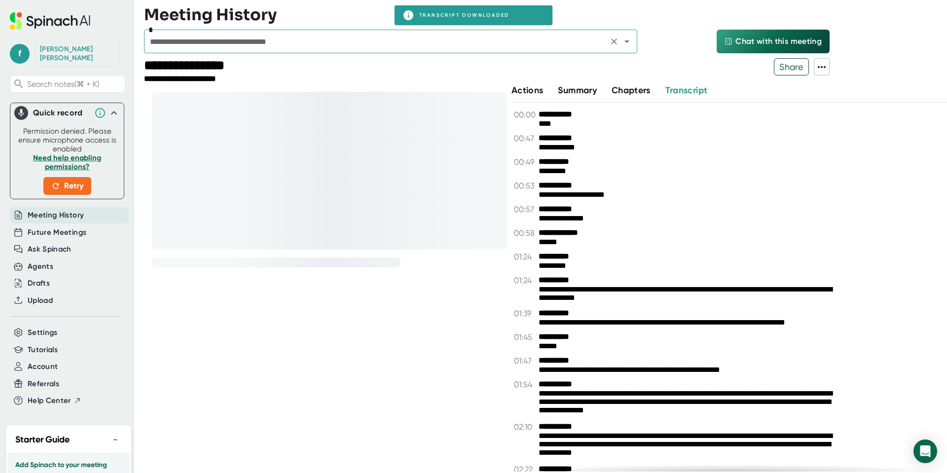
click at [627, 45] on icon "Open" at bounding box center [627, 42] width 12 height 12
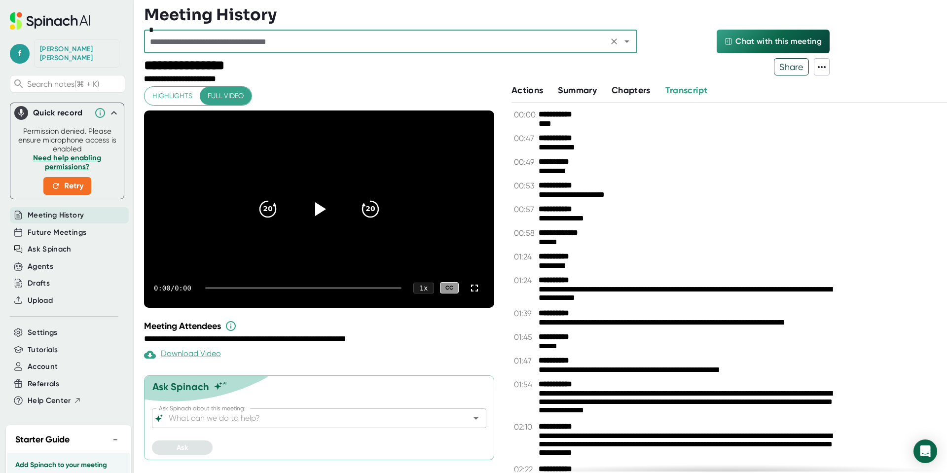
click at [296, 38] on input "text" at bounding box center [376, 42] width 458 height 14
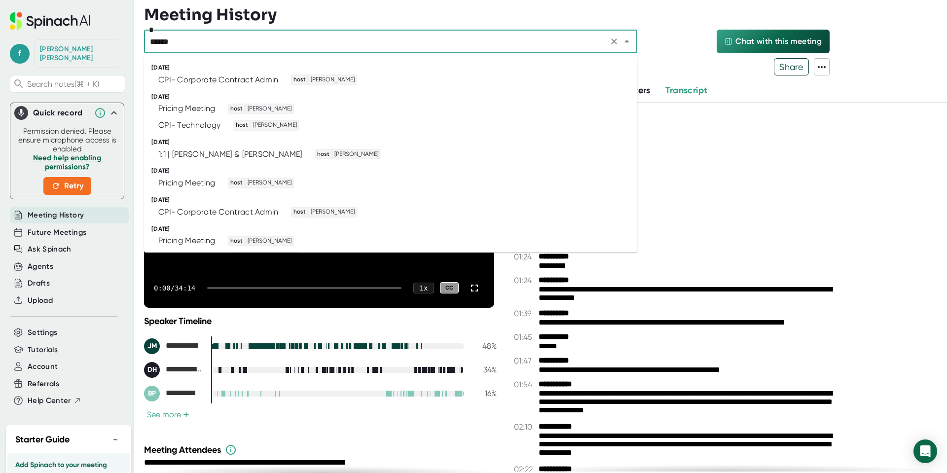
type input "*******"
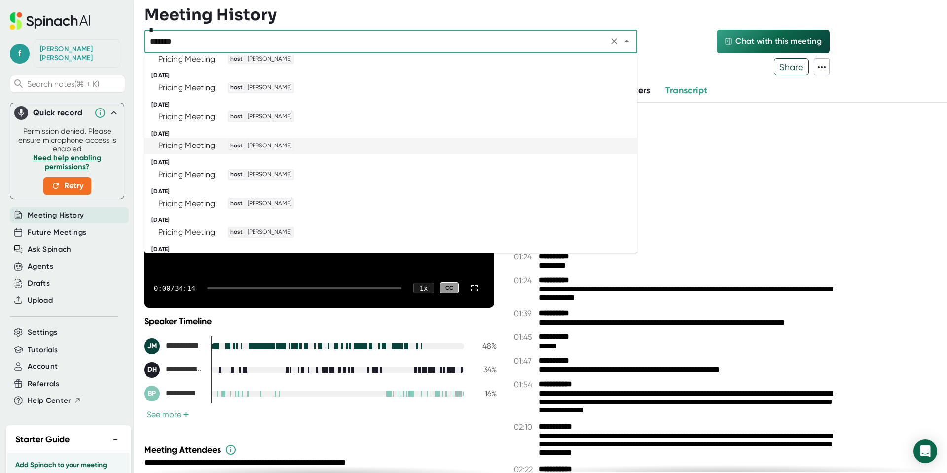
scroll to position [227, 0]
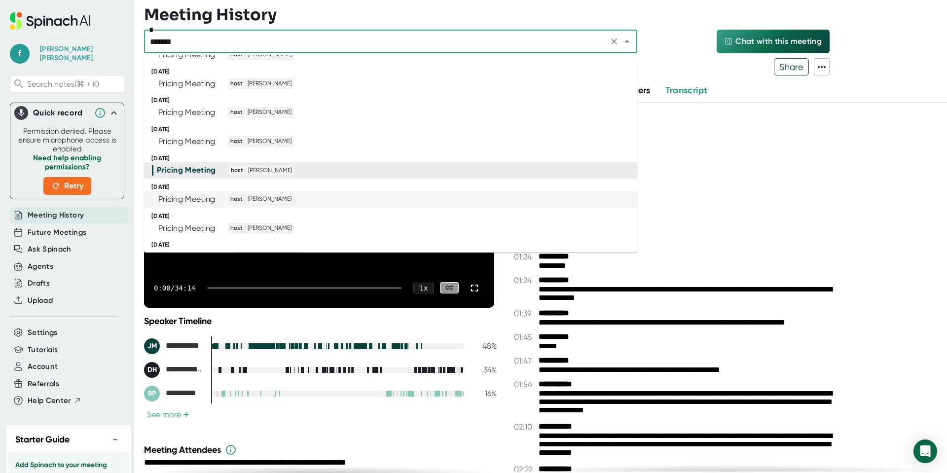
click at [203, 202] on div "Pricing Meeting" at bounding box center [186, 199] width 57 height 10
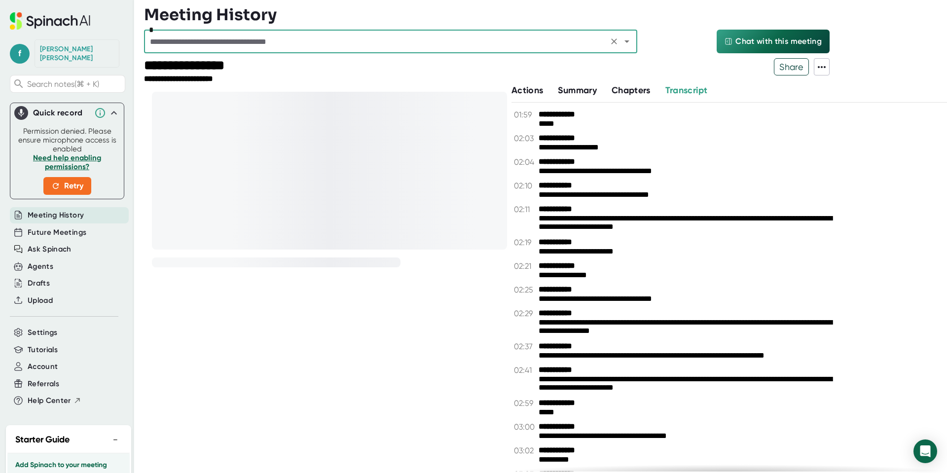
click at [823, 72] on icon at bounding box center [822, 67] width 12 height 12
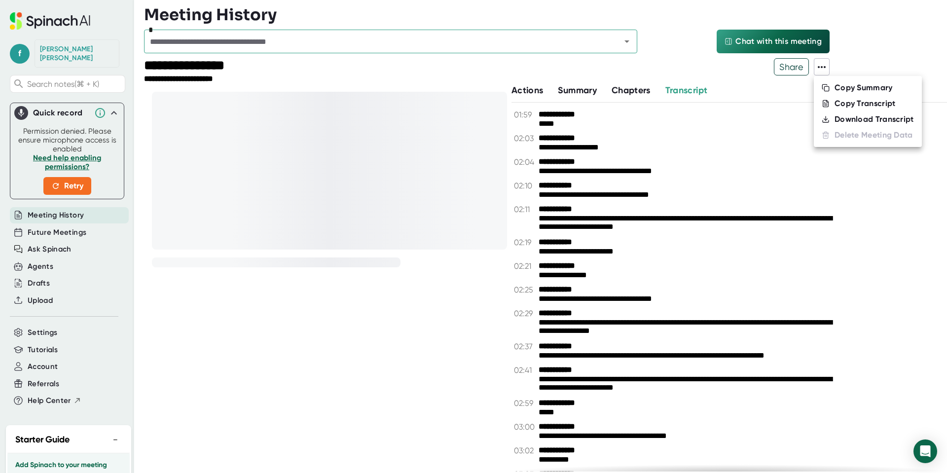
click at [847, 120] on div "Download Transcript" at bounding box center [874, 119] width 79 height 10
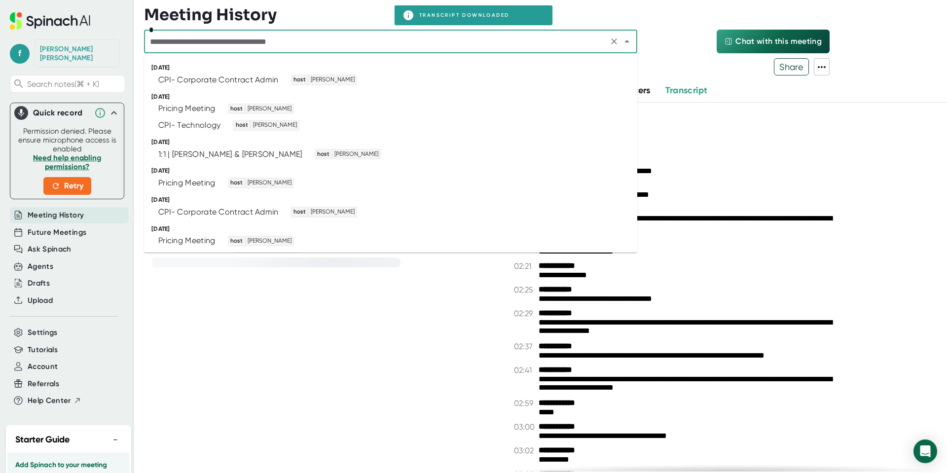
click at [498, 44] on input "text" at bounding box center [376, 42] width 458 height 14
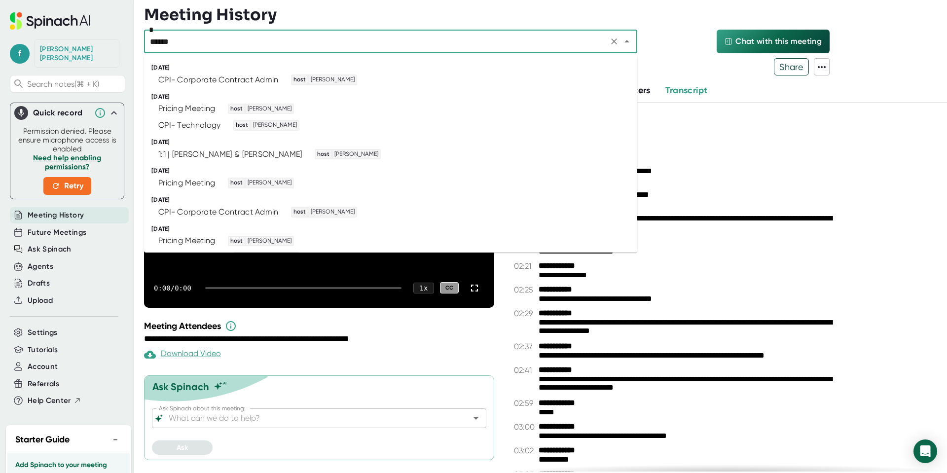
type input "*******"
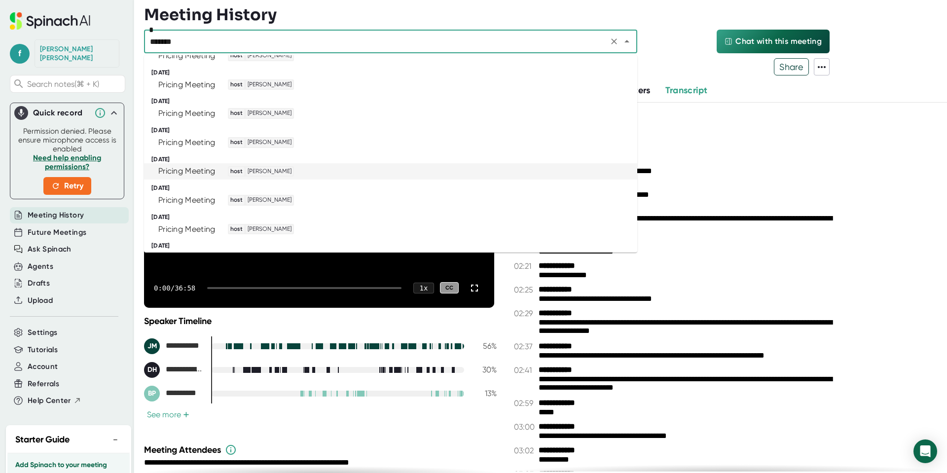
scroll to position [273, 0]
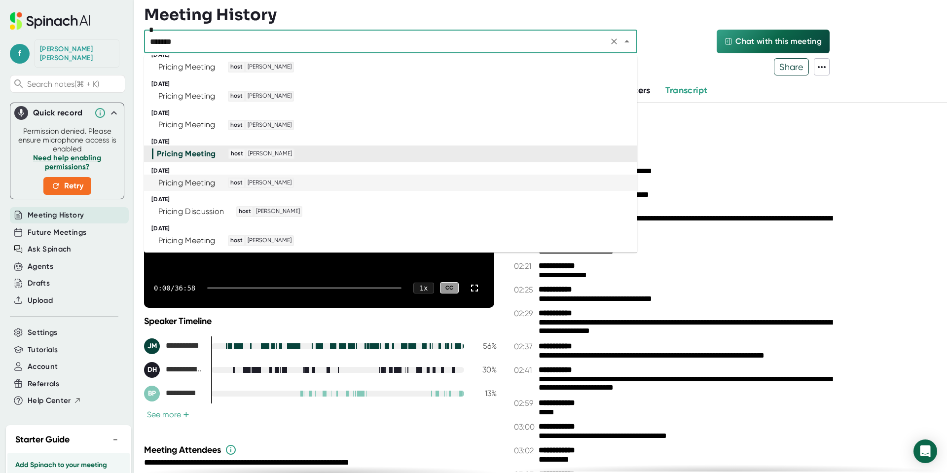
click at [314, 185] on div "Pricing Meeting host [PERSON_NAME]" at bounding box center [386, 183] width 469 height 11
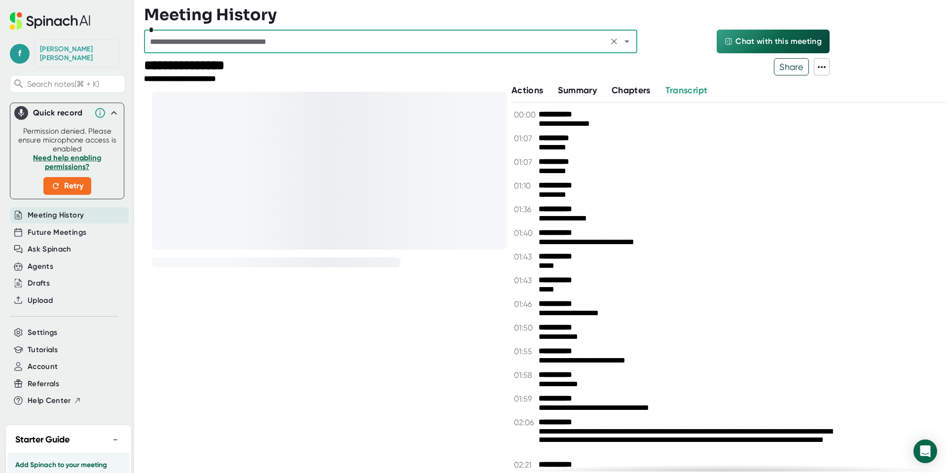
click at [821, 68] on icon at bounding box center [822, 67] width 12 height 12
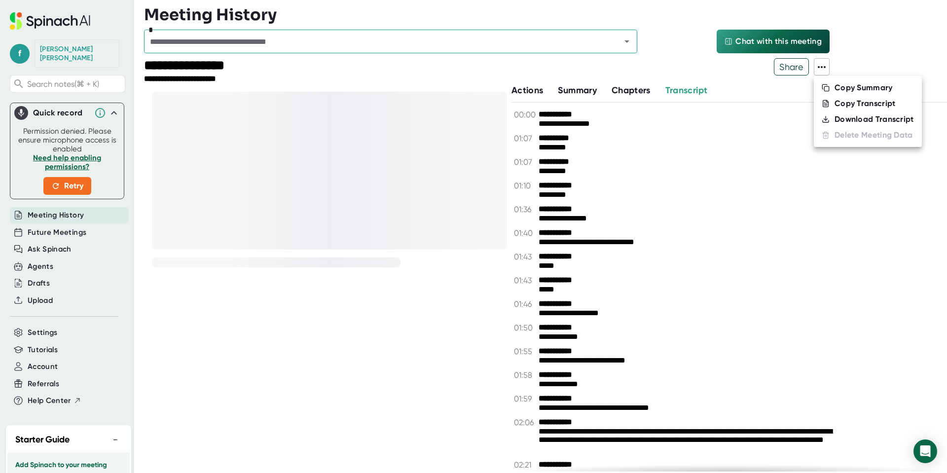
click at [837, 118] on div "Download Transcript" at bounding box center [874, 119] width 79 height 10
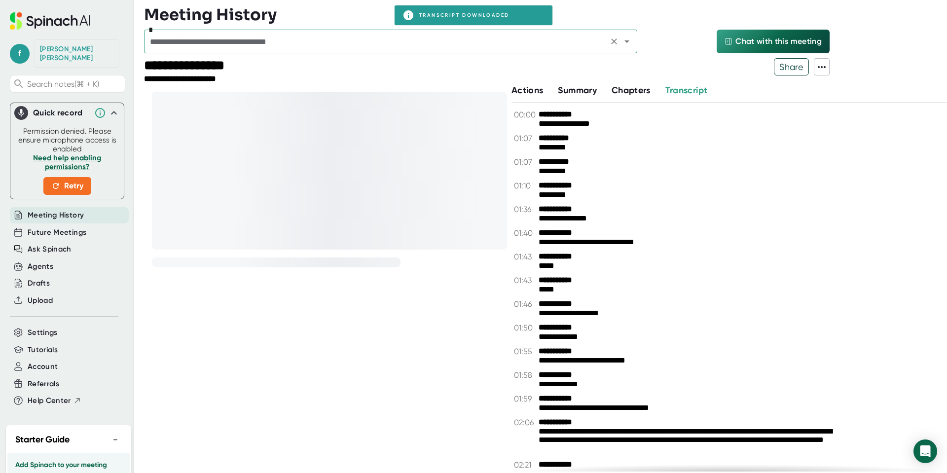
click at [495, 40] on input "text" at bounding box center [376, 42] width 458 height 14
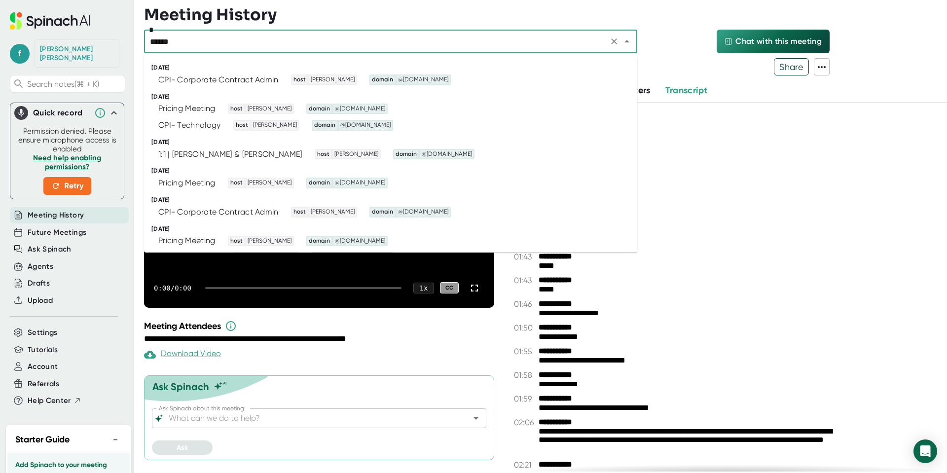
type input "*******"
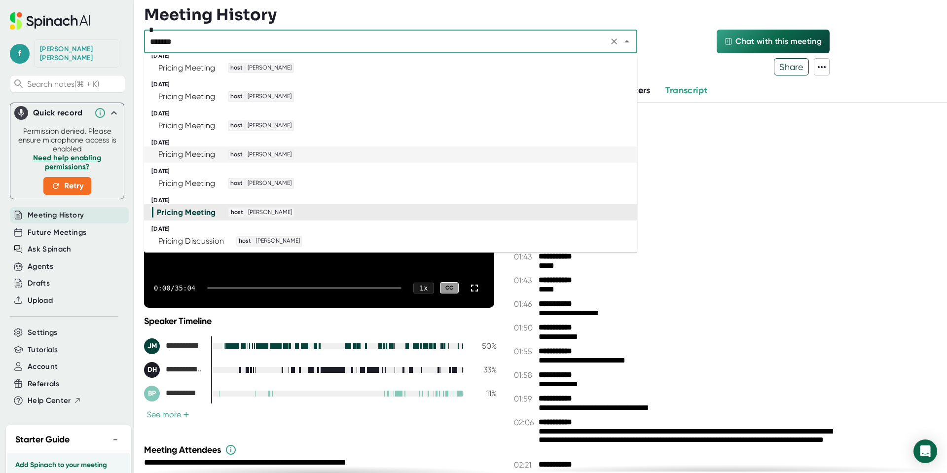
scroll to position [318, 0]
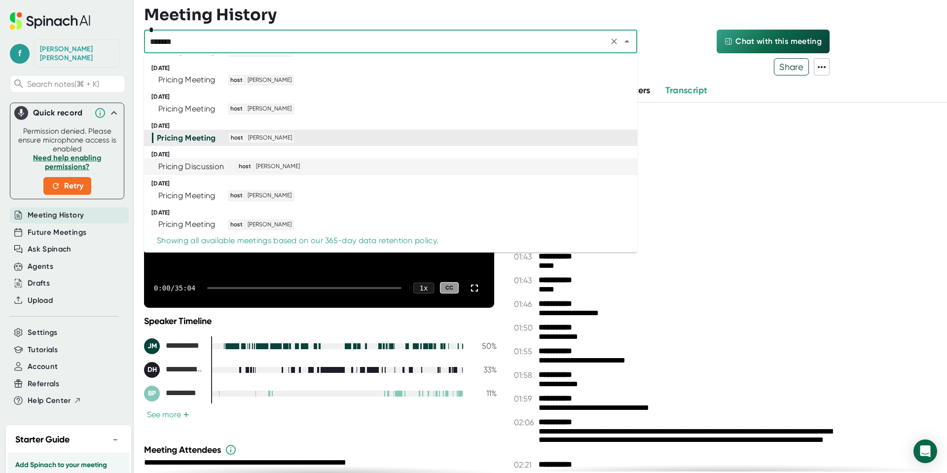
click at [207, 164] on div "Pricing Discussion" at bounding box center [191, 167] width 66 height 10
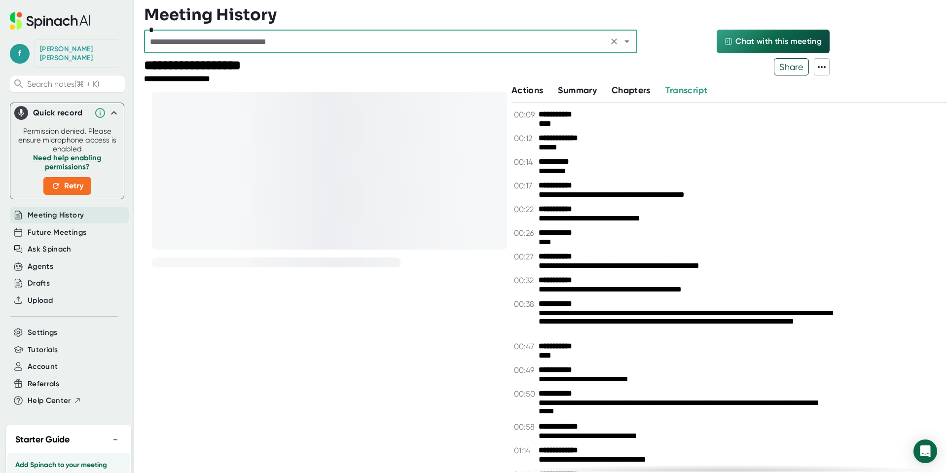
click at [825, 65] on icon at bounding box center [822, 67] width 12 height 12
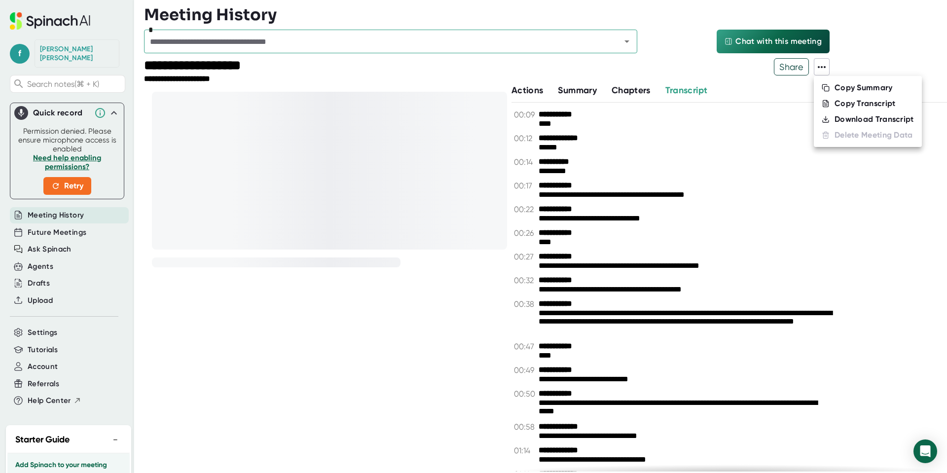
click at [836, 120] on div "Download Transcript" at bounding box center [874, 119] width 79 height 10
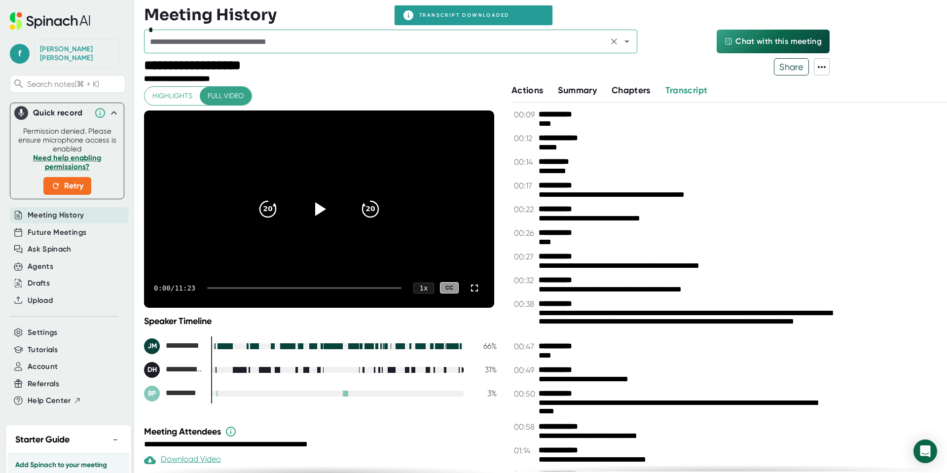
click at [628, 37] on icon "Open" at bounding box center [627, 42] width 12 height 12
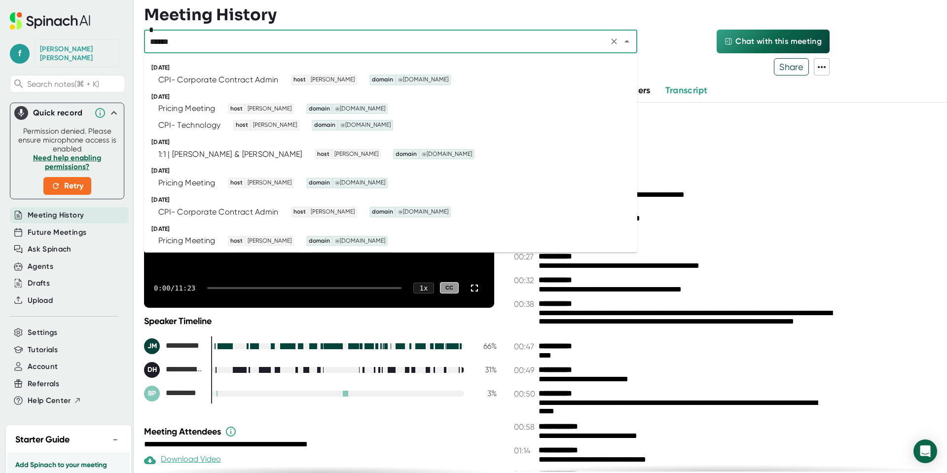
type input "*******"
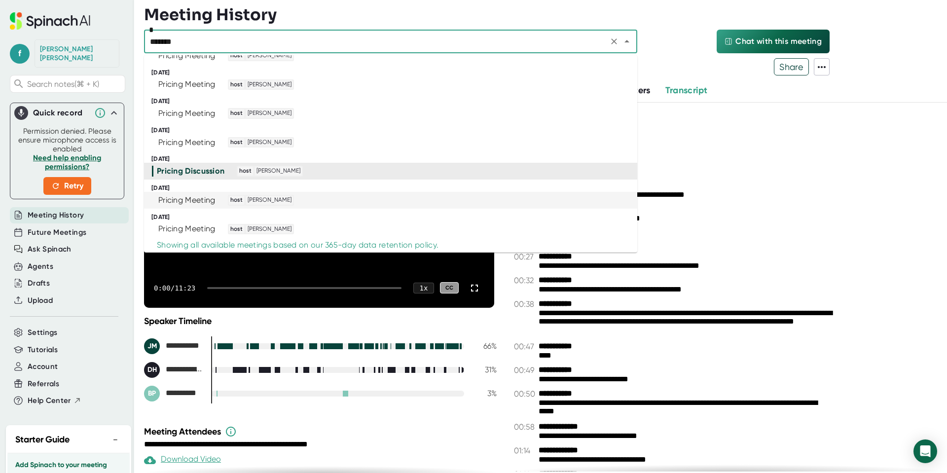
scroll to position [318, 0]
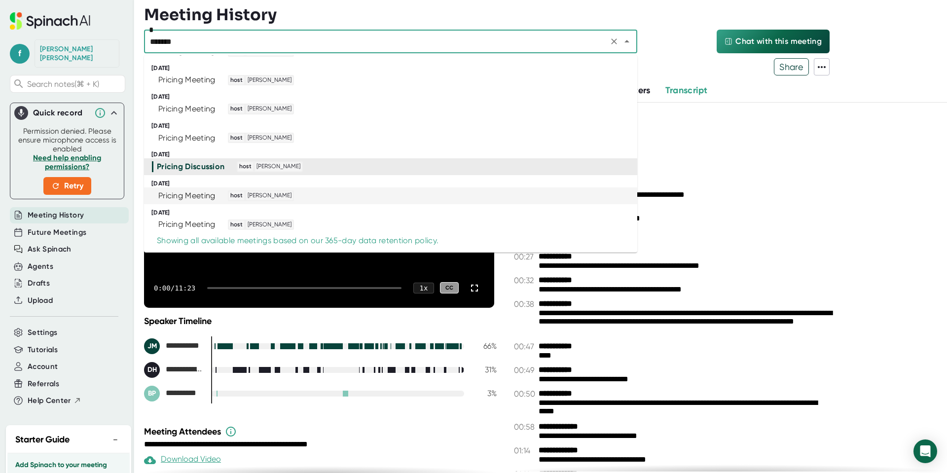
click at [322, 197] on div "Pricing Meeting host [PERSON_NAME]" at bounding box center [386, 195] width 469 height 11
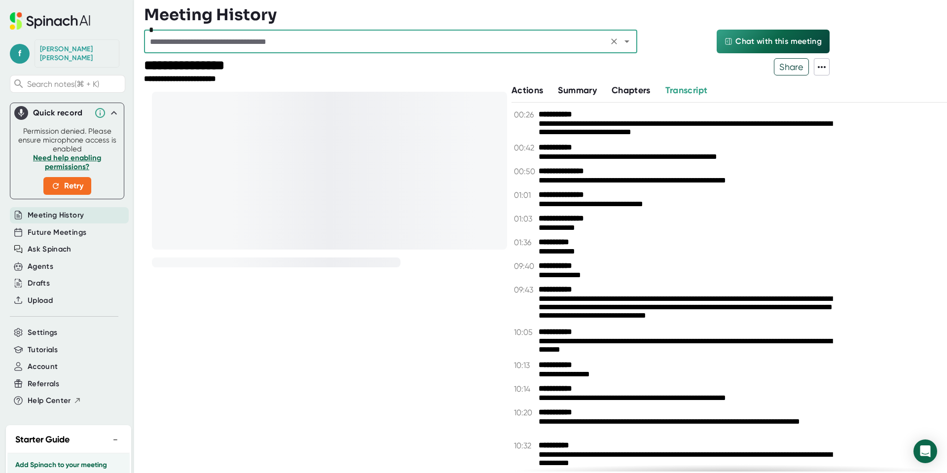
click at [820, 65] on icon at bounding box center [822, 67] width 12 height 12
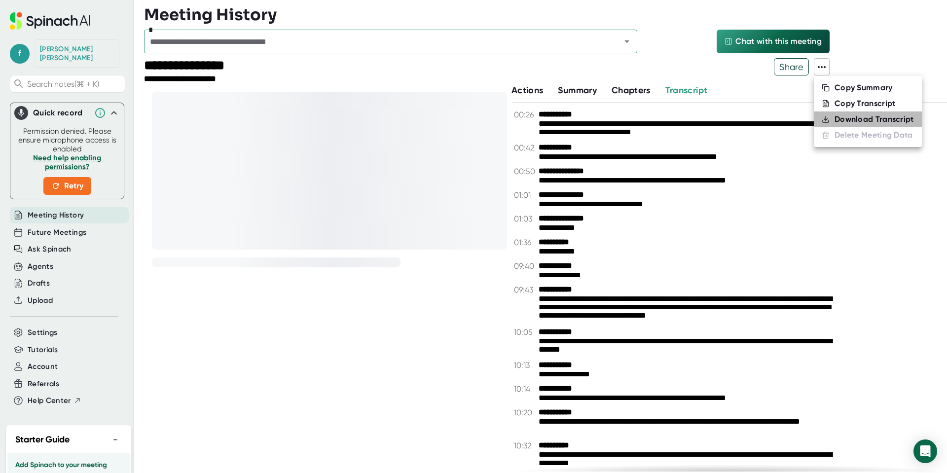
click at [834, 116] on li "Download Transcript" at bounding box center [868, 120] width 108 height 16
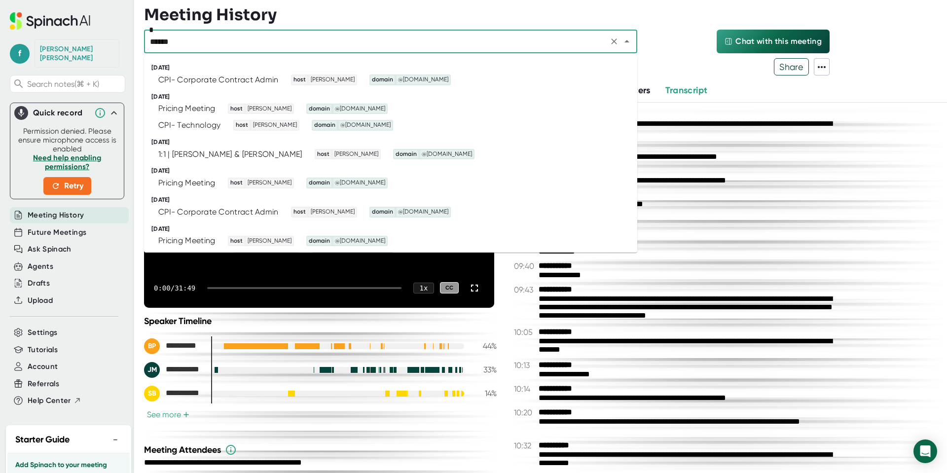
type input "*******"
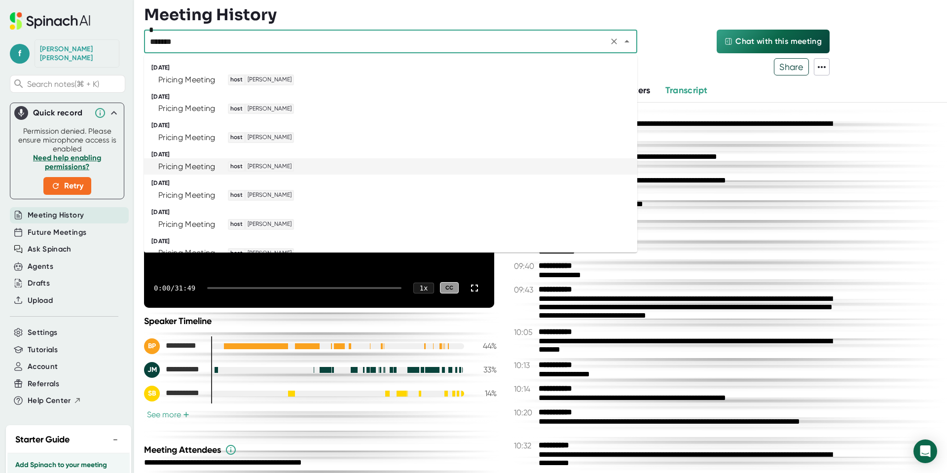
scroll to position [318, 0]
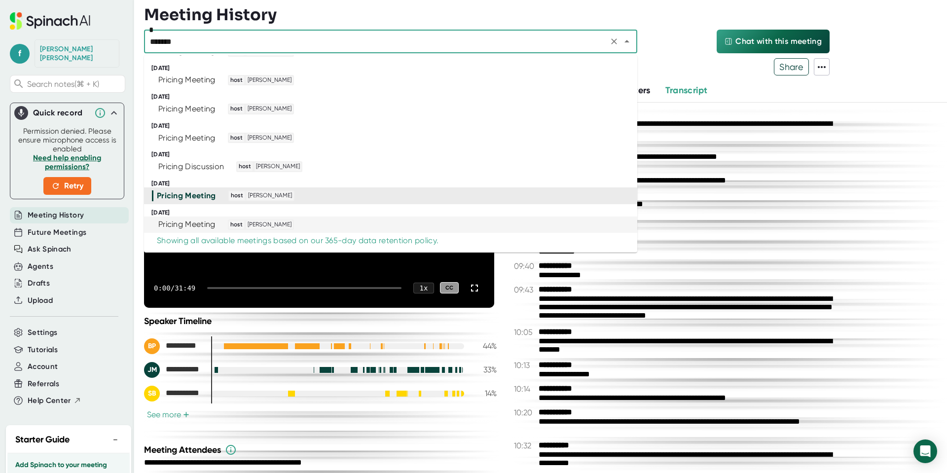
click at [330, 222] on div "Pricing Meeting host [PERSON_NAME]" at bounding box center [386, 225] width 469 height 11
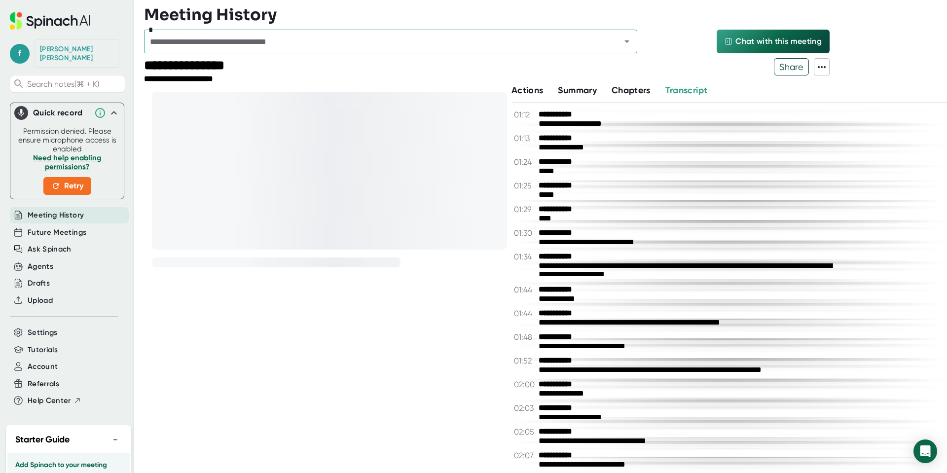
click at [825, 69] on icon at bounding box center [822, 67] width 12 height 12
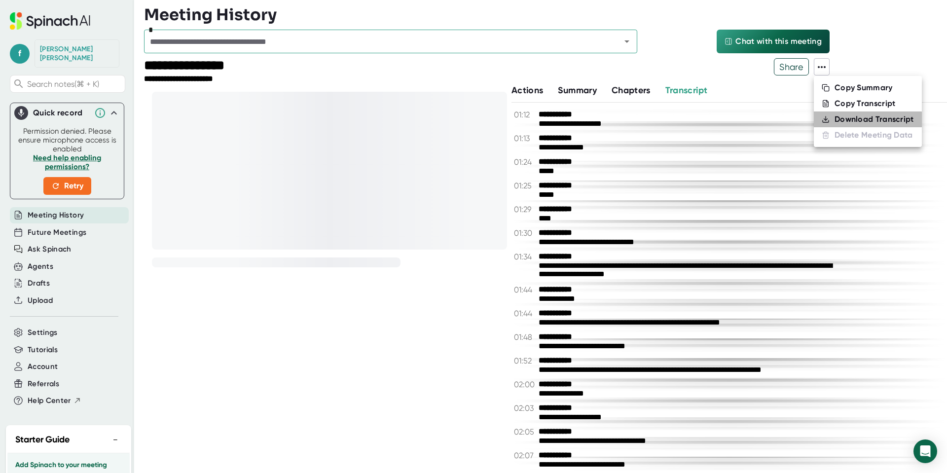
click at [833, 122] on li "Download Transcript" at bounding box center [868, 120] width 108 height 16
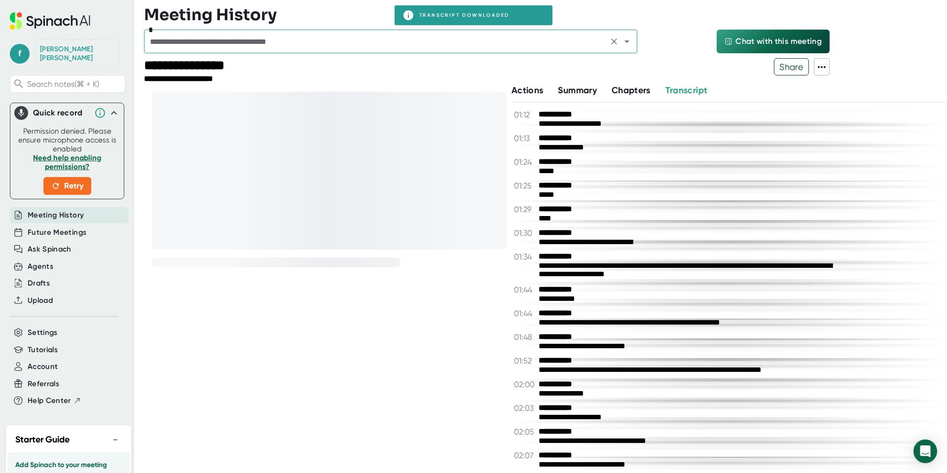
click at [291, 45] on input "text" at bounding box center [376, 42] width 458 height 14
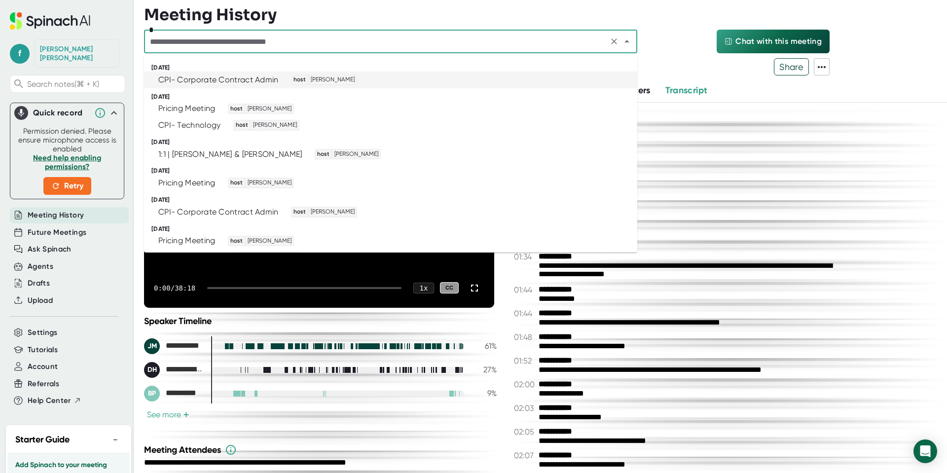
click at [258, 42] on input "text" at bounding box center [376, 42] width 458 height 14
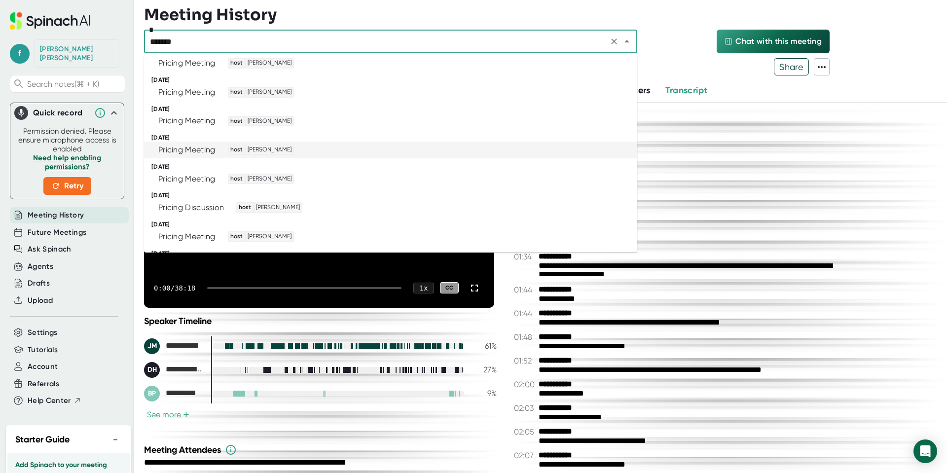
scroll to position [318, 0]
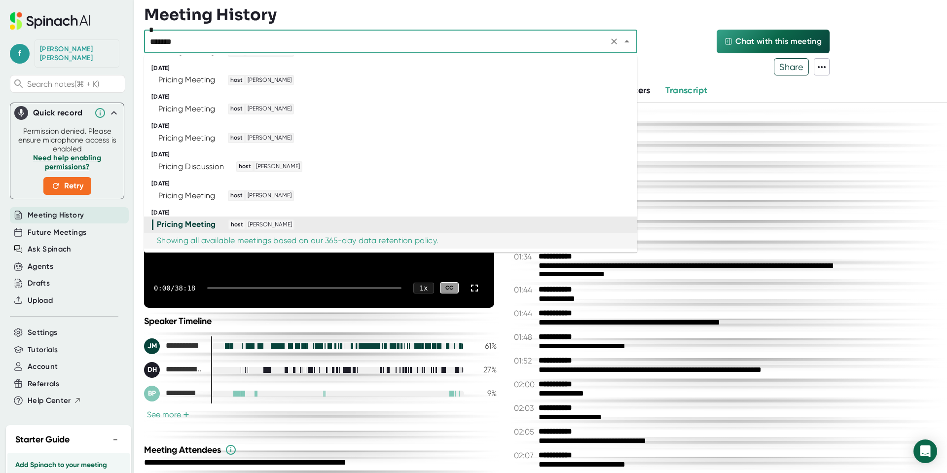
type input "*******"
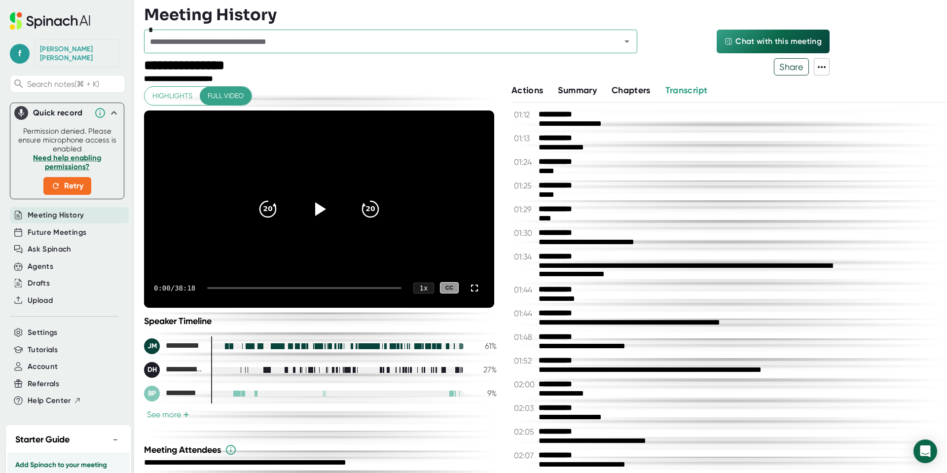
click at [872, 193] on div "**********" at bounding box center [730, 287] width 436 height 369
click at [628, 42] on icon "Open" at bounding box center [627, 42] width 12 height 12
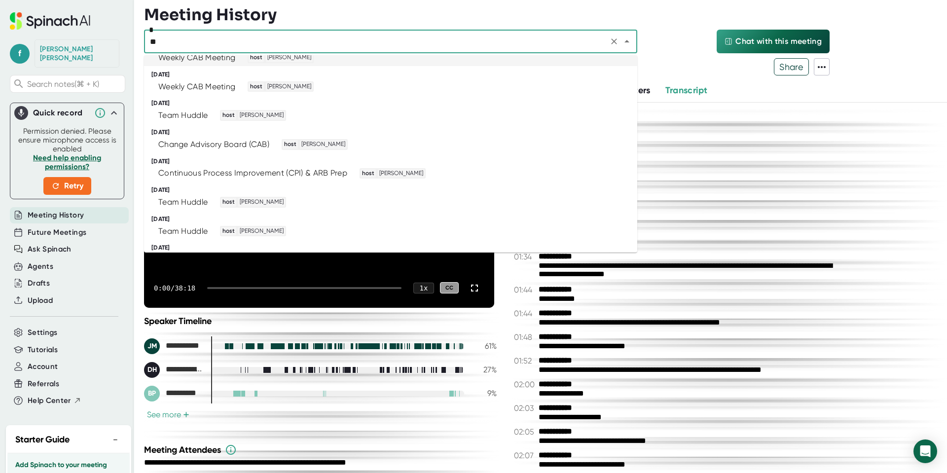
scroll to position [2, 0]
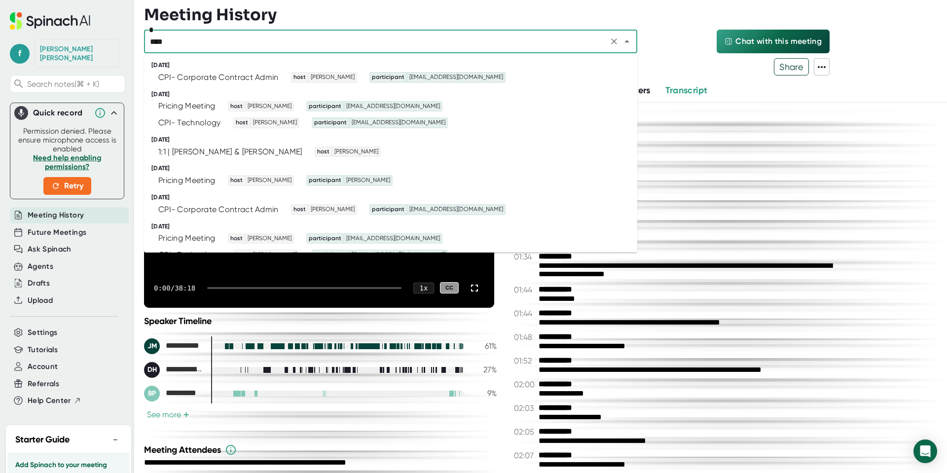
type input "*****"
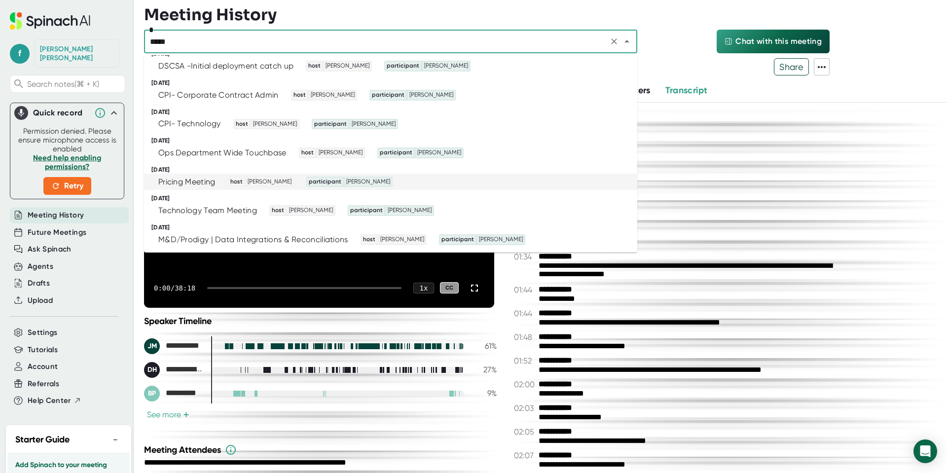
scroll to position [262, 0]
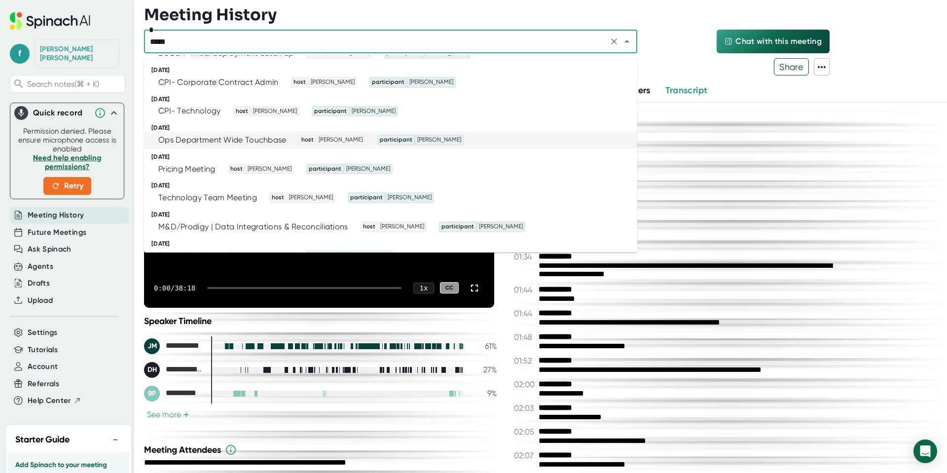
click at [487, 140] on div "Ops Department Wide Touchbase host Dean Bourque participant Danny Hartley" at bounding box center [386, 140] width 469 height 11
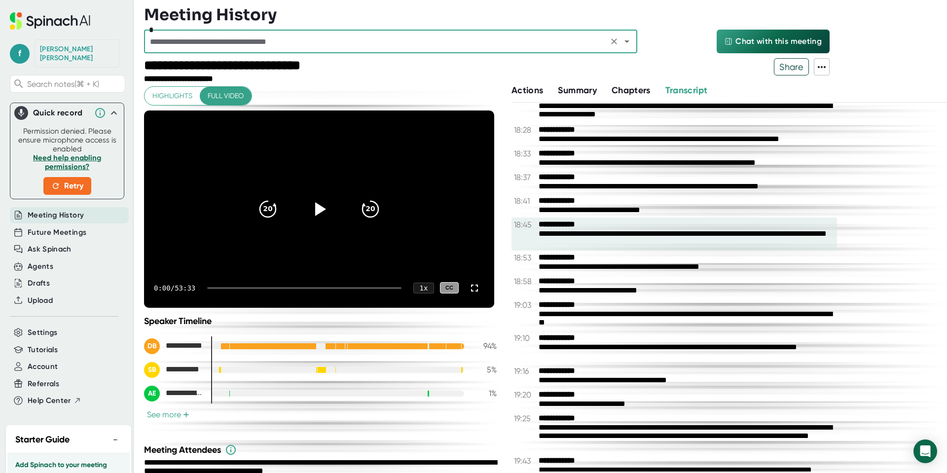
scroll to position [4837, 0]
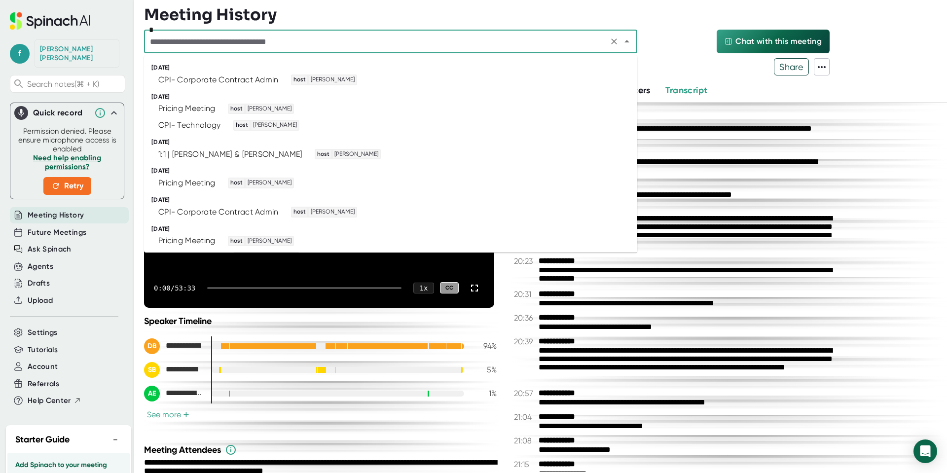
click at [550, 38] on input "text" at bounding box center [376, 42] width 458 height 14
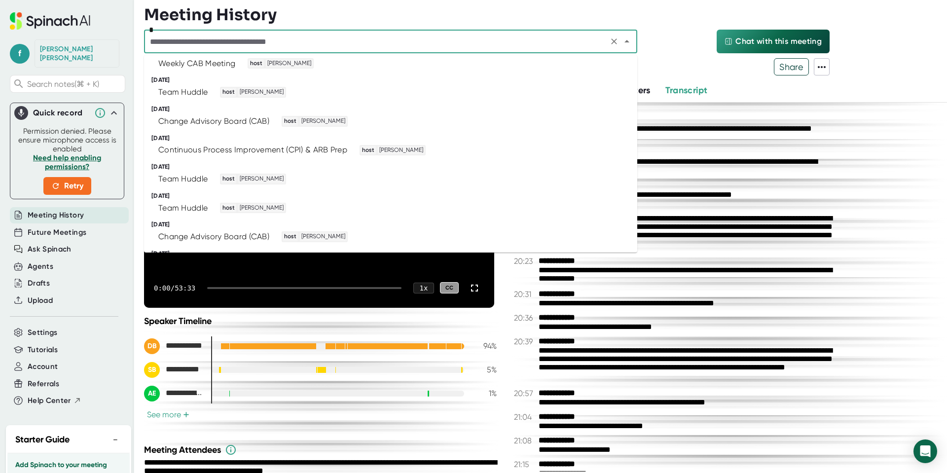
scroll to position [1836, 0]
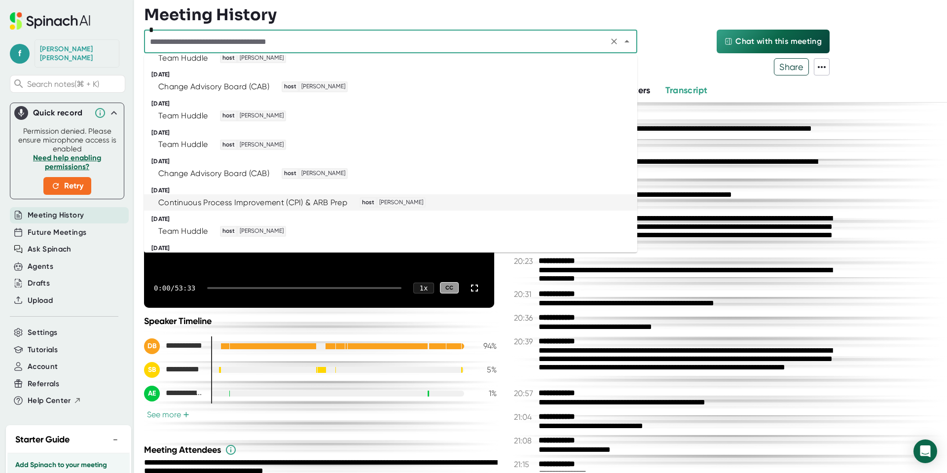
click at [492, 202] on div "Continuous Process Improvement (CPI) & ARB Prep host Dean Bourque" at bounding box center [386, 202] width 469 height 11
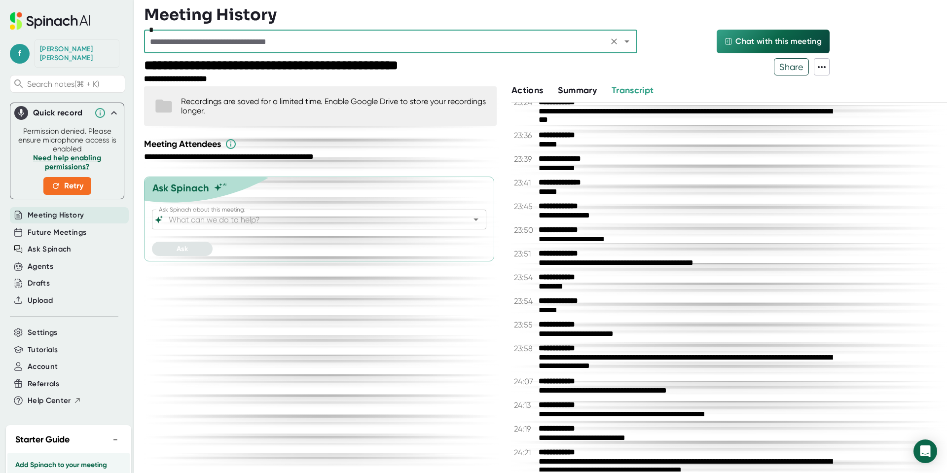
scroll to position [6213, 0]
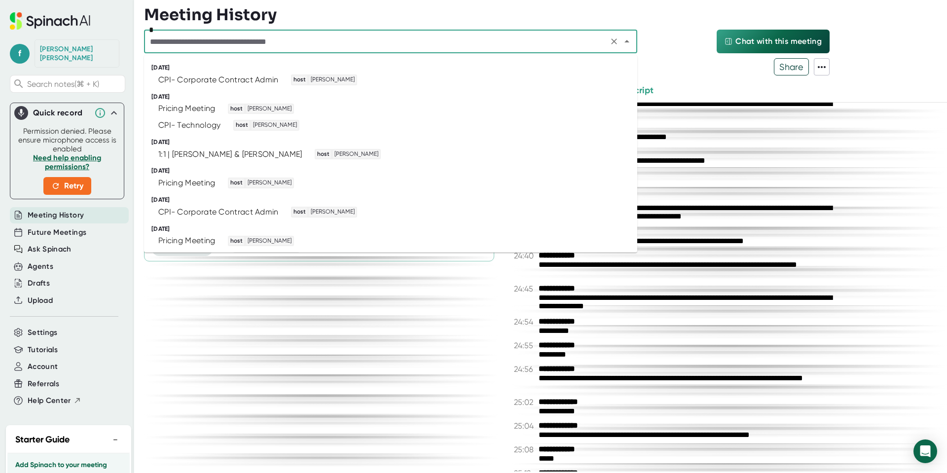
click at [433, 41] on input "text" at bounding box center [376, 42] width 458 height 14
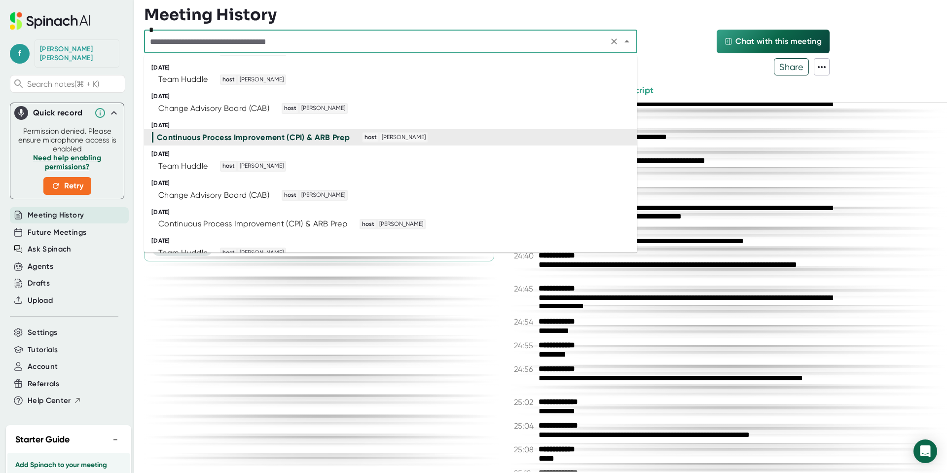
scroll to position [1987, 0]
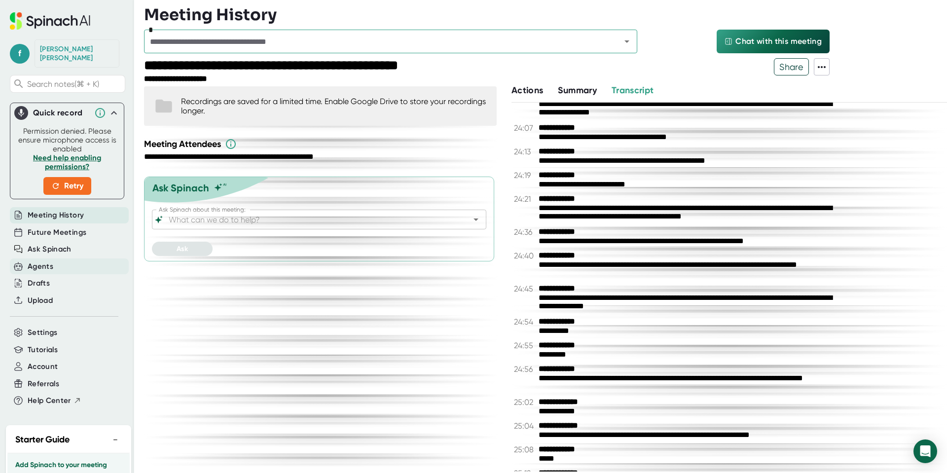
click at [47, 261] on div "Agents" at bounding box center [41, 266] width 26 height 11
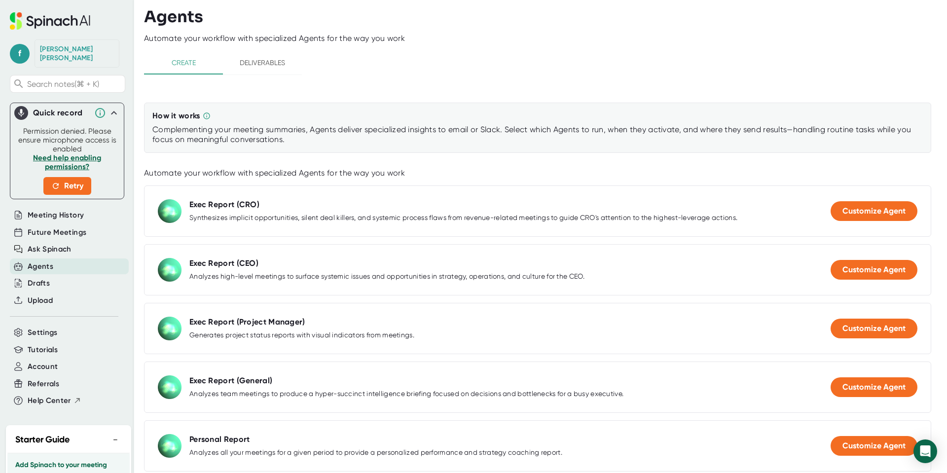
click at [286, 58] on span "Deliverables" at bounding box center [262, 63] width 67 height 12
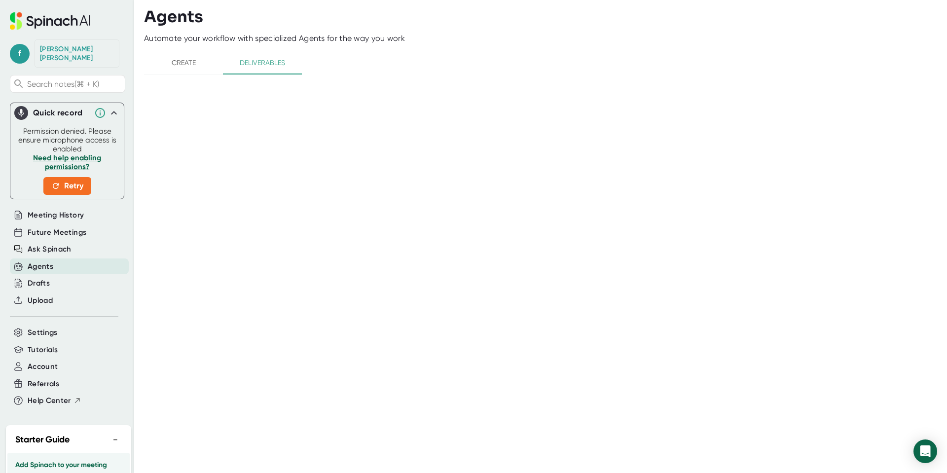
click at [183, 60] on span "Create" at bounding box center [183, 63] width 67 height 12
